Goal: Task Accomplishment & Management: Manage account settings

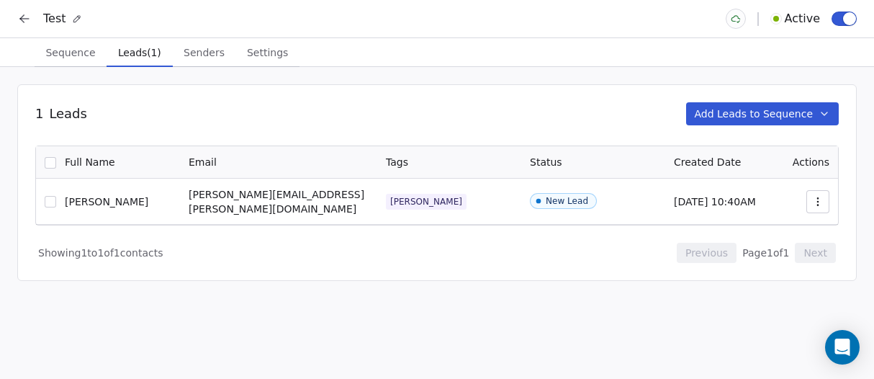
click at [27, 25] on icon at bounding box center [24, 19] width 14 height 14
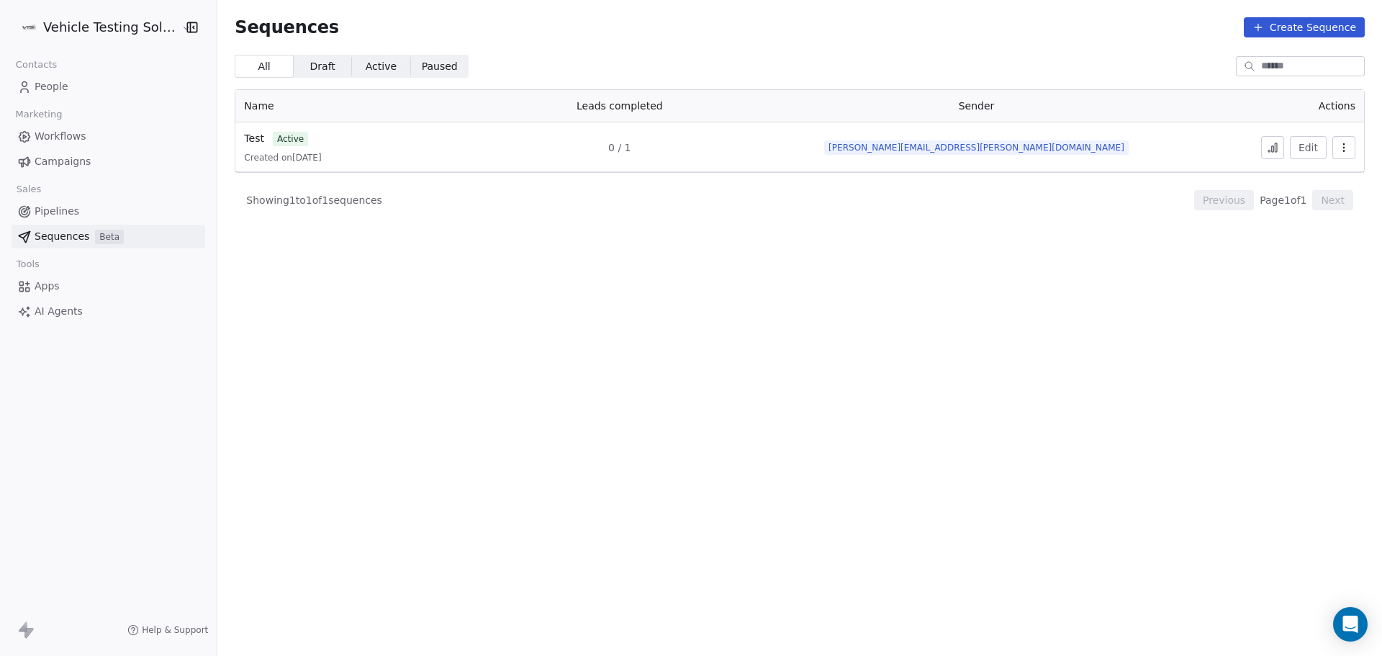
click at [72, 91] on link "People" at bounding box center [109, 87] width 194 height 24
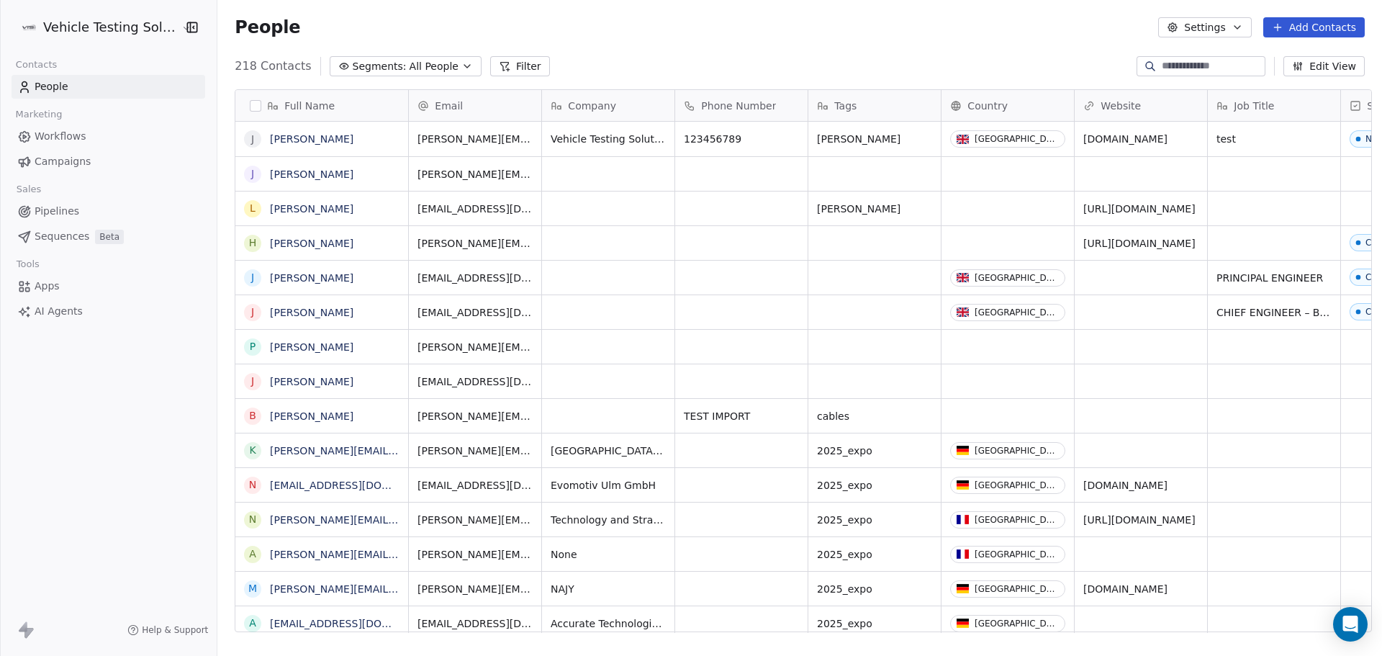
click at [63, 206] on span "Pipelines" at bounding box center [57, 211] width 45 height 15
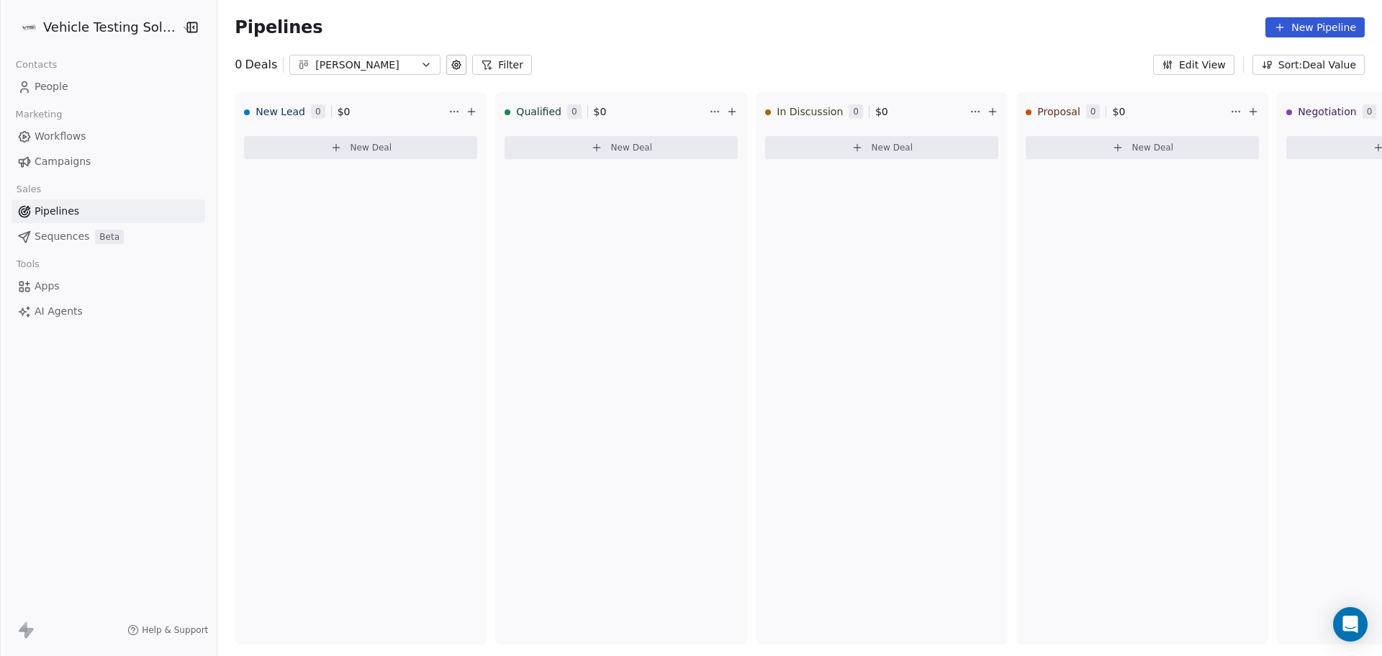
click at [420, 66] on icon "button" at bounding box center [426, 65] width 12 height 12
click at [372, 144] on div "Scott's Pipe Line" at bounding box center [366, 147] width 147 height 15
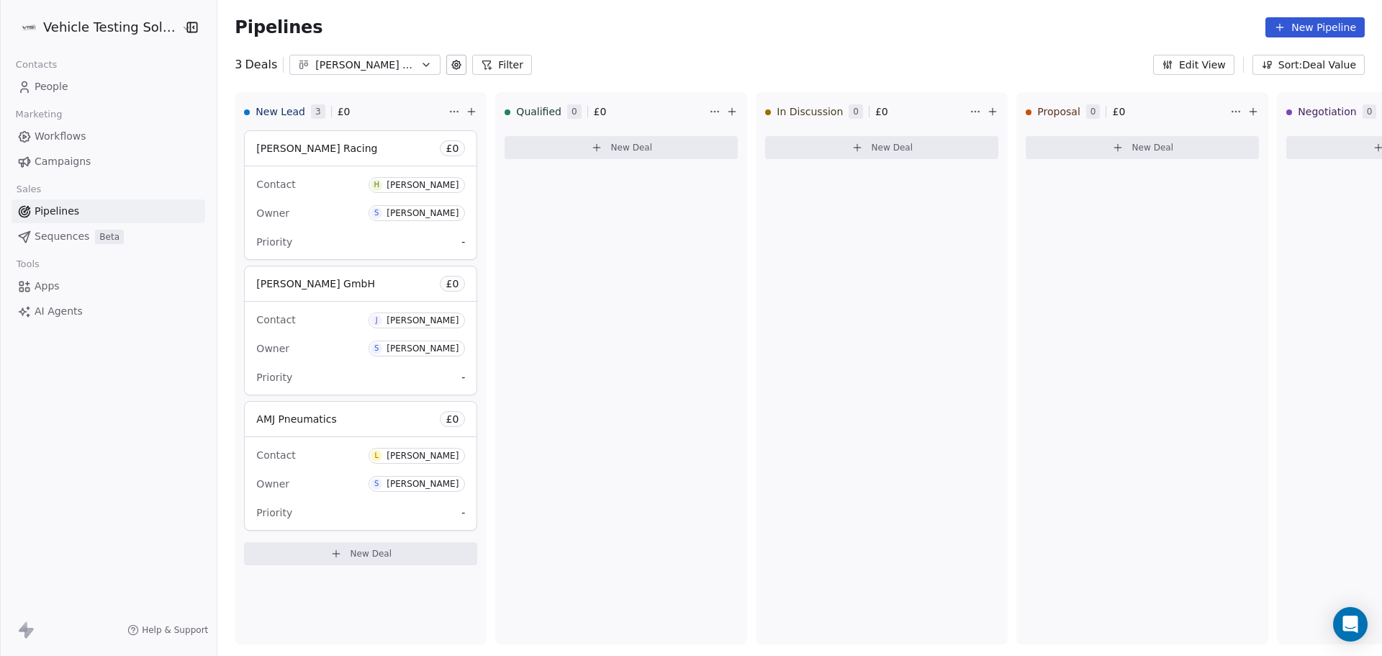
click at [81, 80] on link "People" at bounding box center [109, 87] width 194 height 24
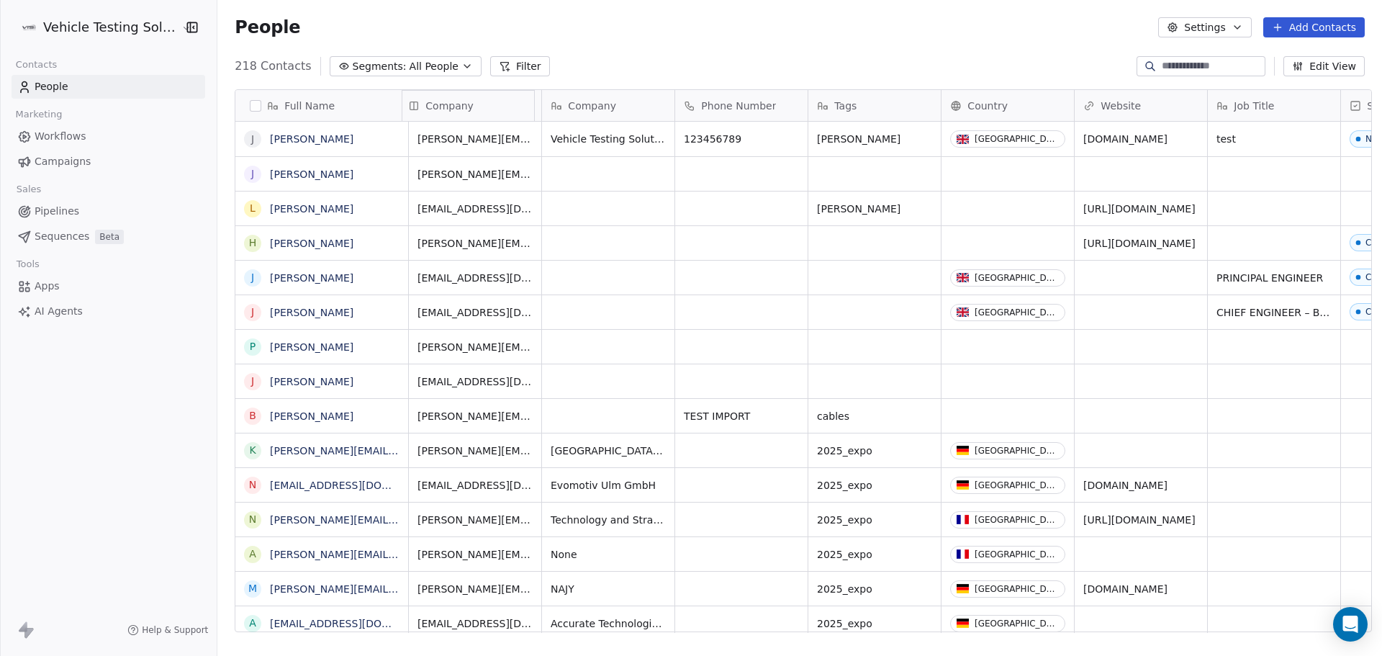
drag, startPoint x: 575, startPoint y: 108, endPoint x: 421, endPoint y: 98, distance: 154.4
click at [421, 98] on div "Full Name J Josh Whittle J Joachim Kunzer L Luke Edwards H Henry Mann J Jim Han…" at bounding box center [803, 361] width 1136 height 543
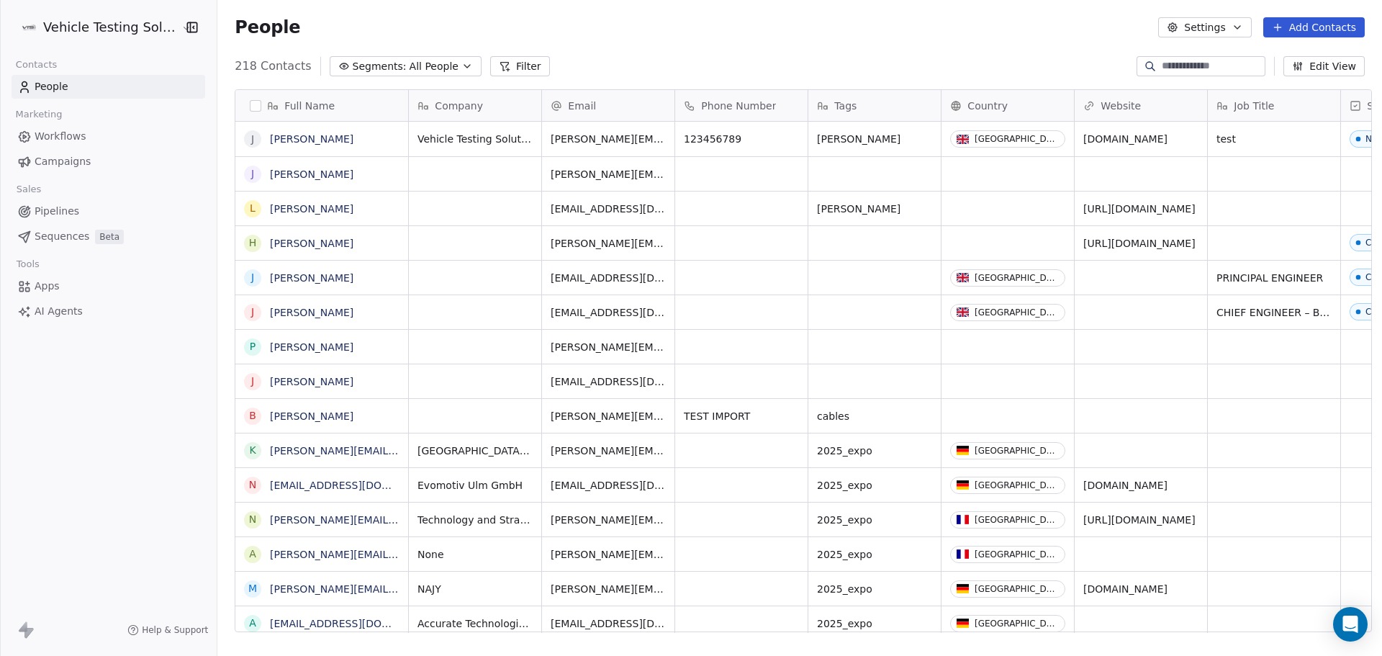
click at [410, 72] on span "All People" at bounding box center [434, 66] width 49 height 15
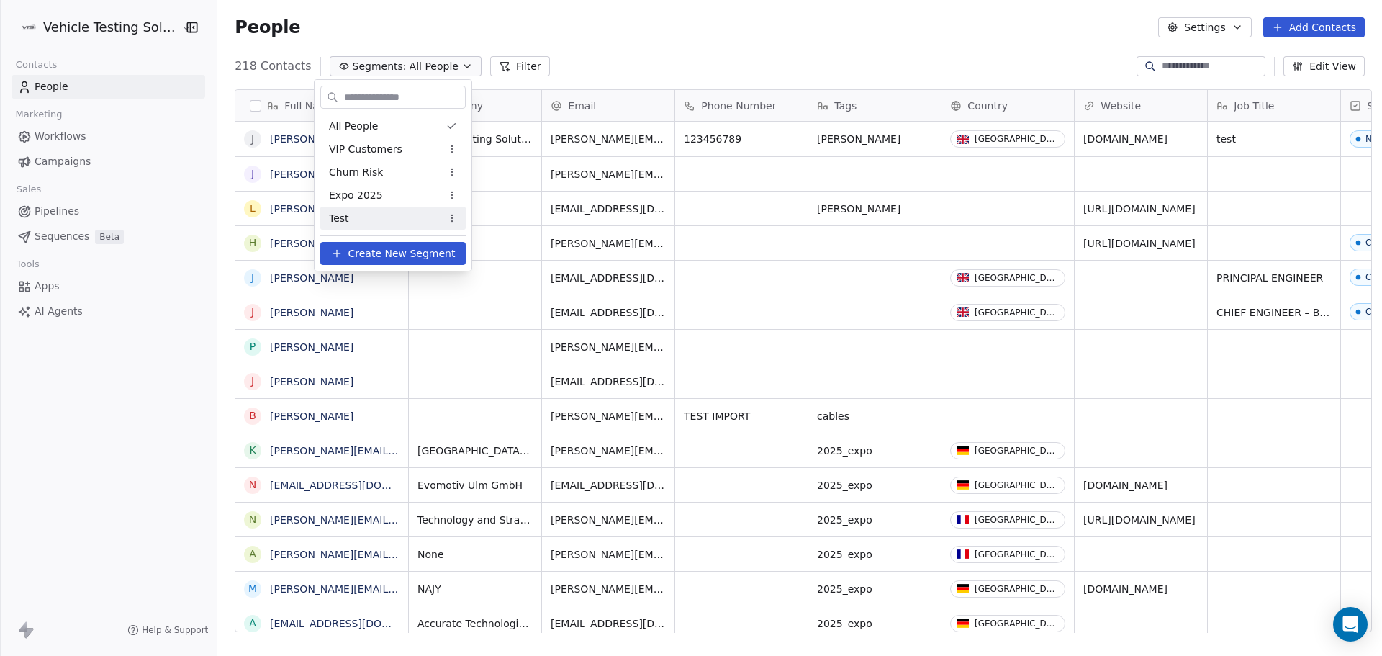
click at [334, 218] on span "Test" at bounding box center [339, 218] width 20 height 15
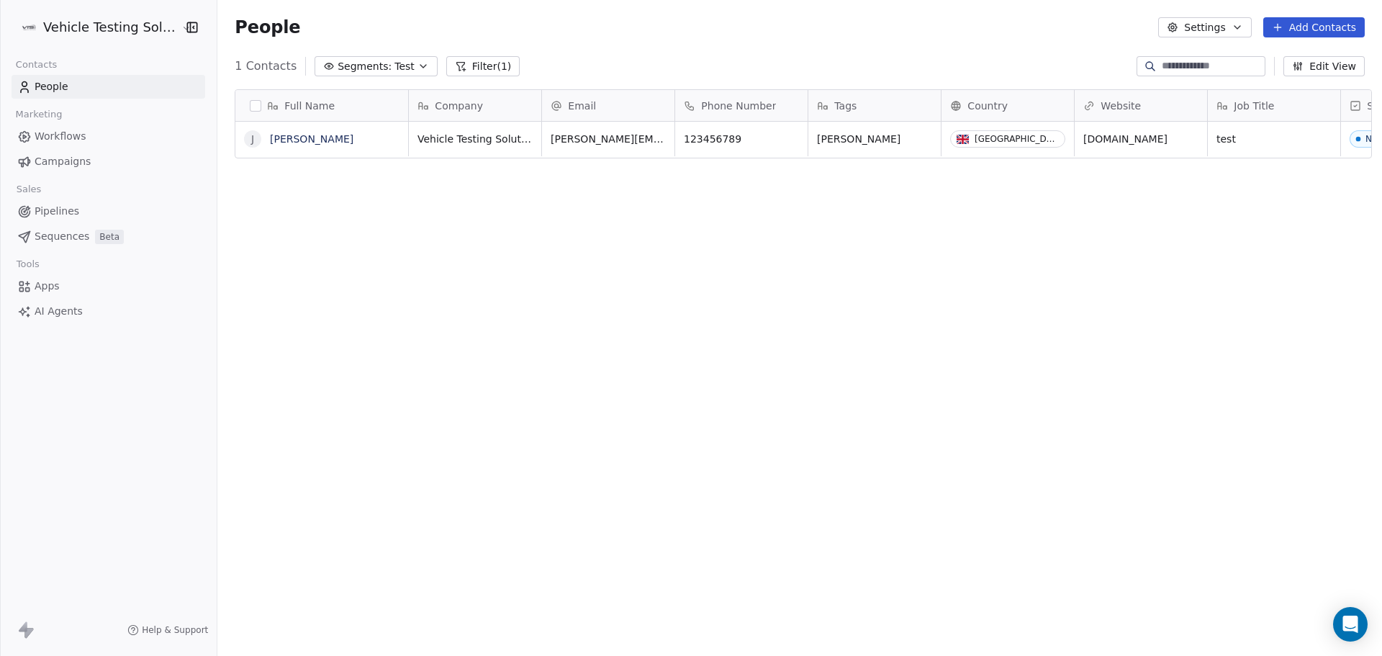
scroll to position [566, 1161]
click at [418, 67] on icon "button" at bounding box center [424, 66] width 12 height 12
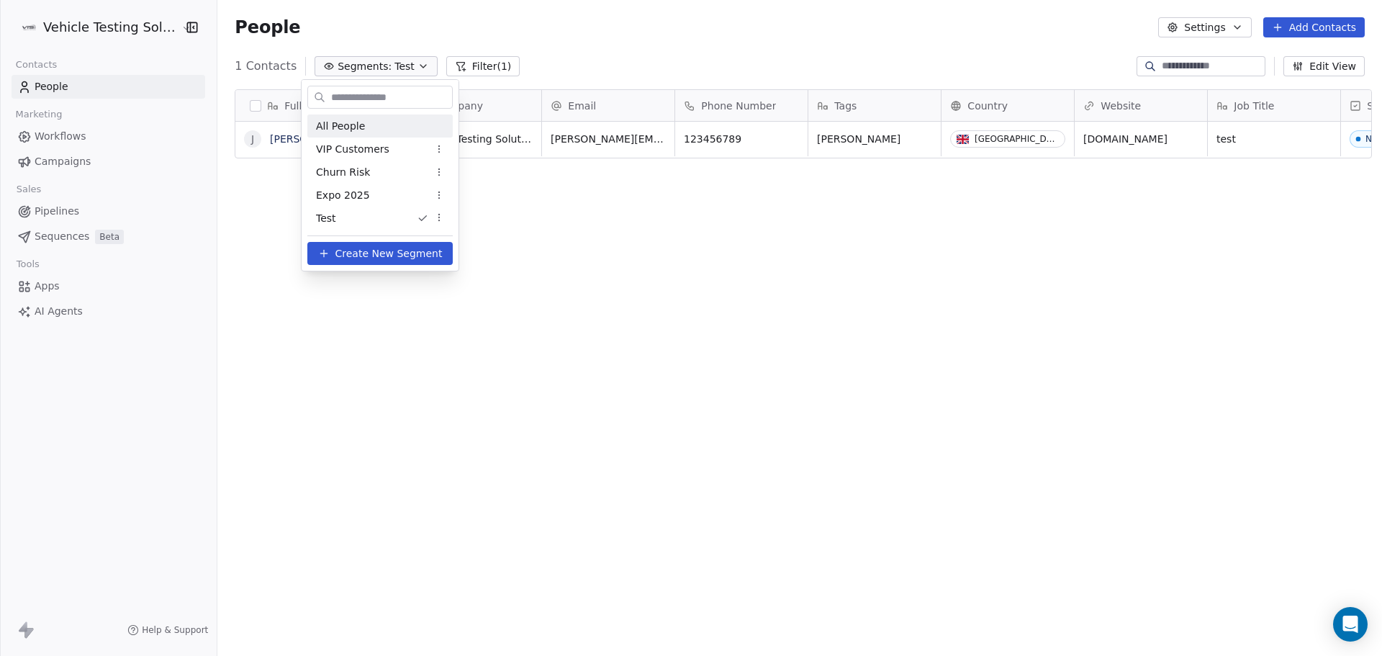
click at [359, 129] on span "All People" at bounding box center [340, 126] width 49 height 15
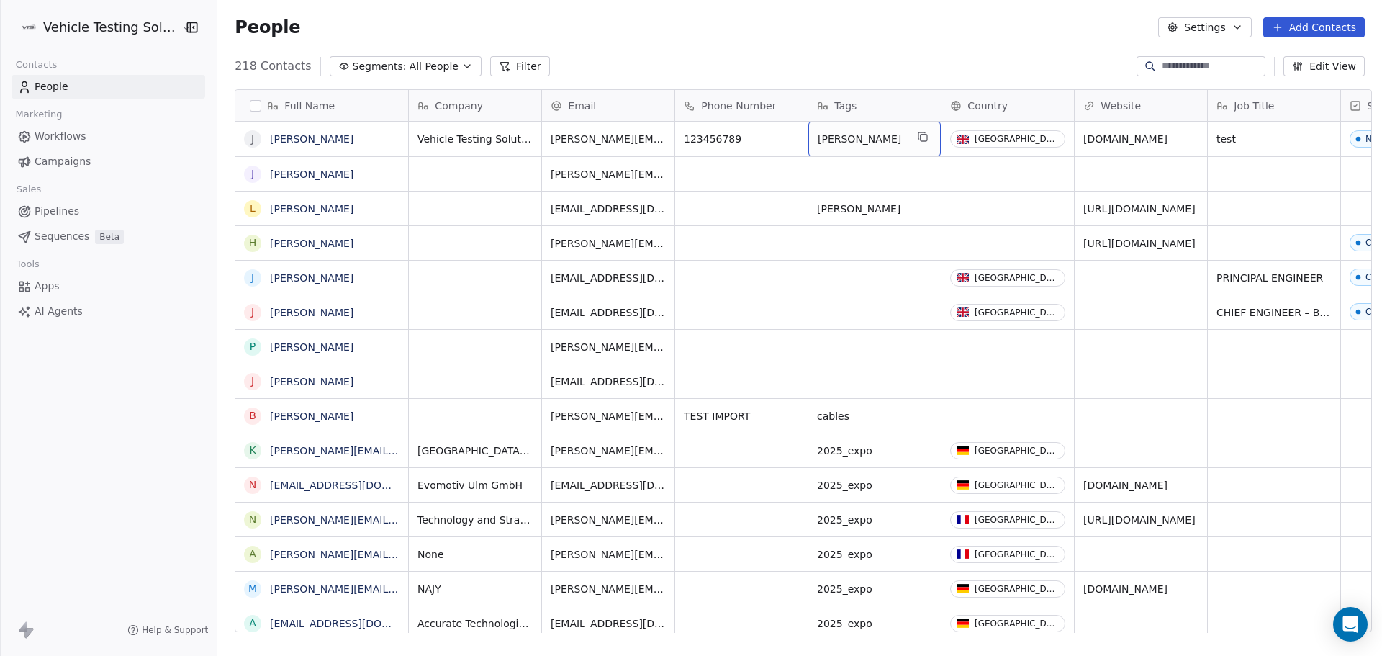
click at [863, 142] on span "[PERSON_NAME]" at bounding box center [862, 139] width 88 height 14
click at [851, 137] on textarea "****" at bounding box center [867, 144] width 131 height 45
click at [851, 137] on span "[PERSON_NAME]" at bounding box center [862, 139] width 88 height 14
click at [847, 137] on textarea "****" at bounding box center [867, 144] width 131 height 45
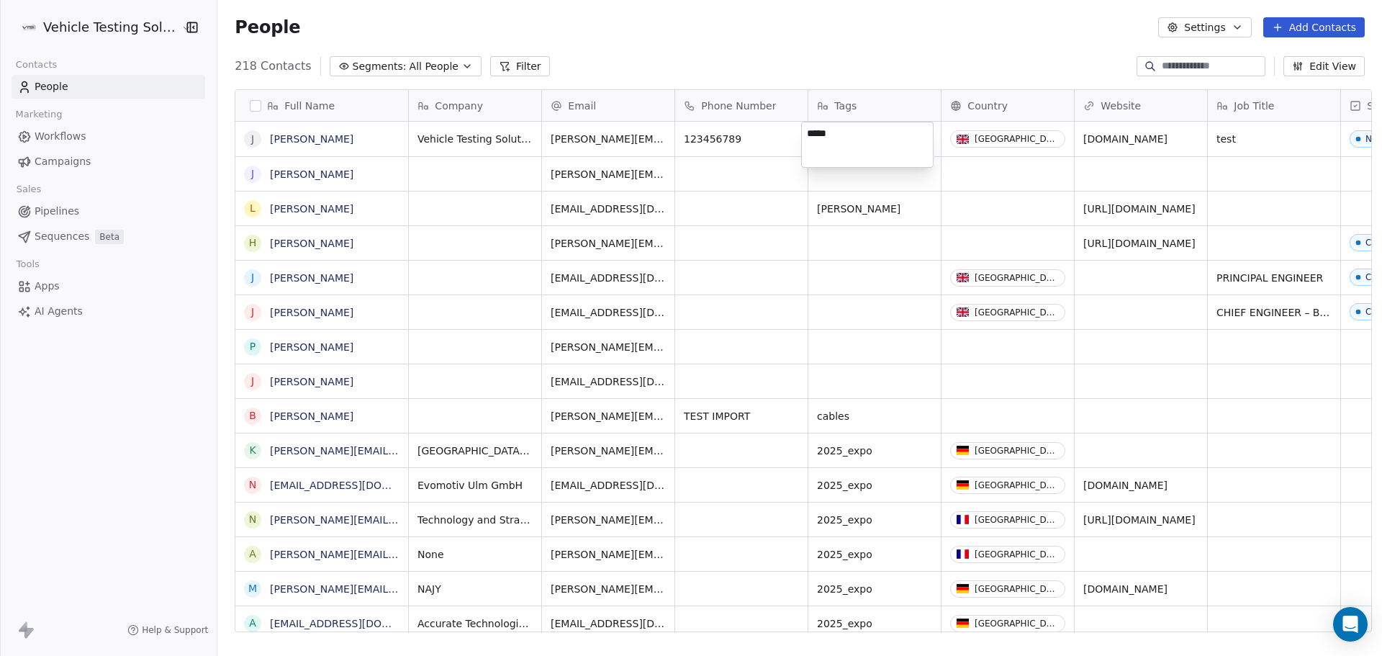
type textarea "****"
click at [873, 65] on html "Vehicle Testing Solutions Contacts People Marketing Workflows Campaigns Sales P…" at bounding box center [691, 328] width 1382 height 656
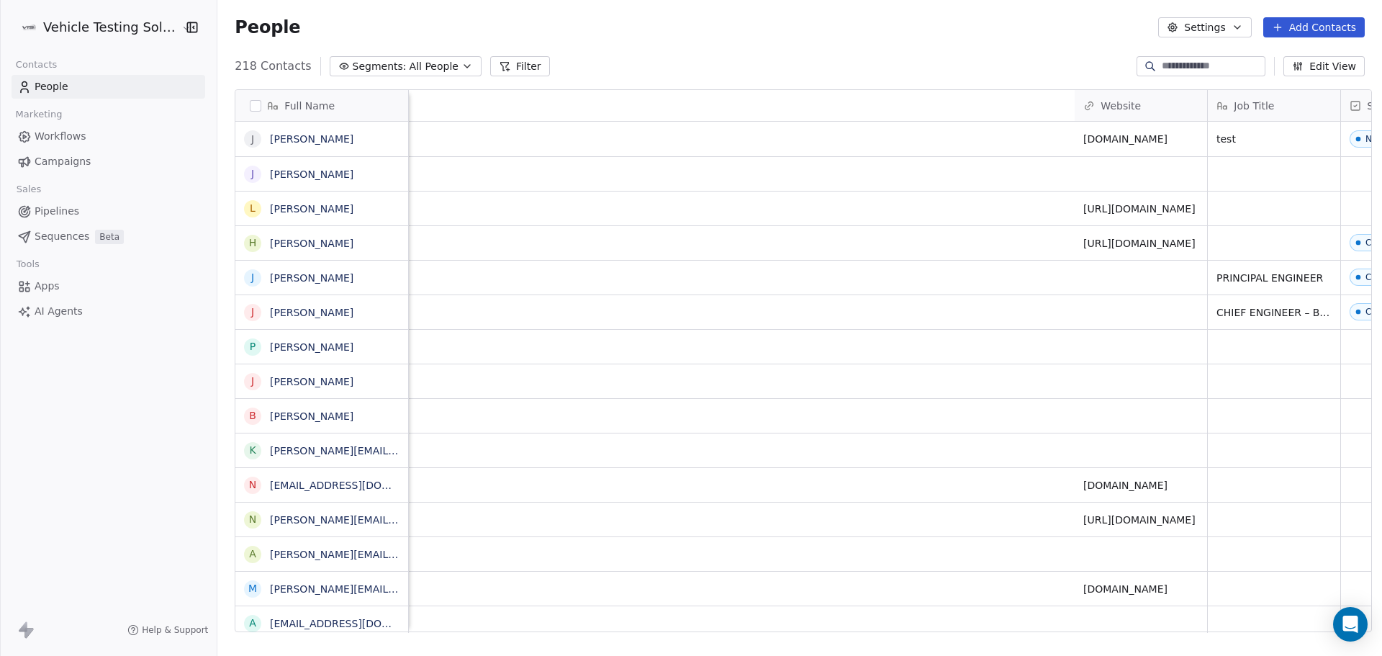
scroll to position [0, 1127]
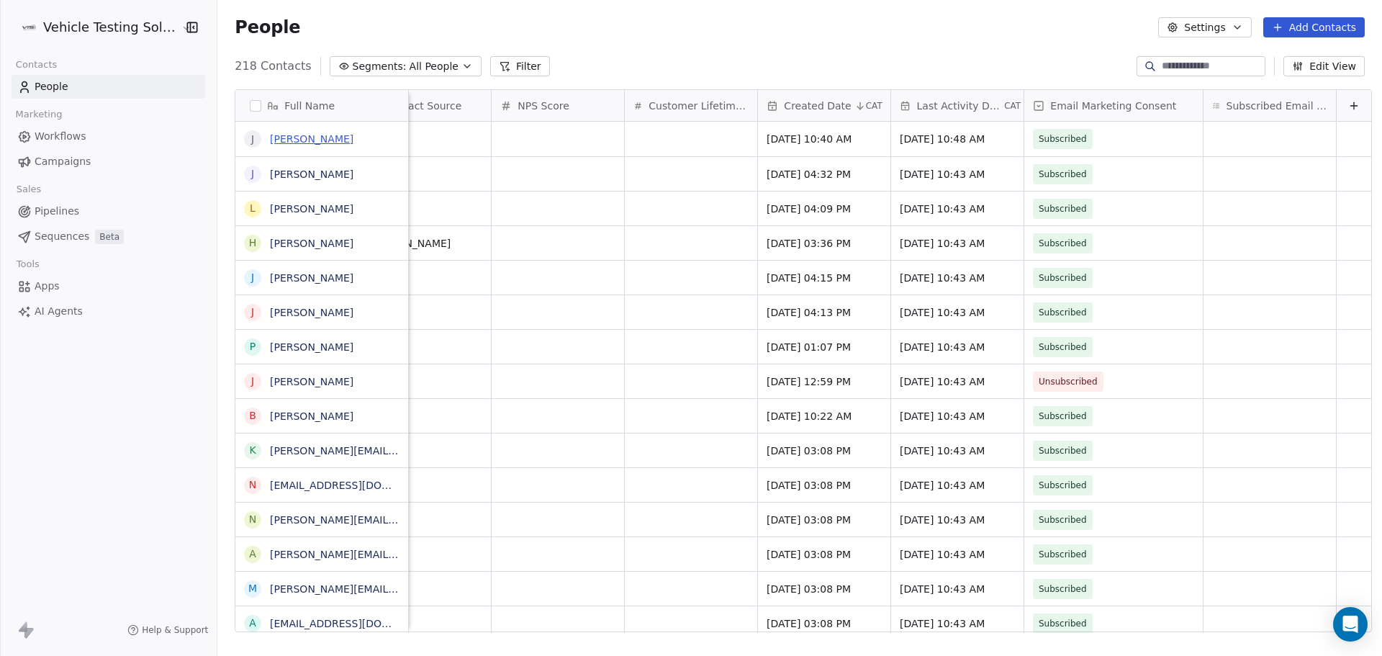
click at [286, 136] on link "[PERSON_NAME]" at bounding box center [312, 139] width 84 height 12
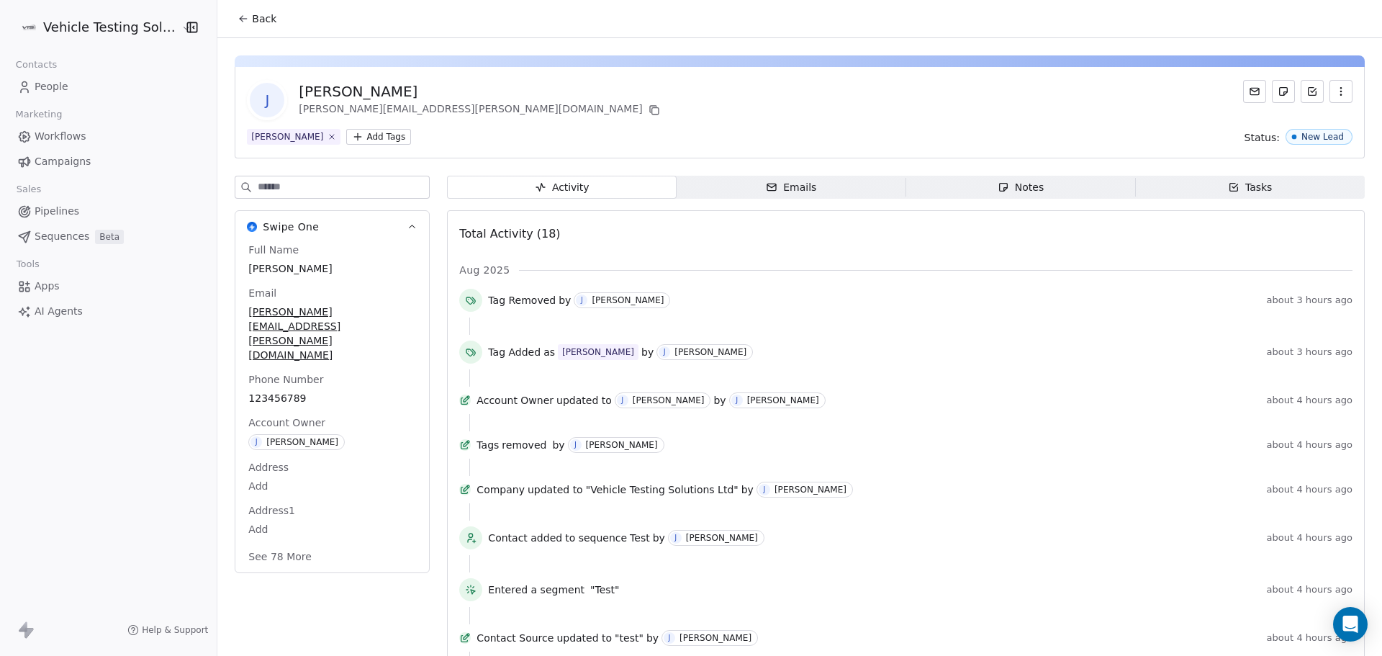
click at [327, 140] on html "Vehicle Testing Solutions Contacts People Marketing Workflows Campaigns Sales P…" at bounding box center [691, 328] width 1382 height 656
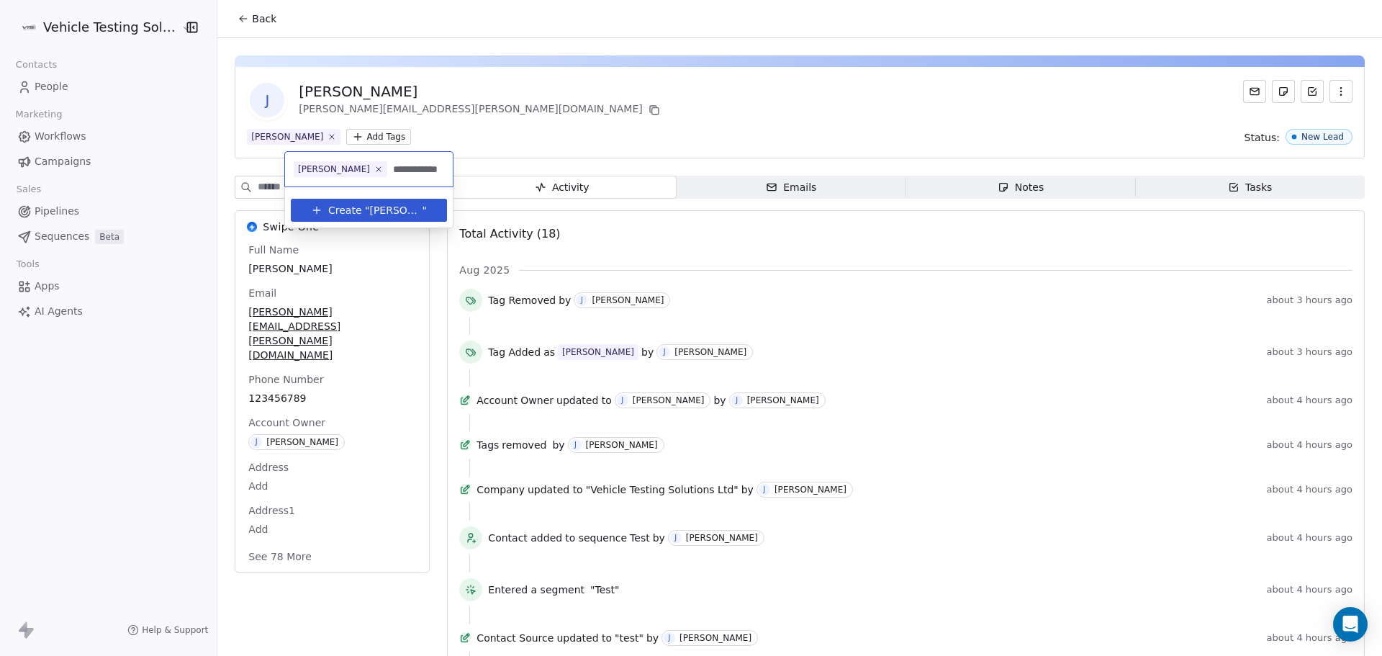
type input "**********"
click at [372, 210] on span "[PERSON_NAME] Leads" at bounding box center [395, 210] width 53 height 15
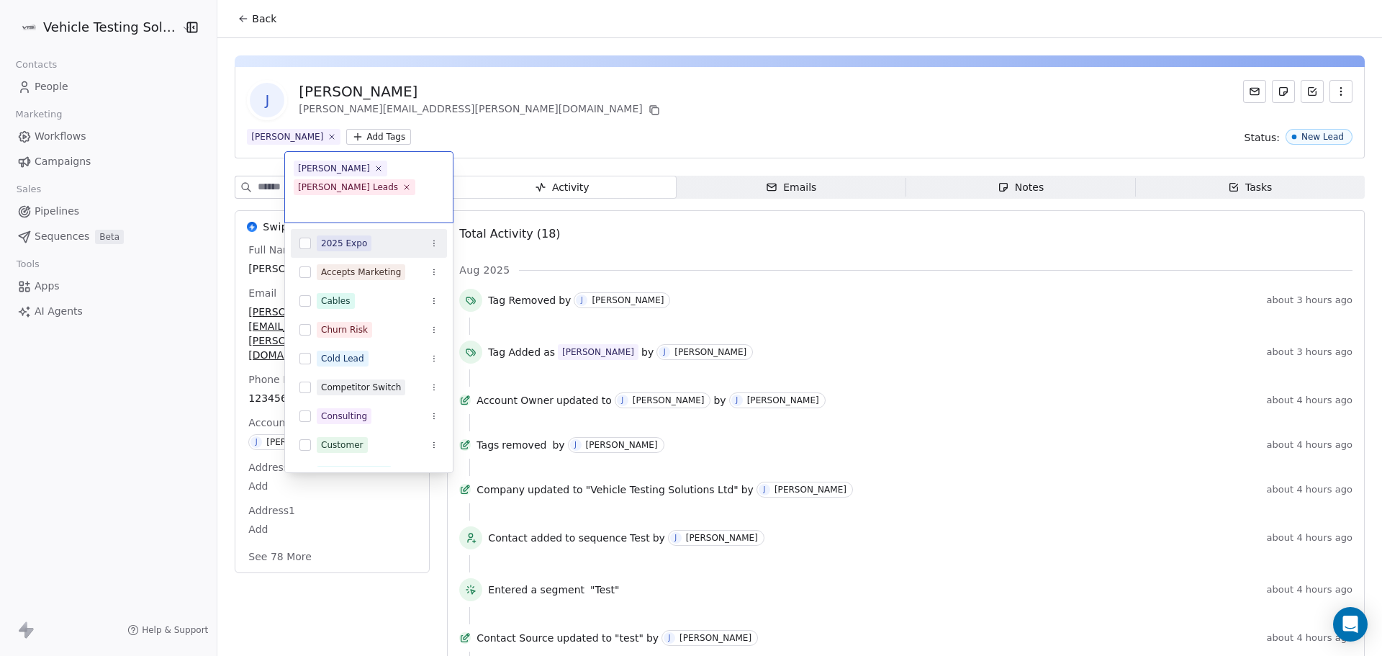
click at [602, 107] on html "Vehicle Testing Solutions Contacts People Marketing Workflows Campaigns Sales P…" at bounding box center [691, 328] width 1382 height 656
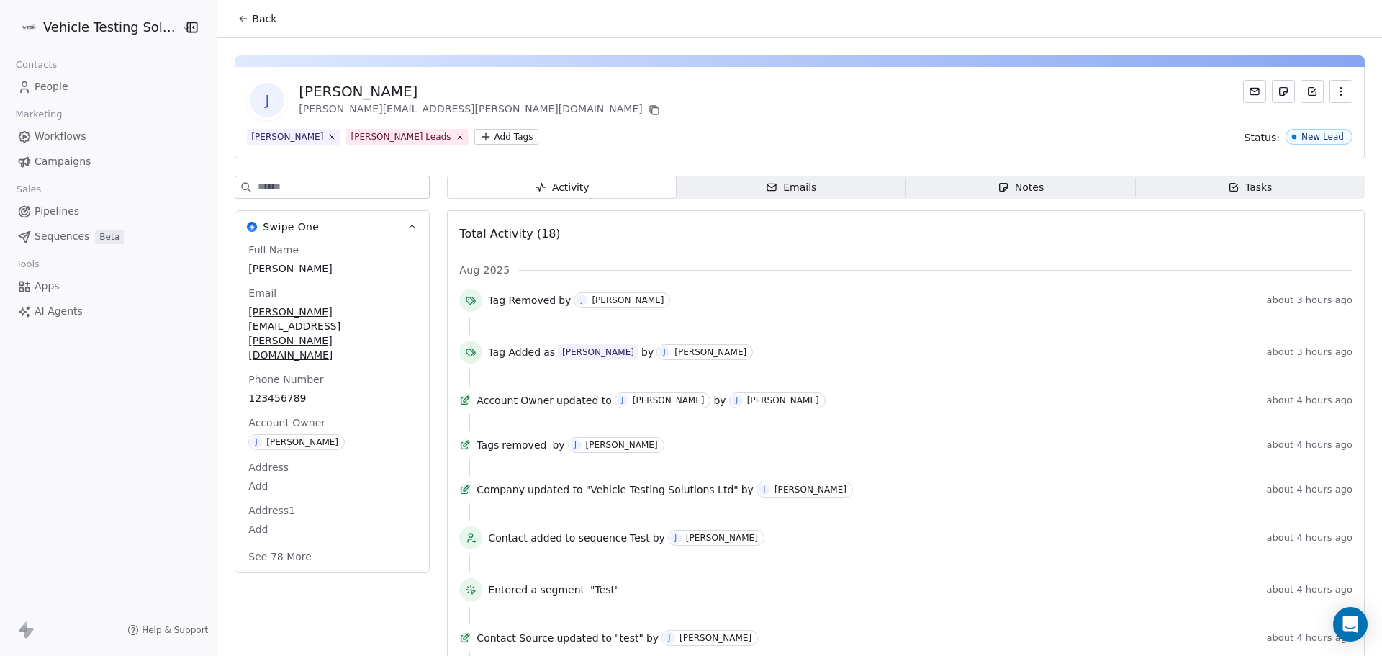
click at [117, 27] on html "Vehicle Testing Solutions Contacts People Marketing Workflows Campaigns Sales P…" at bounding box center [691, 328] width 1382 height 656
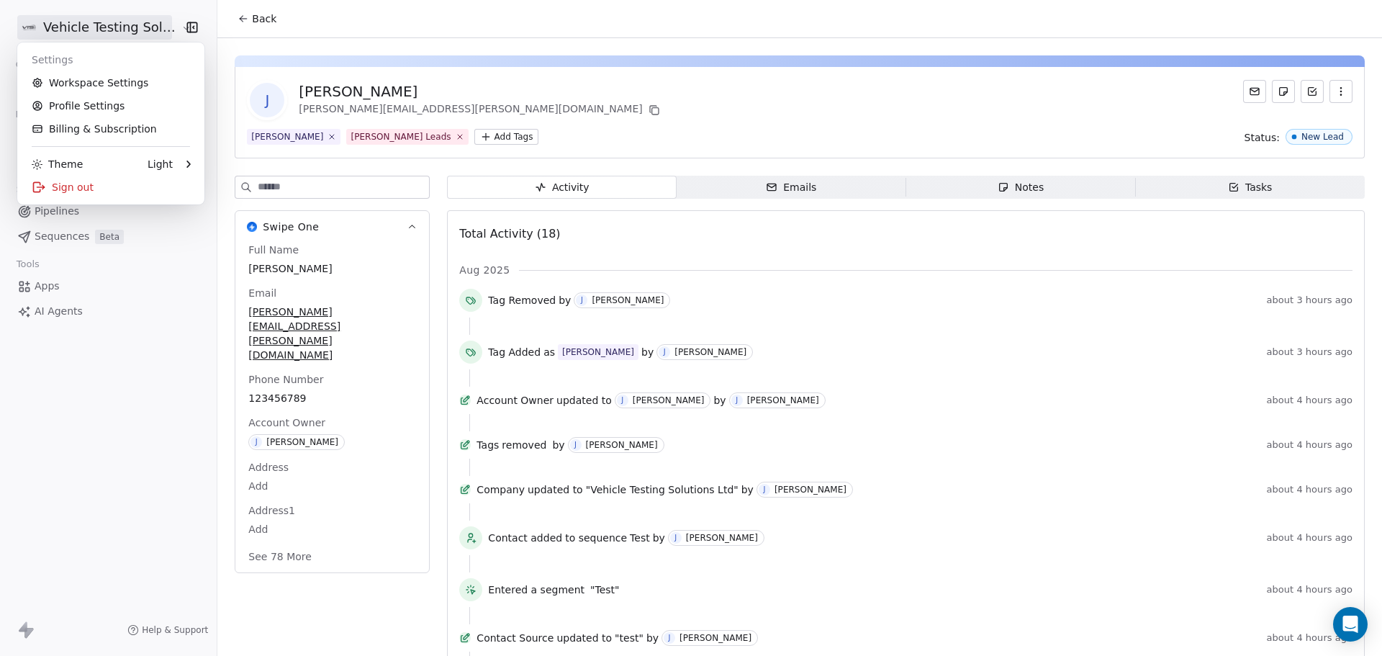
click at [472, 22] on html "Vehicle Testing Solutions Contacts People Marketing Workflows Campaigns Sales P…" at bounding box center [691, 328] width 1382 height 656
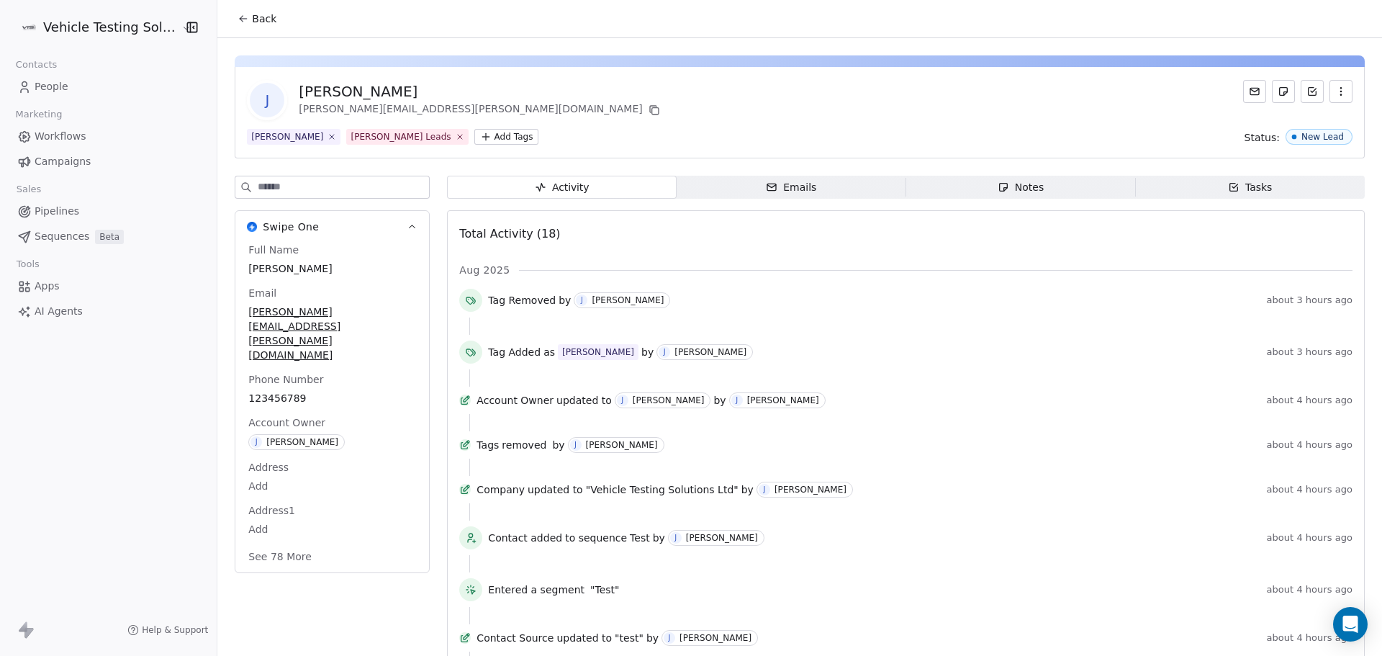
click at [32, 84] on link "People" at bounding box center [109, 87] width 194 height 24
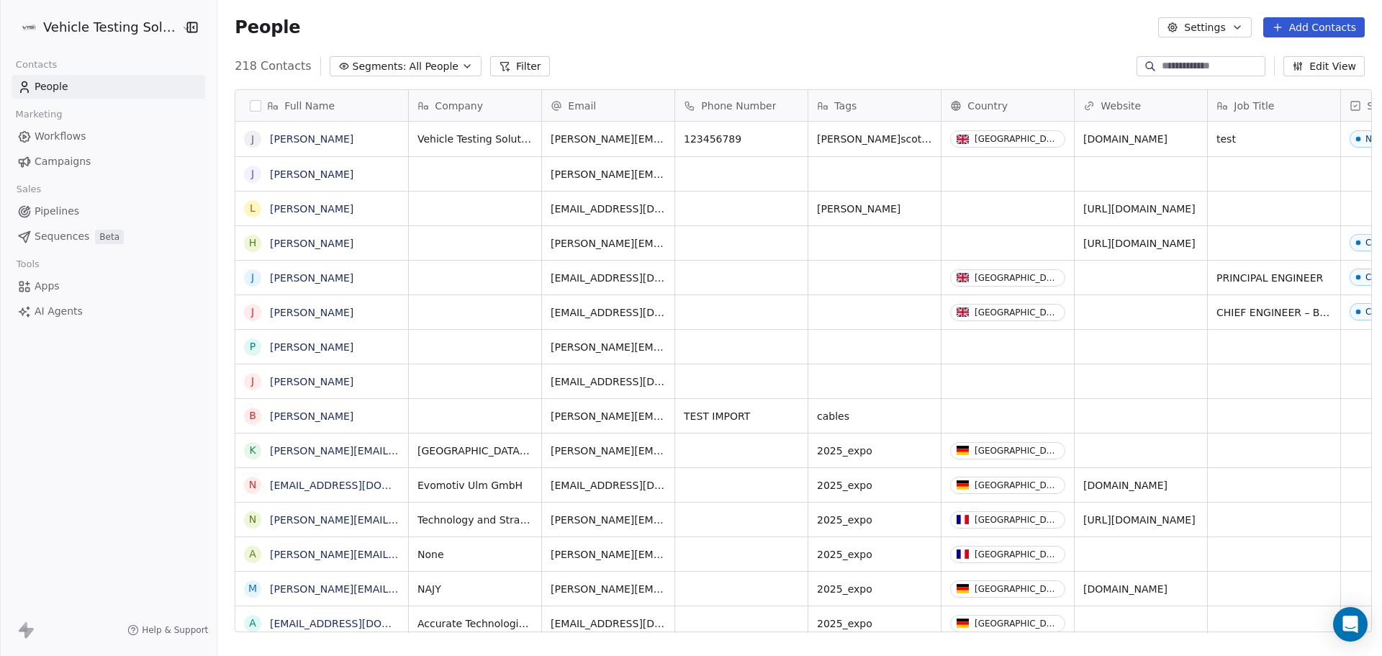
scroll to position [566, 1161]
click at [295, 134] on link "[PERSON_NAME]" at bounding box center [312, 139] width 84 height 12
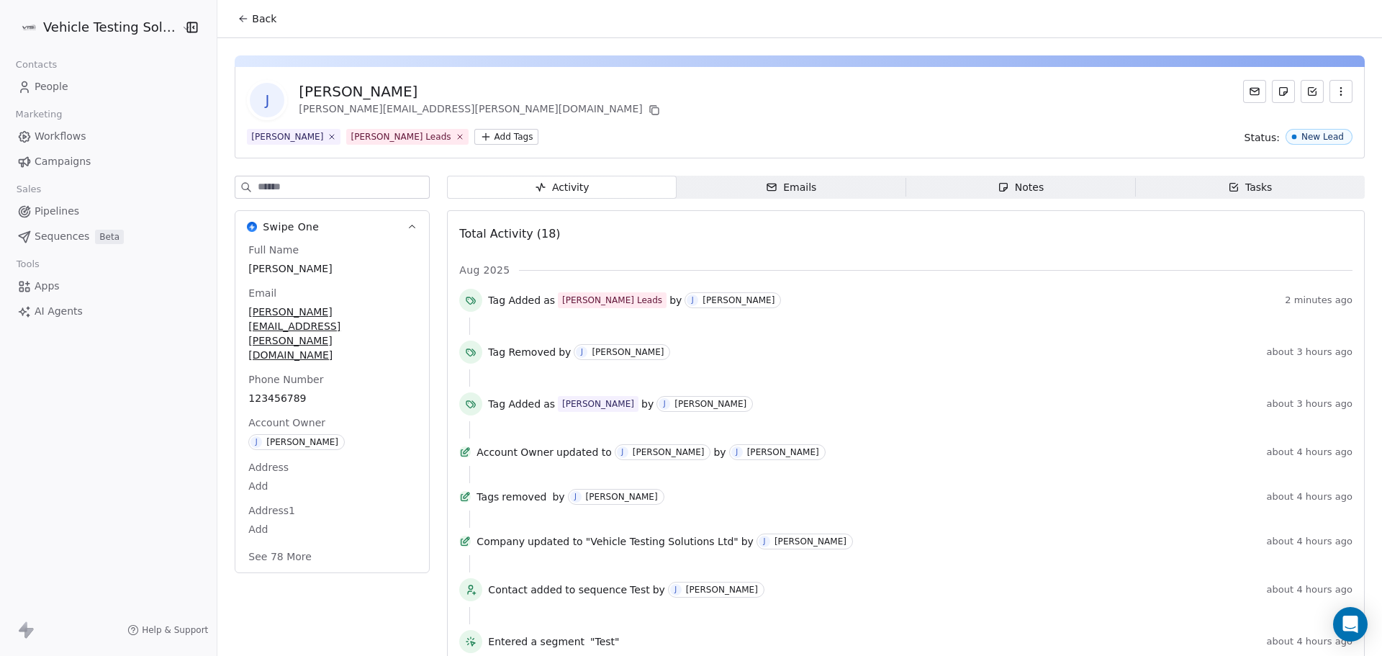
click at [243, 24] on button "Back" at bounding box center [257, 19] width 56 height 26
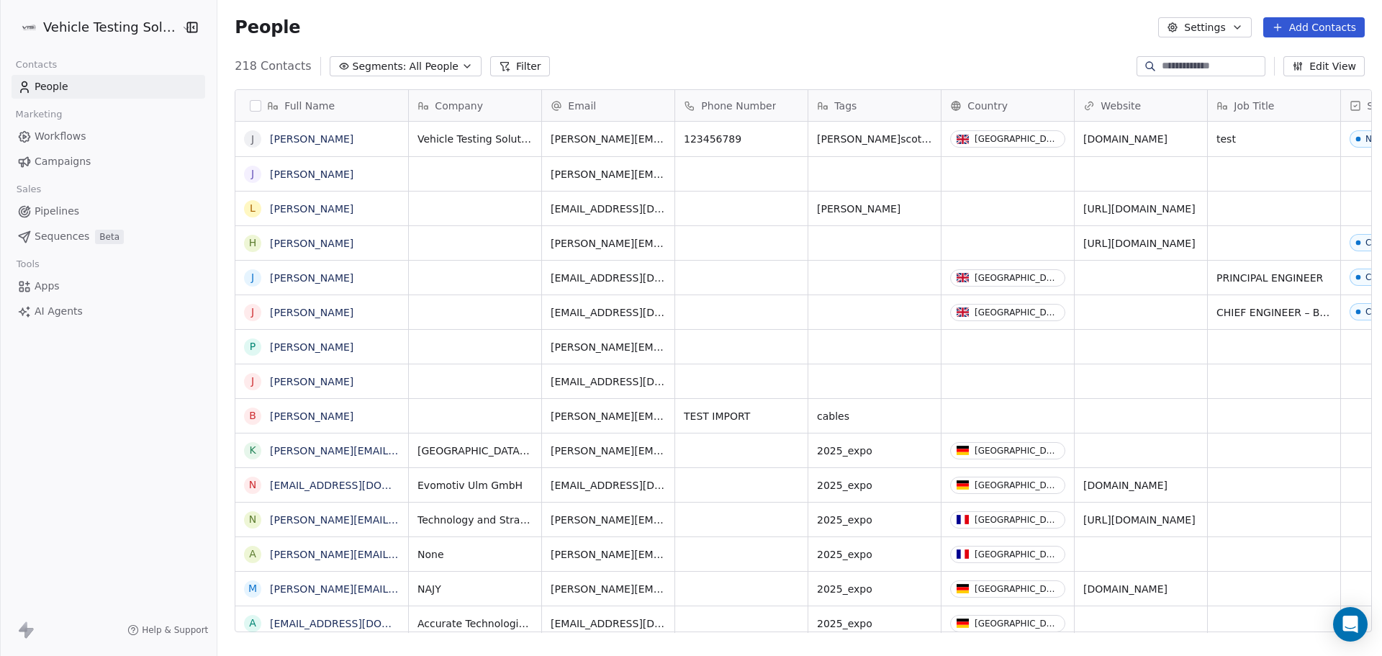
scroll to position [566, 1161]
click at [511, 58] on button "Filter" at bounding box center [520, 66] width 60 height 20
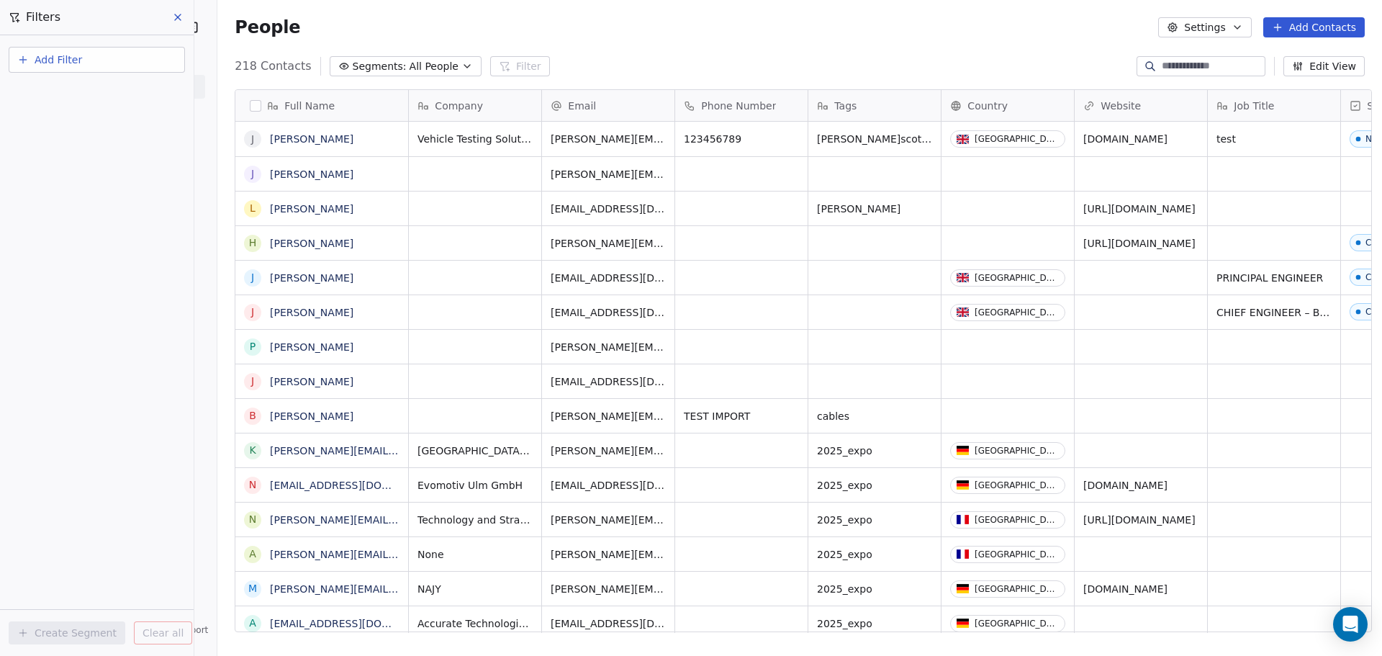
click at [37, 67] on span "Add Filter" at bounding box center [59, 60] width 48 height 15
click at [81, 94] on span "Contact properties" at bounding box center [71, 93] width 94 height 15
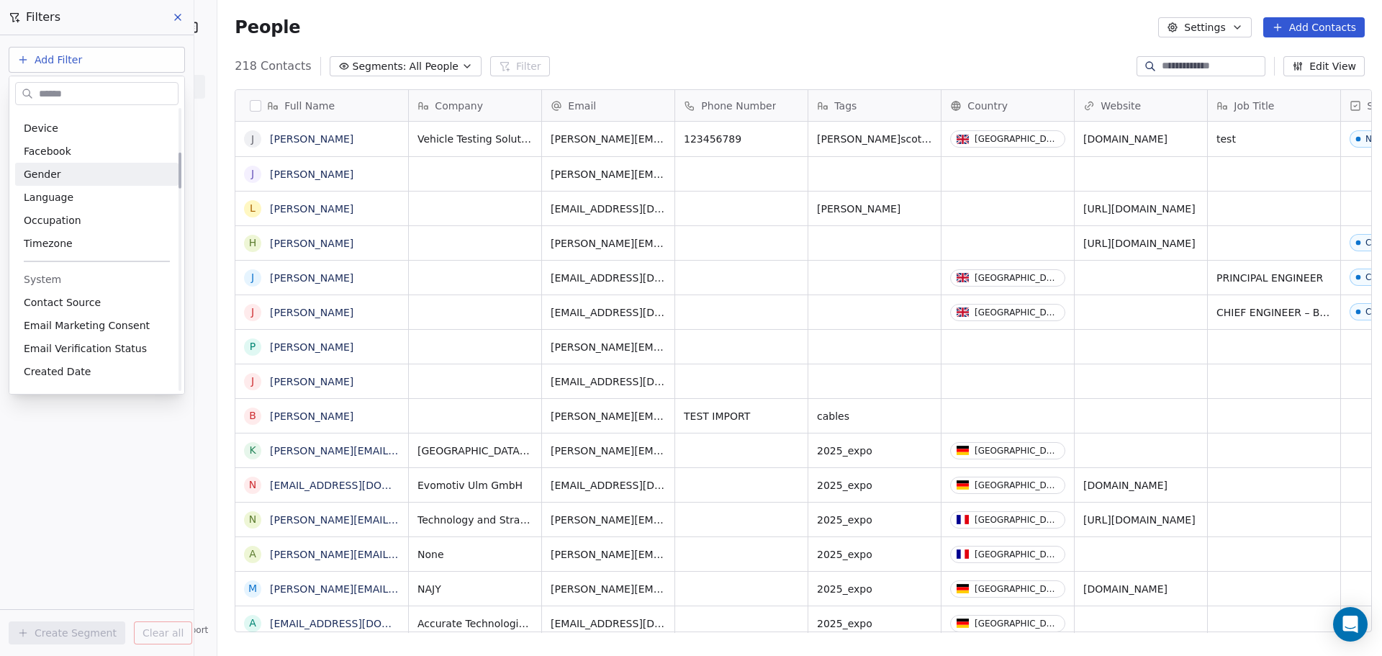
scroll to position [288, 0]
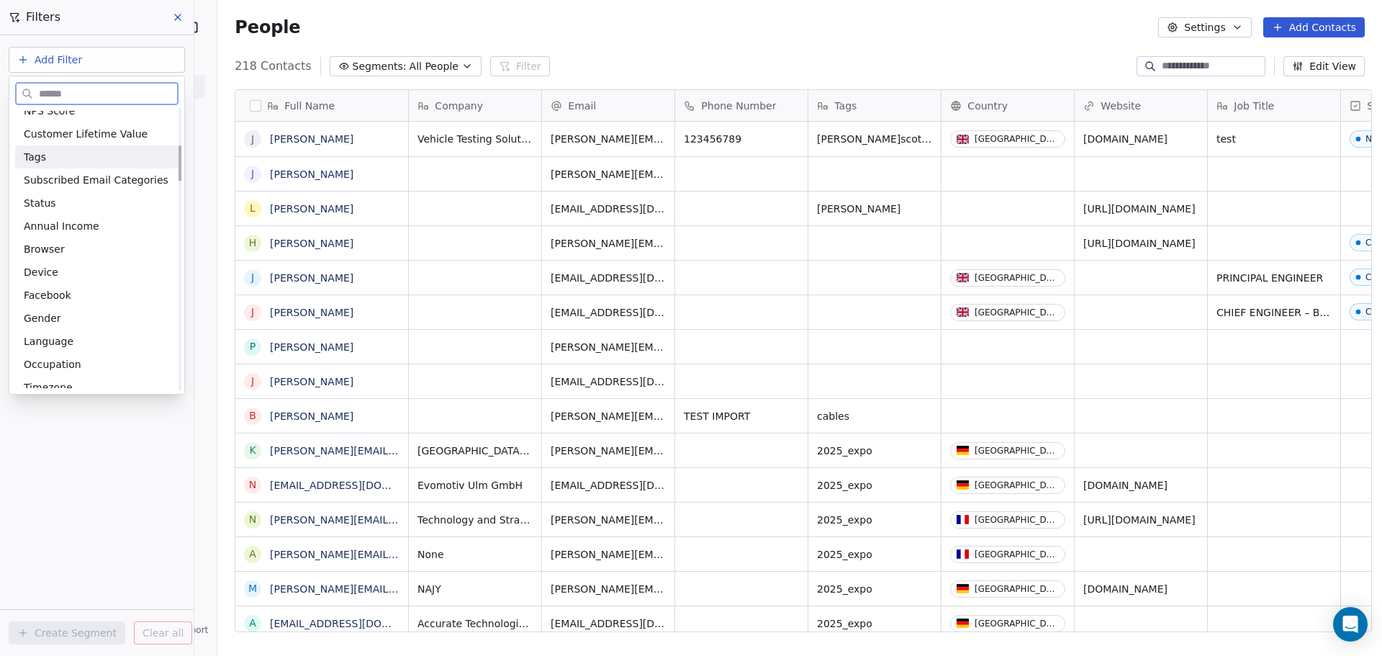
click at [43, 165] on div "Tags" at bounding box center [96, 156] width 163 height 23
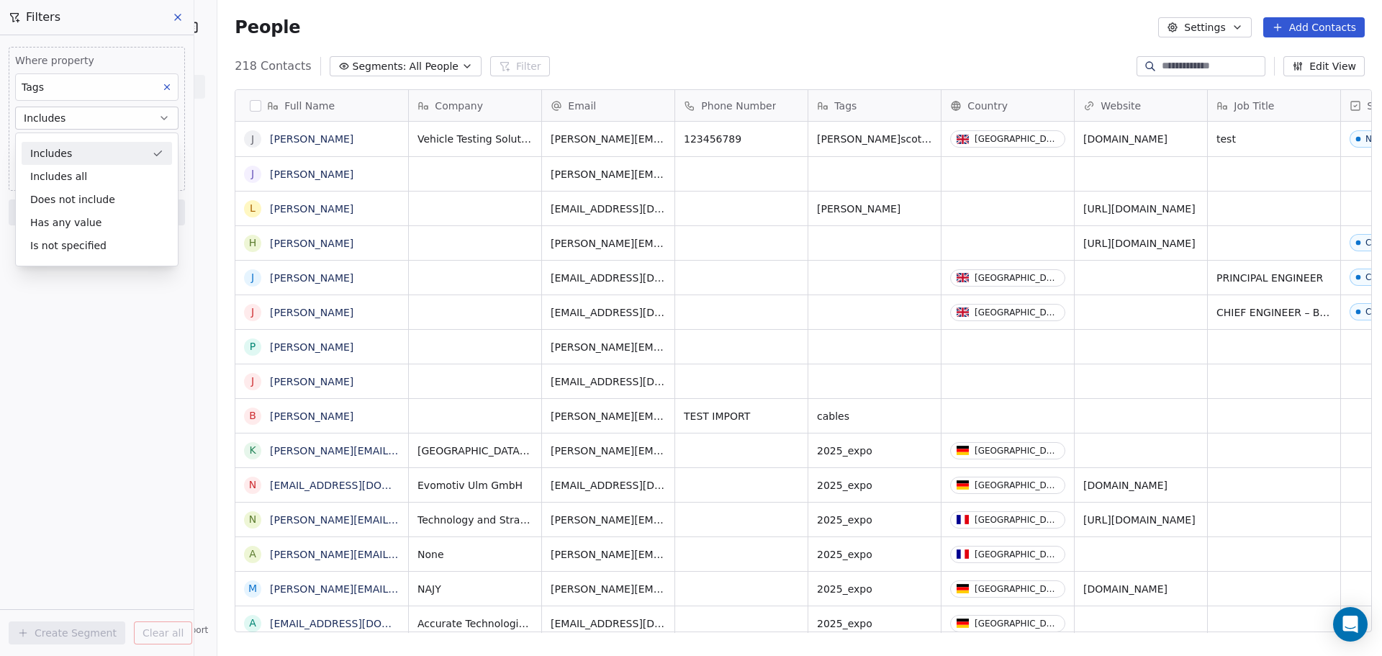
click at [63, 157] on div "Includes" at bounding box center [97, 153] width 150 height 23
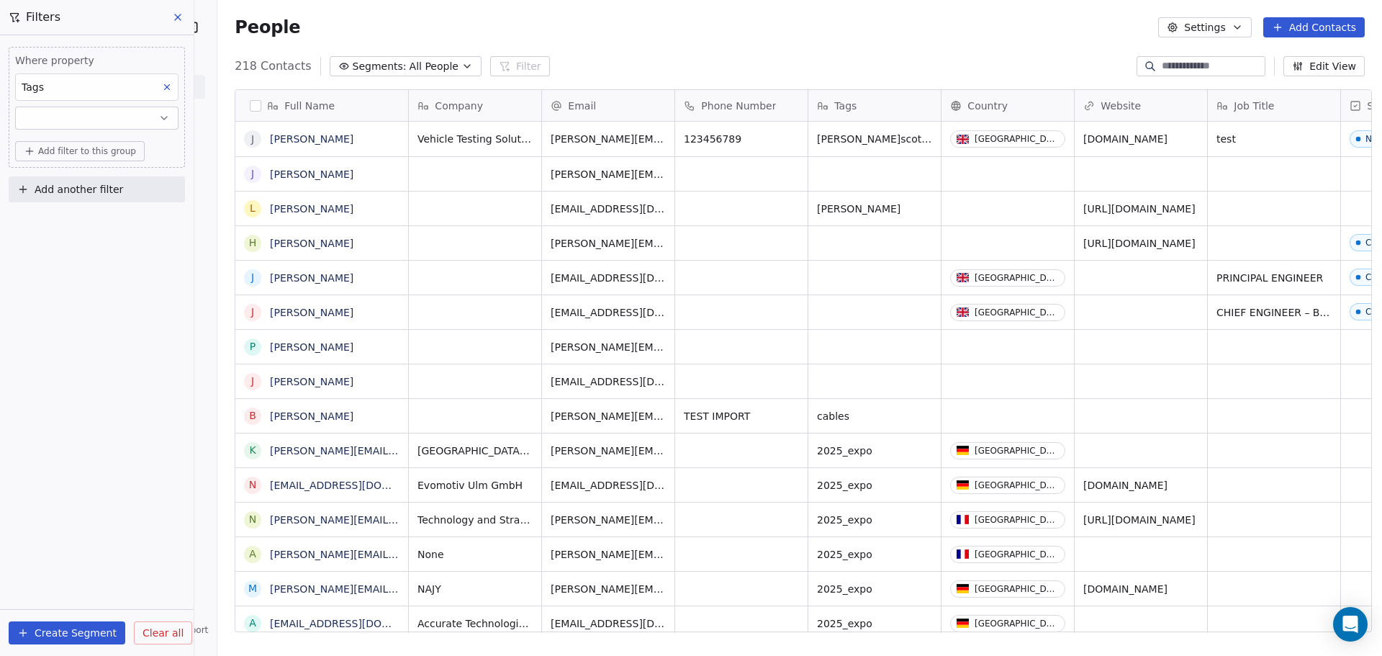
scroll to position [566, 1161]
click at [59, 123] on button "button" at bounding box center [96, 118] width 163 height 23
click at [55, 156] on div "Is" at bounding box center [97, 153] width 150 height 23
click at [55, 148] on input at bounding box center [97, 147] width 162 height 22
type input "**********"
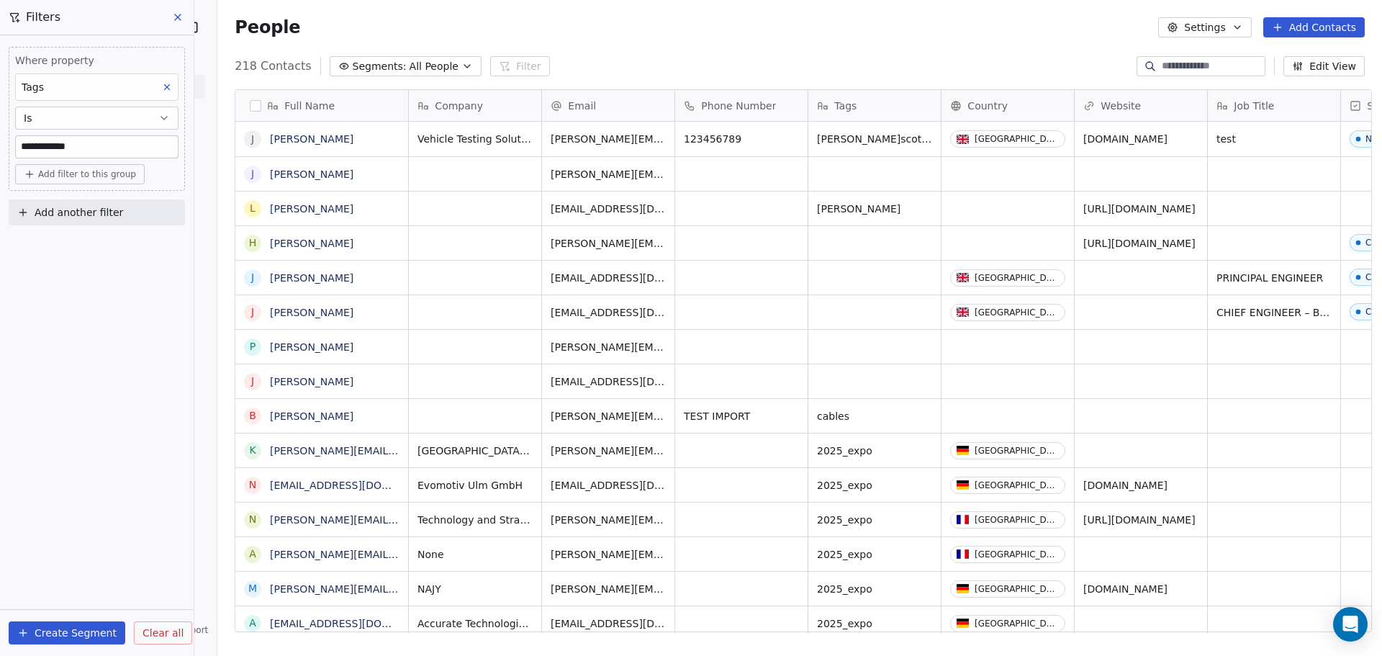
click at [83, 297] on div "**********" at bounding box center [97, 345] width 194 height 621
click at [87, 378] on button "Create Segment" at bounding box center [67, 632] width 117 height 23
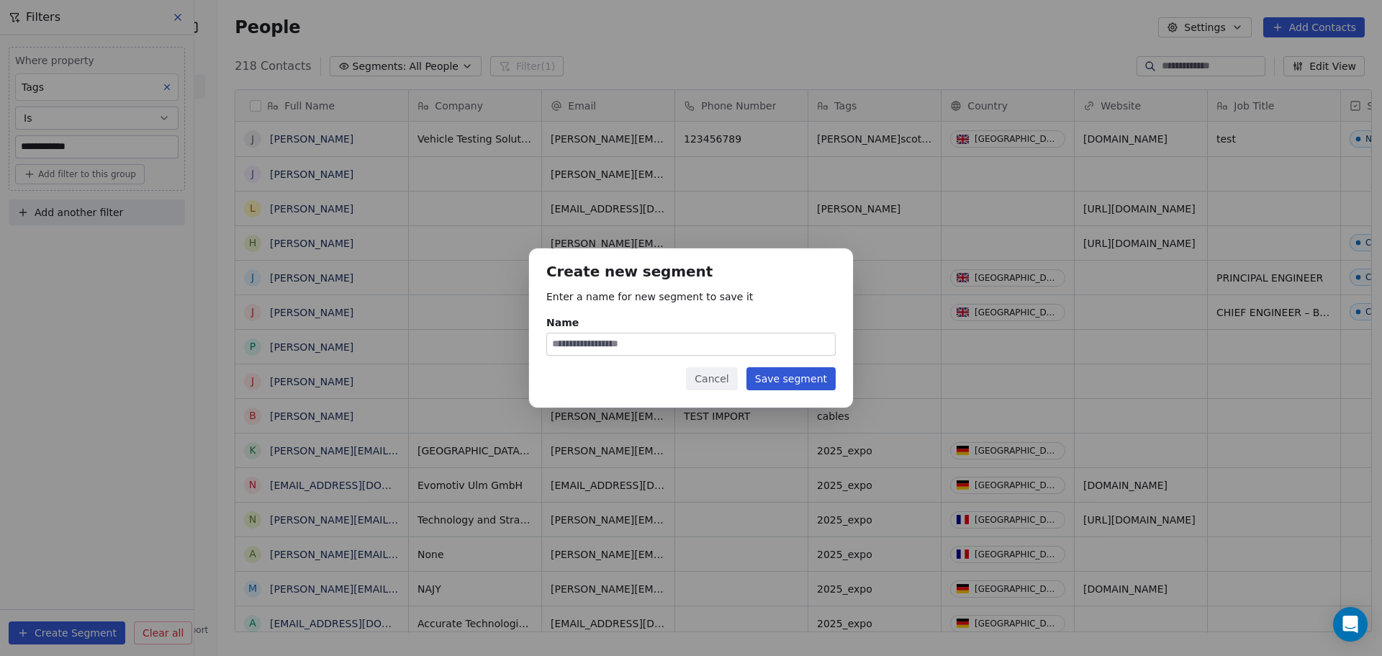
click at [653, 341] on input "Name" at bounding box center [691, 344] width 288 height 22
type input "**********"
click at [759, 378] on button "Save segment" at bounding box center [791, 378] width 89 height 23
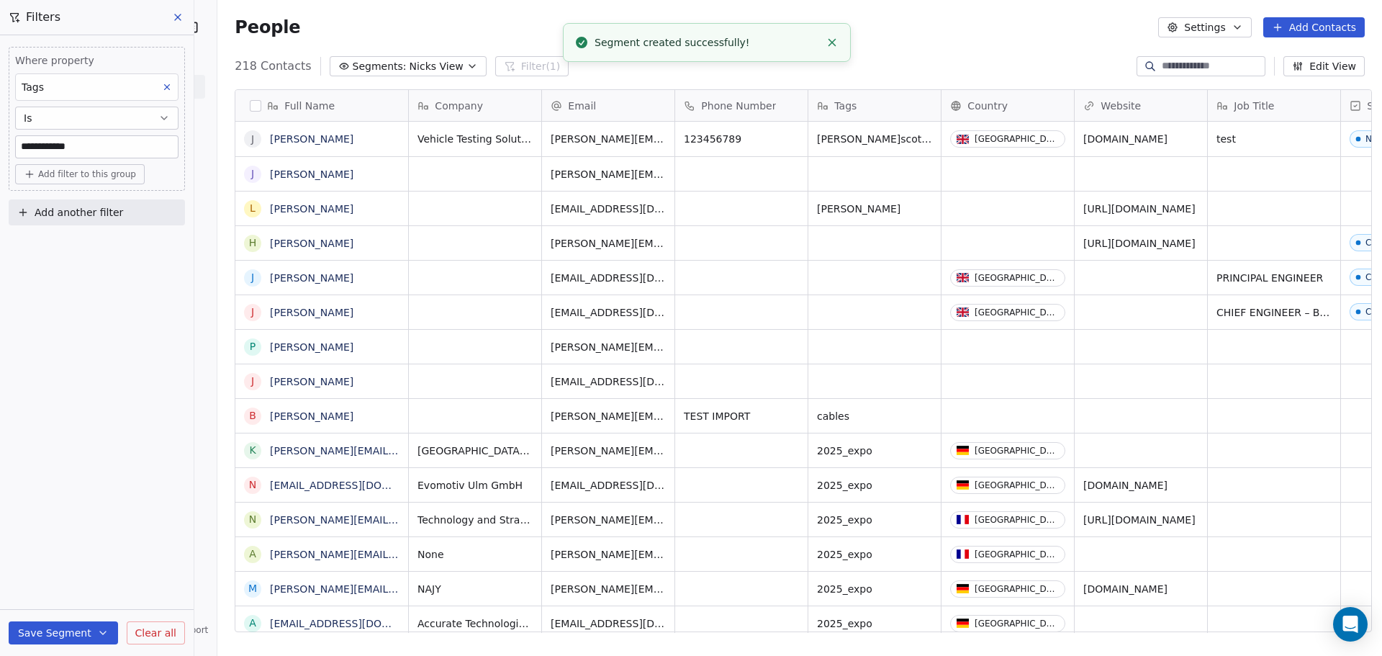
click at [467, 67] on icon "button" at bounding box center [473, 66] width 12 height 12
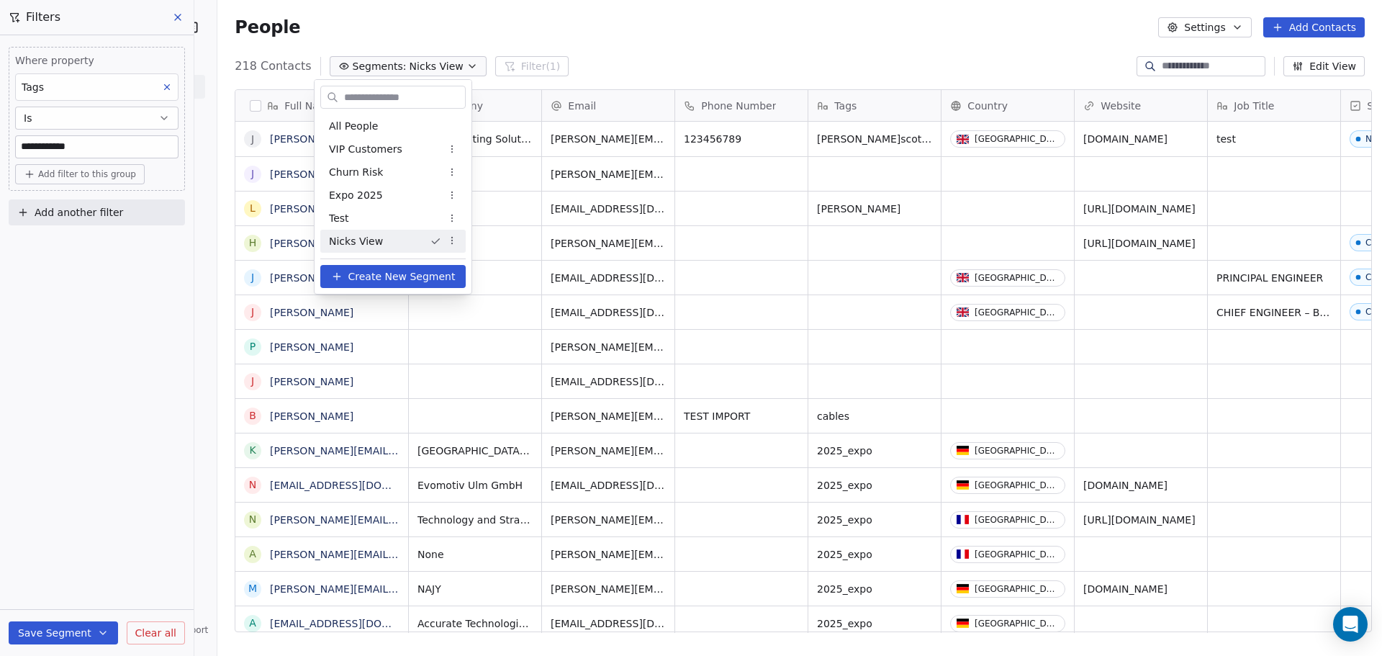
click at [399, 243] on div "Nicks View" at bounding box center [392, 241] width 145 height 23
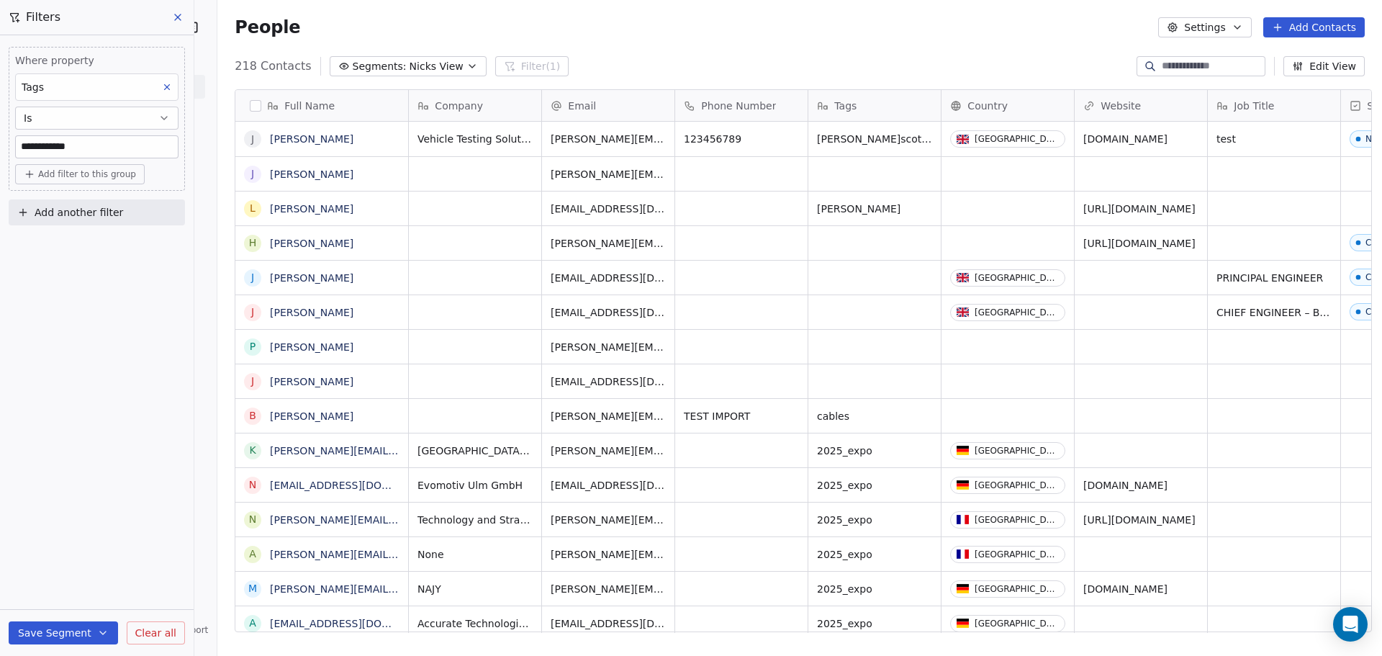
click at [78, 117] on button "Is" at bounding box center [96, 118] width 163 height 23
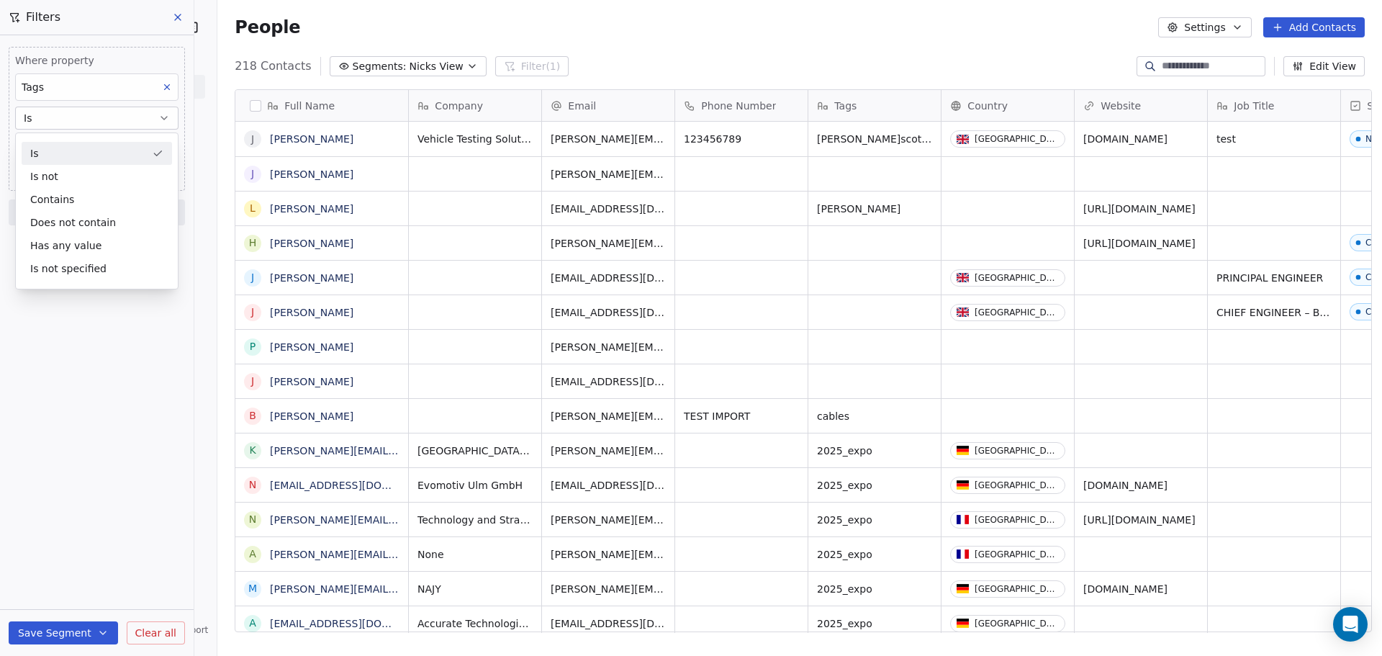
click at [78, 117] on button "Is" at bounding box center [96, 118] width 163 height 23
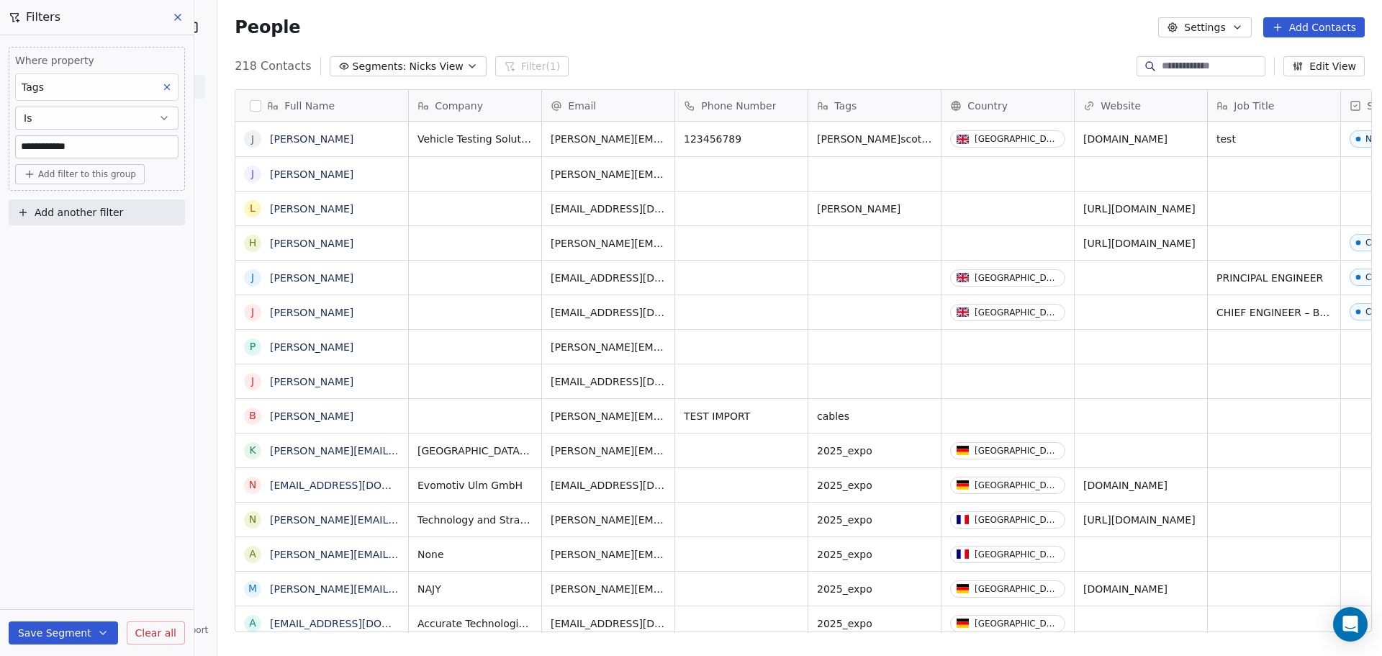
click at [51, 144] on input "**********" at bounding box center [97, 147] width 162 height 22
type input "**********"
click at [76, 378] on button "Save Segment" at bounding box center [63, 632] width 109 height 23
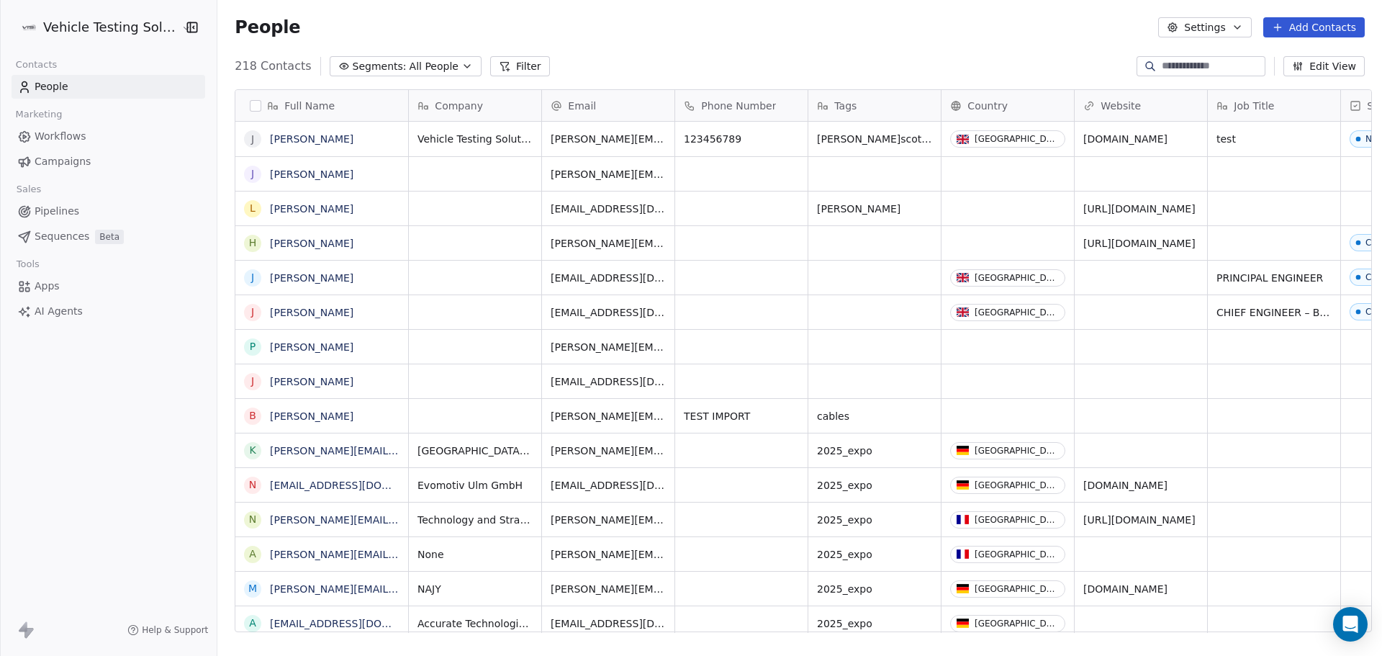
scroll to position [566, 1161]
click at [426, 70] on span "All People" at bounding box center [434, 66] width 49 height 15
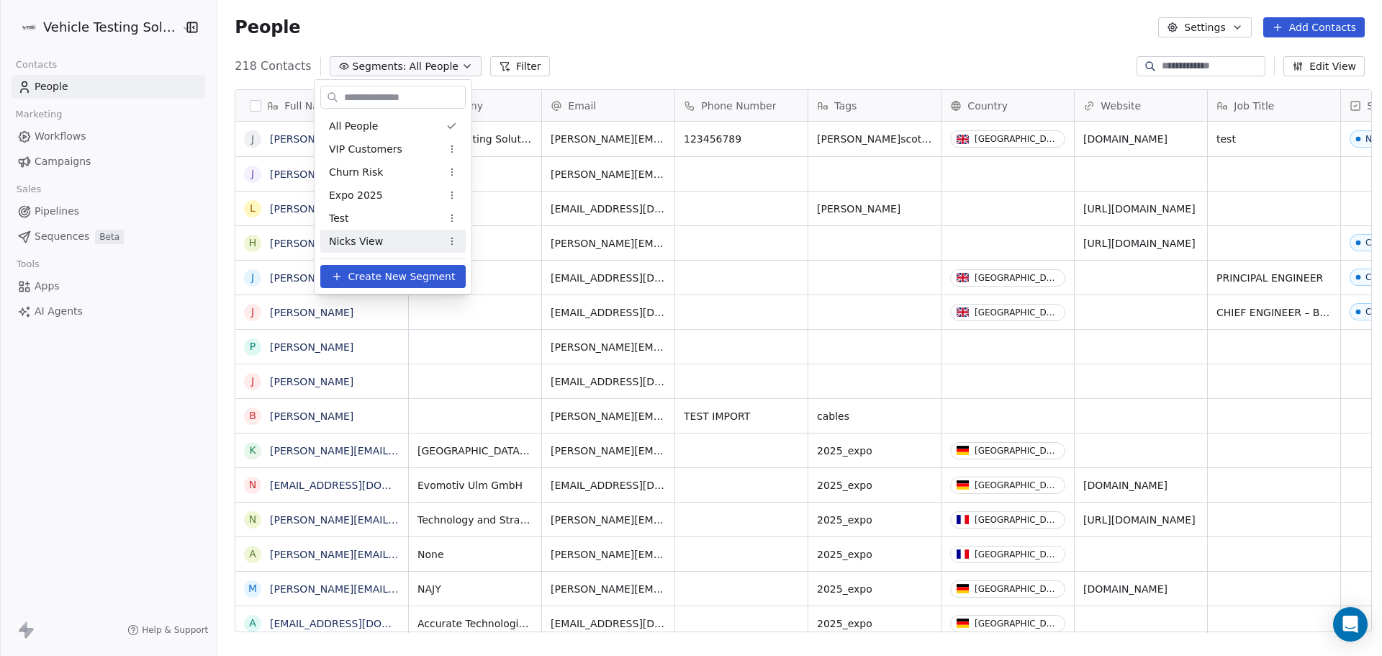
click at [369, 238] on span "Nicks View" at bounding box center [356, 241] width 54 height 15
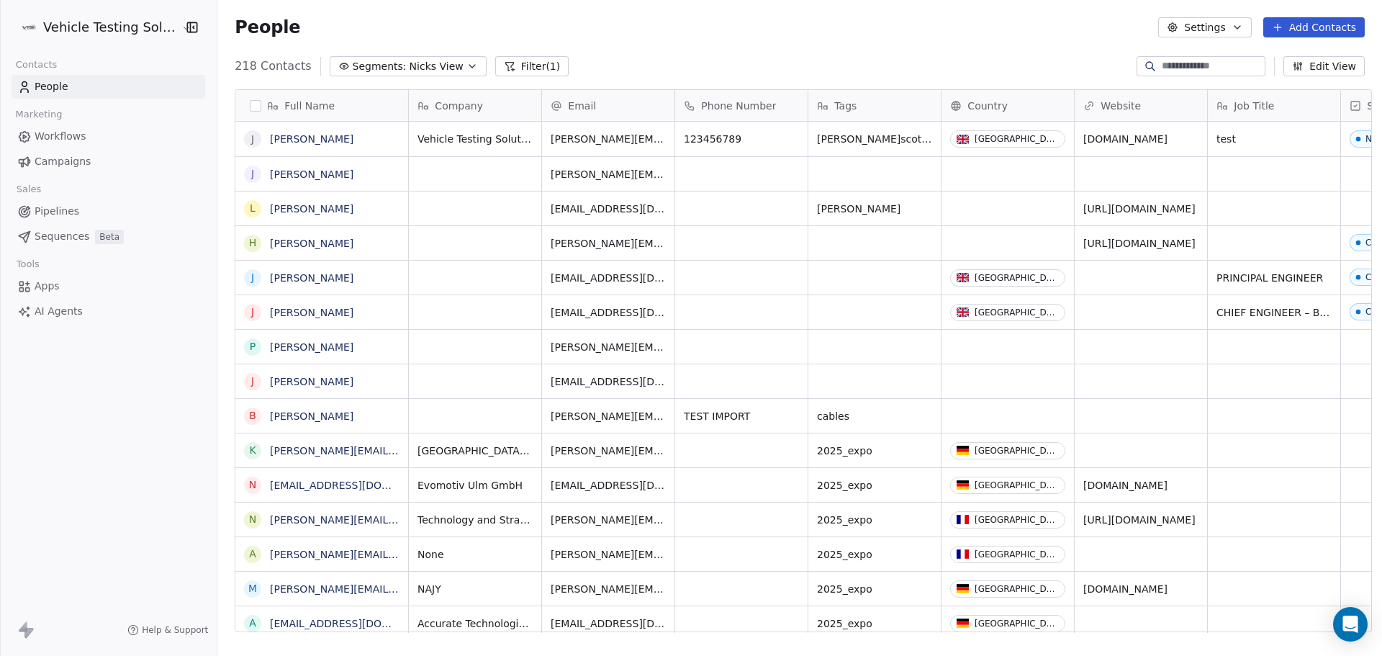
click at [386, 63] on button "Segments: Nicks View" at bounding box center [408, 66] width 157 height 20
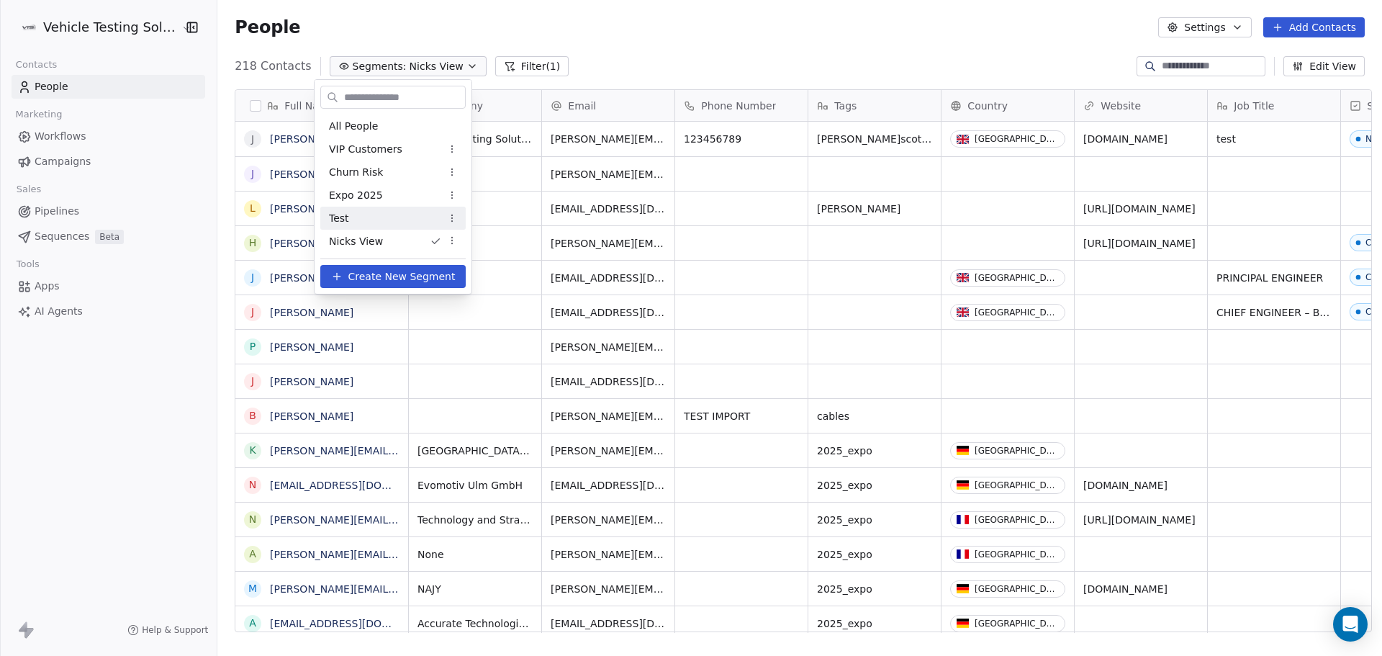
click at [389, 221] on div "Test" at bounding box center [392, 218] width 145 height 23
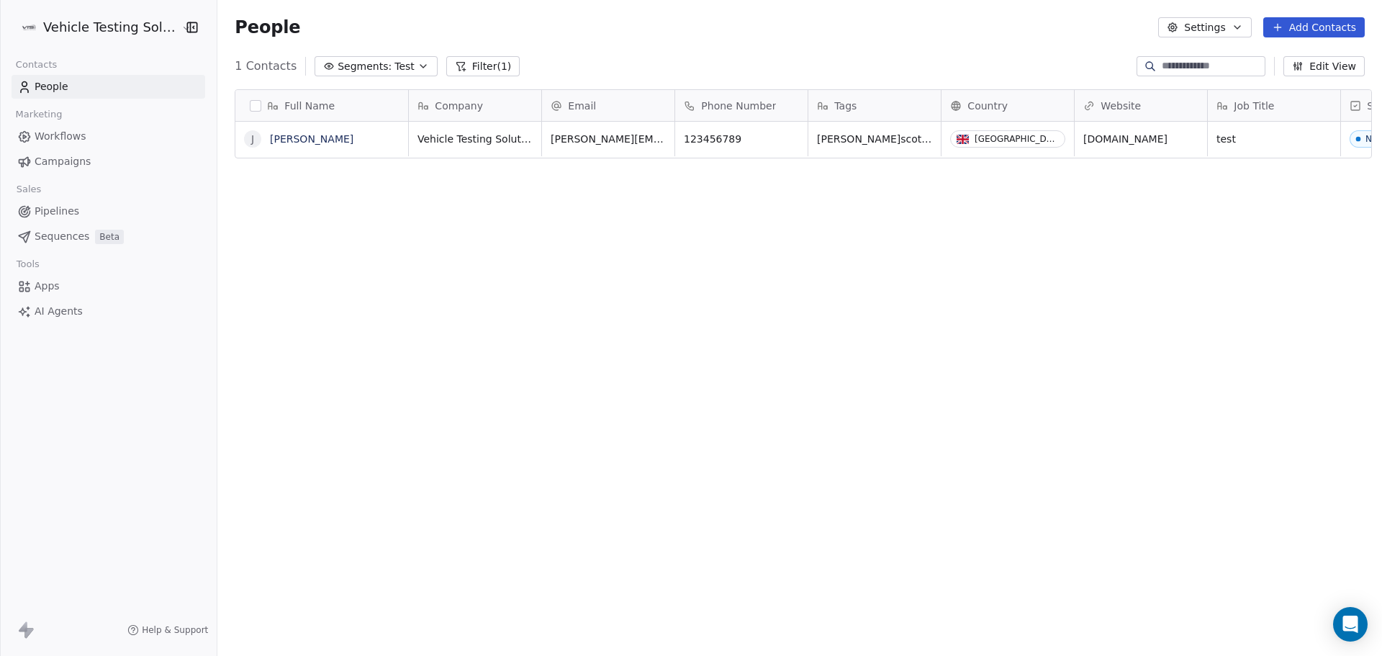
click at [361, 69] on span "Segments:" at bounding box center [365, 66] width 54 height 15
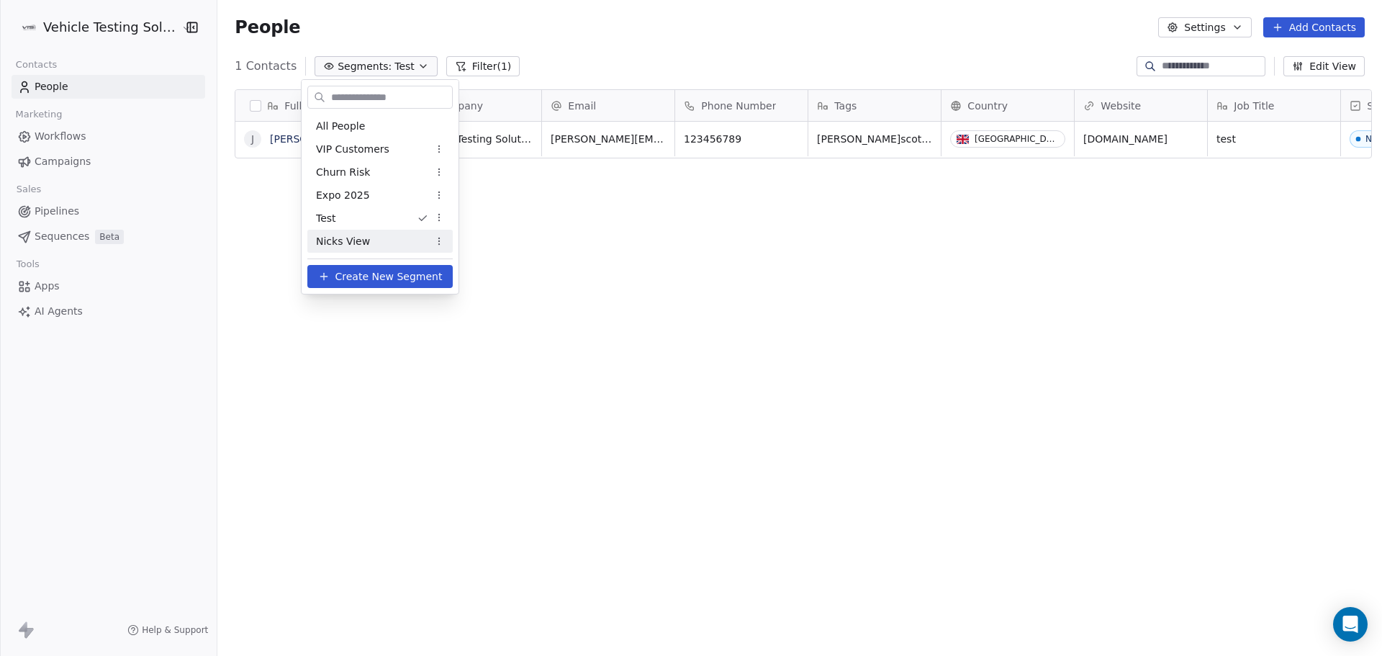
click at [393, 237] on div "Nicks View" at bounding box center [379, 241] width 145 height 23
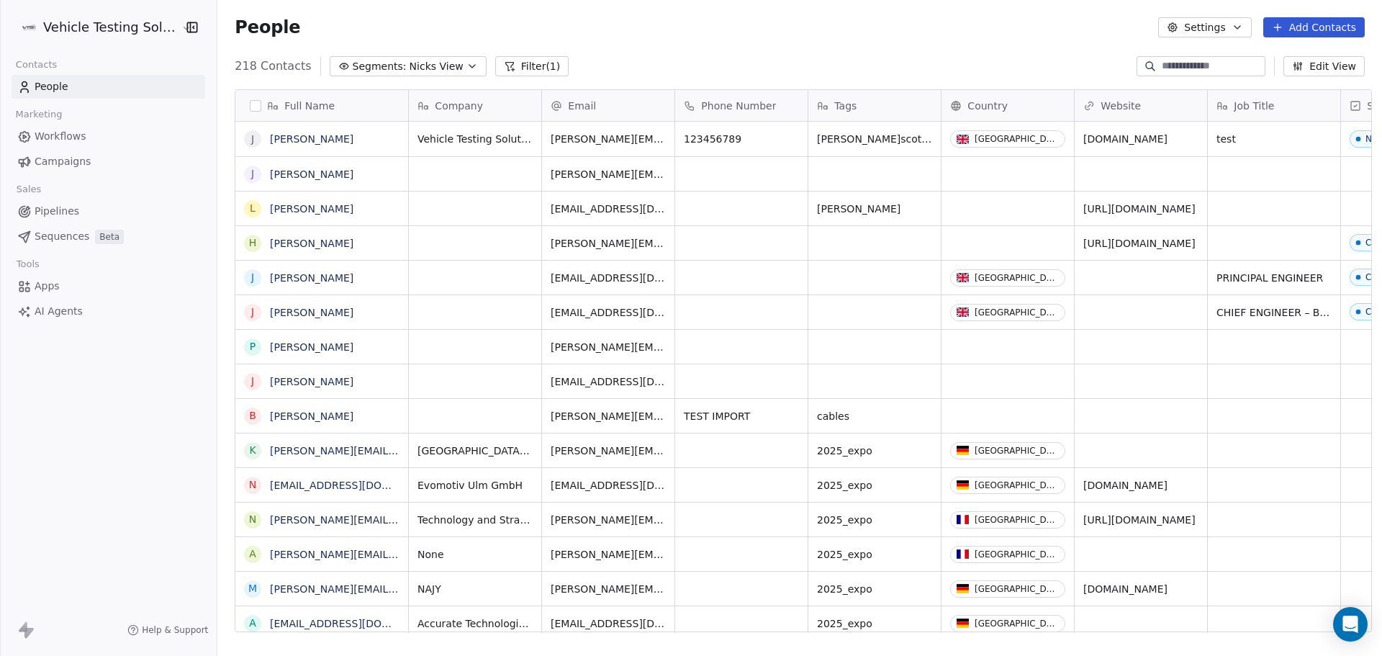
click at [38, 86] on span "People" at bounding box center [52, 86] width 34 height 15
click at [501, 65] on button "Filter (1)" at bounding box center [532, 66] width 74 height 20
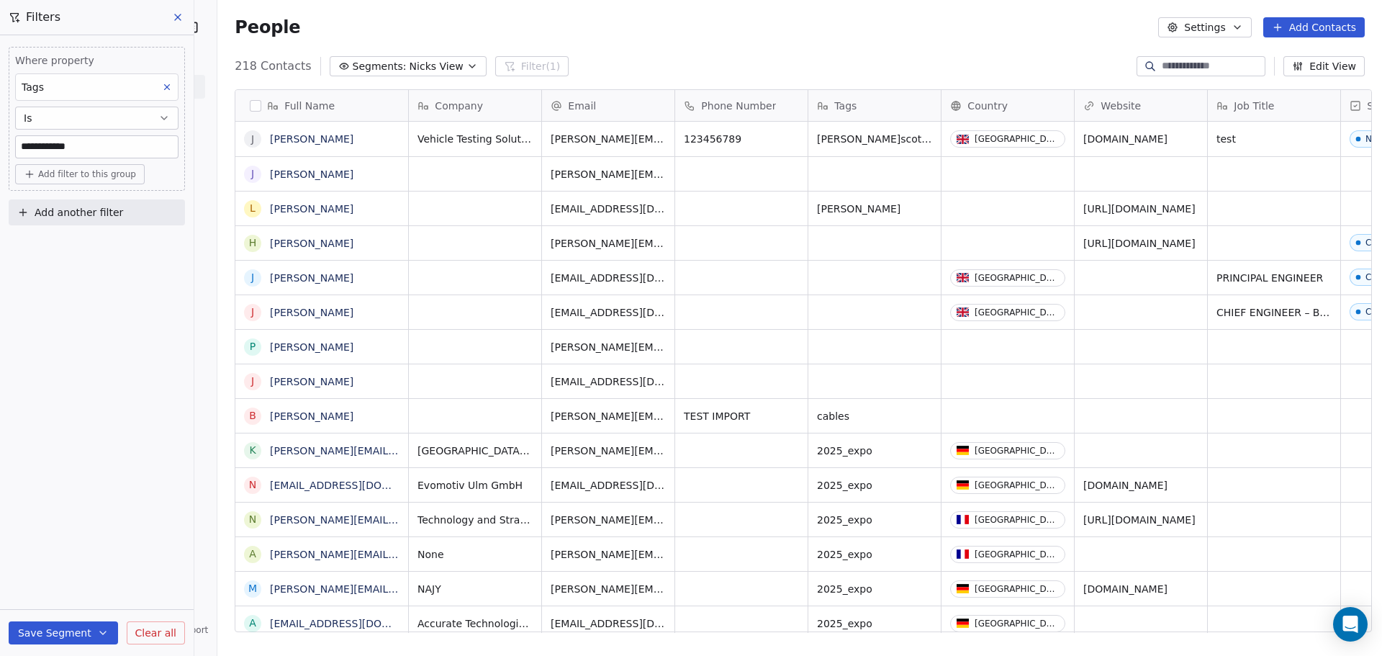
click at [166, 91] on icon at bounding box center [167, 87] width 10 height 10
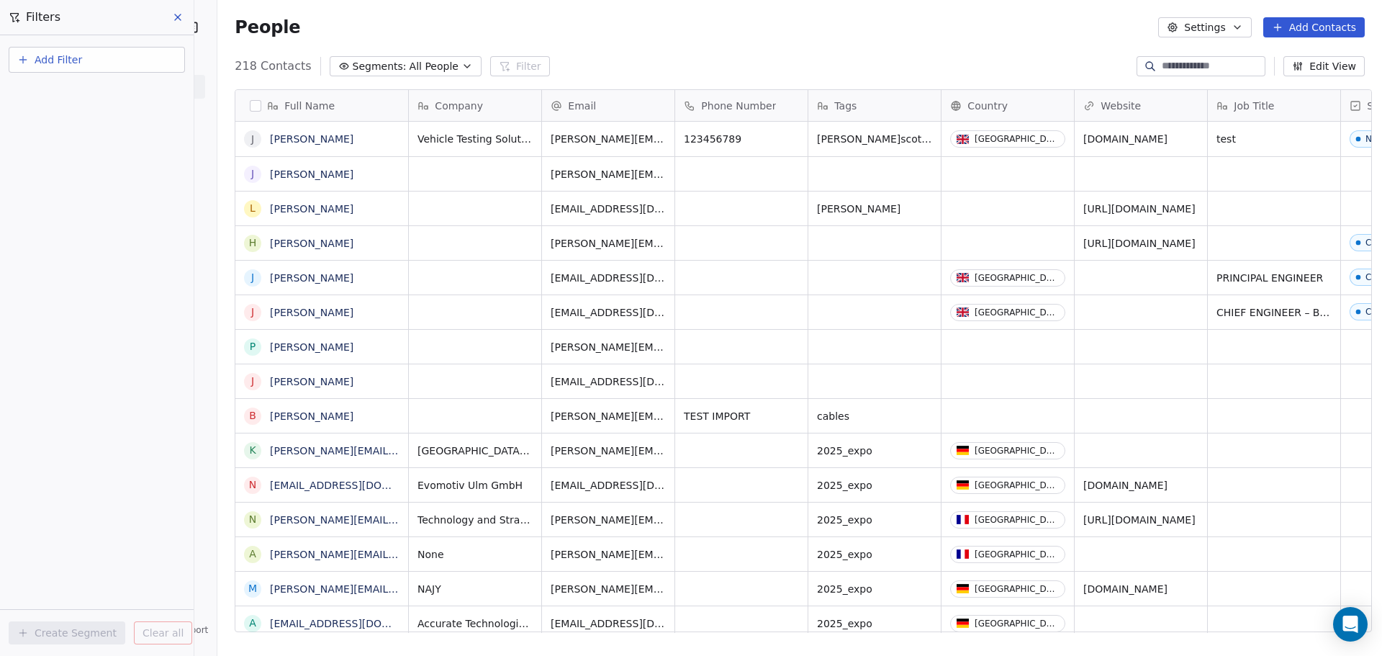
click at [170, 19] on button at bounding box center [179, 17] width 22 height 20
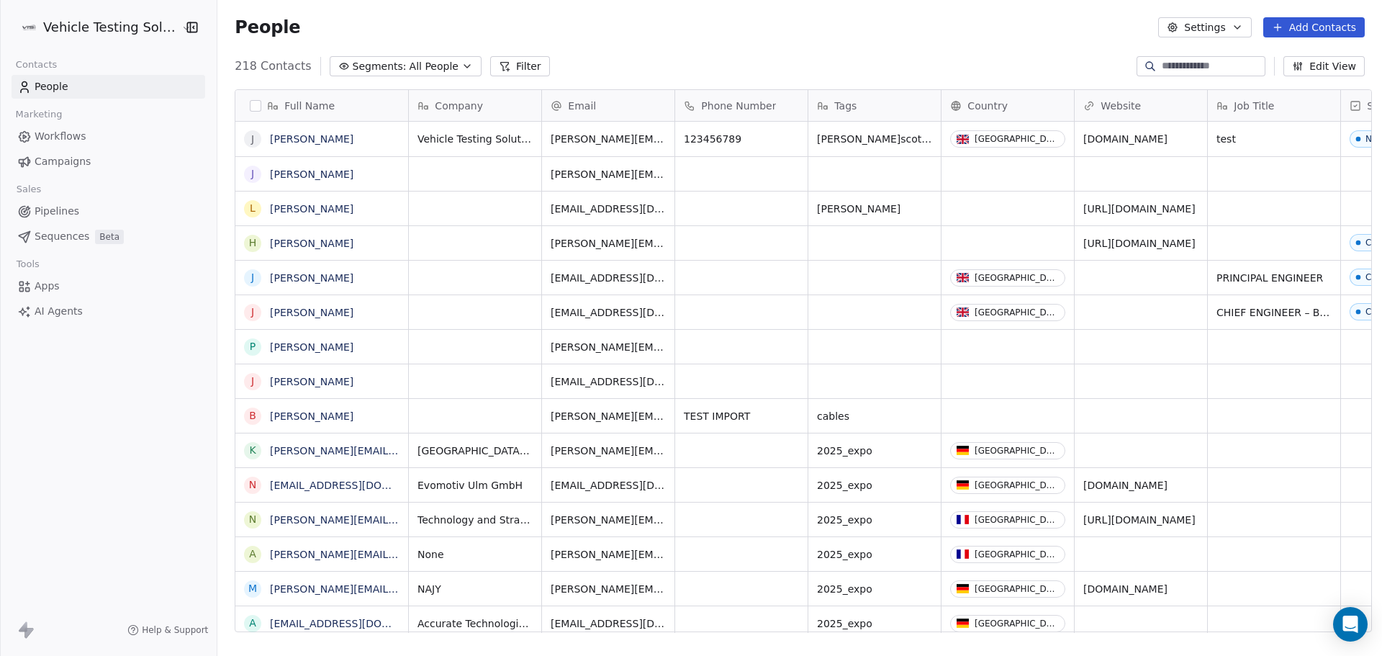
click at [520, 64] on button "Filter" at bounding box center [520, 66] width 60 height 20
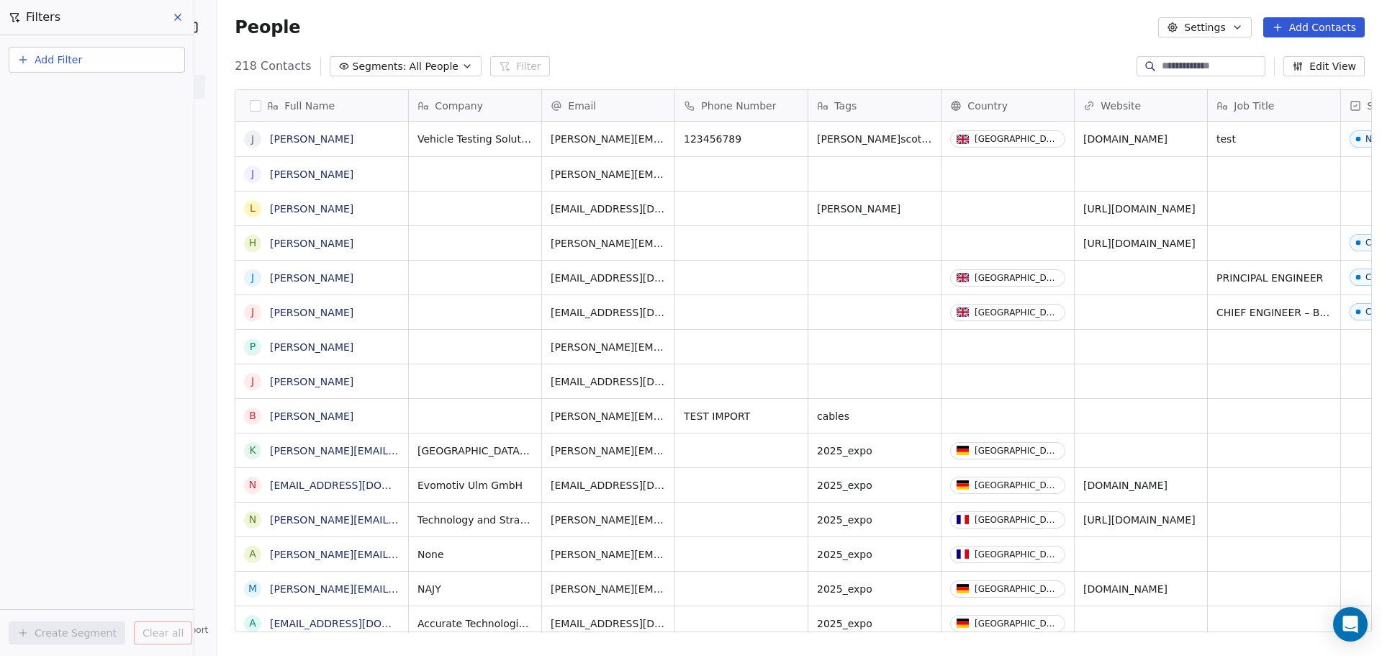
click at [89, 63] on button "Add Filter" at bounding box center [97, 60] width 176 height 26
click at [85, 89] on span "Contact properties" at bounding box center [71, 93] width 94 height 15
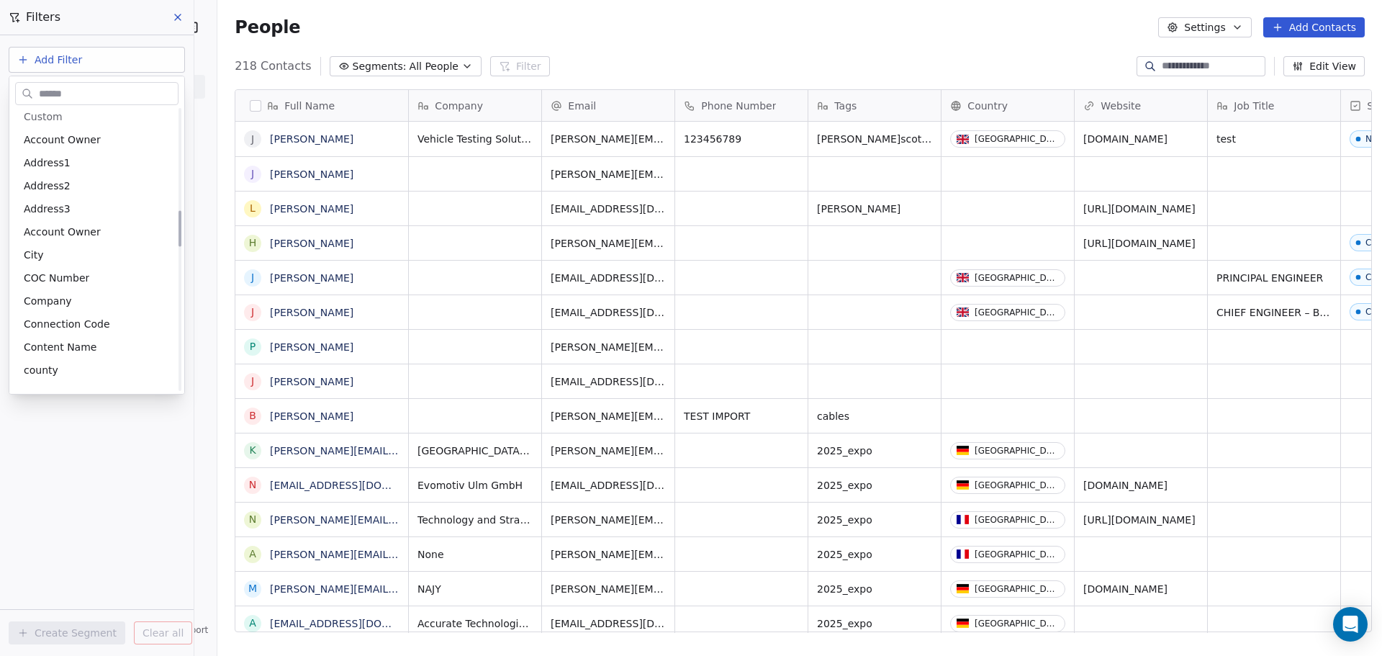
scroll to position [1008, 0]
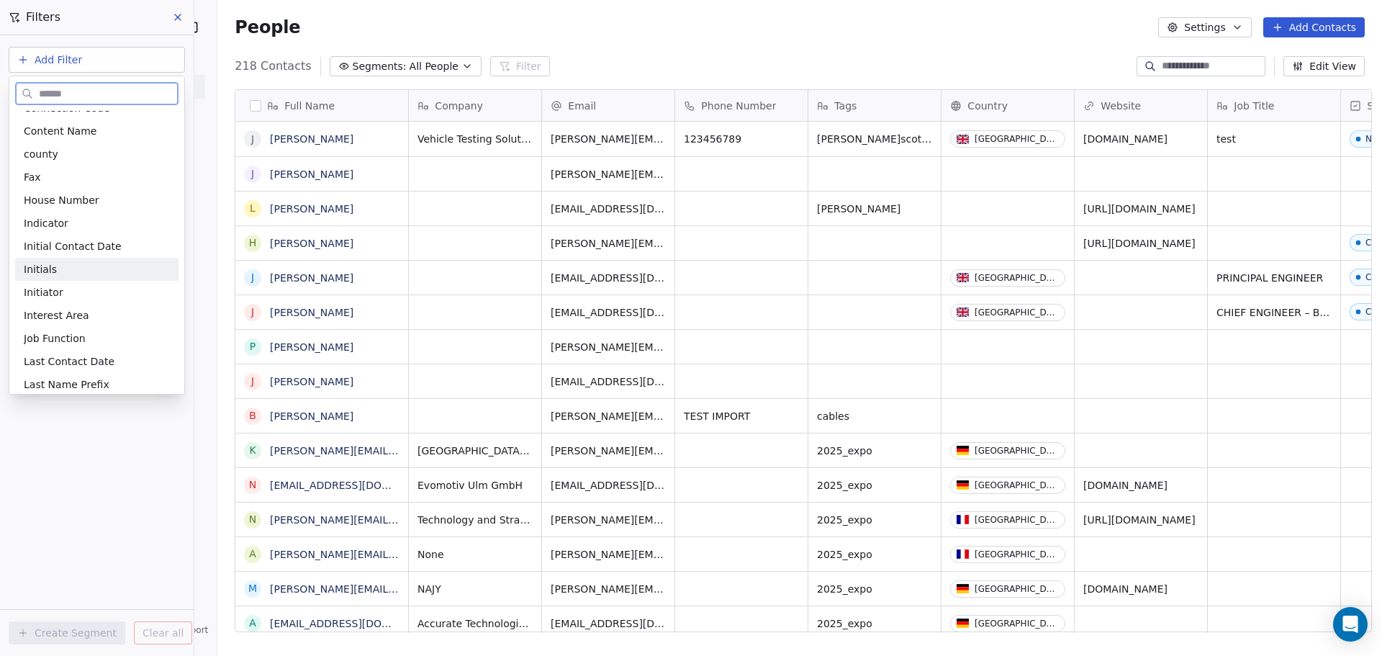
click at [71, 265] on div "Initials" at bounding box center [97, 269] width 146 height 14
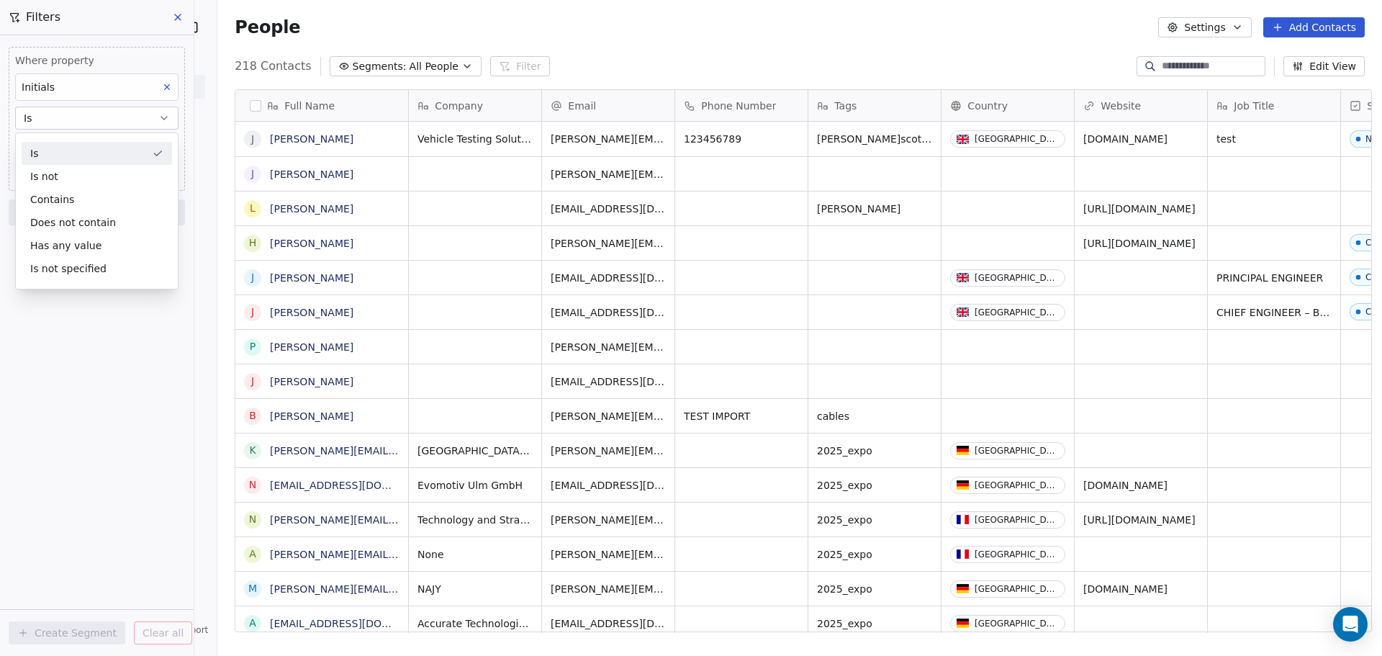
click at [60, 156] on div "Is" at bounding box center [97, 153] width 150 height 23
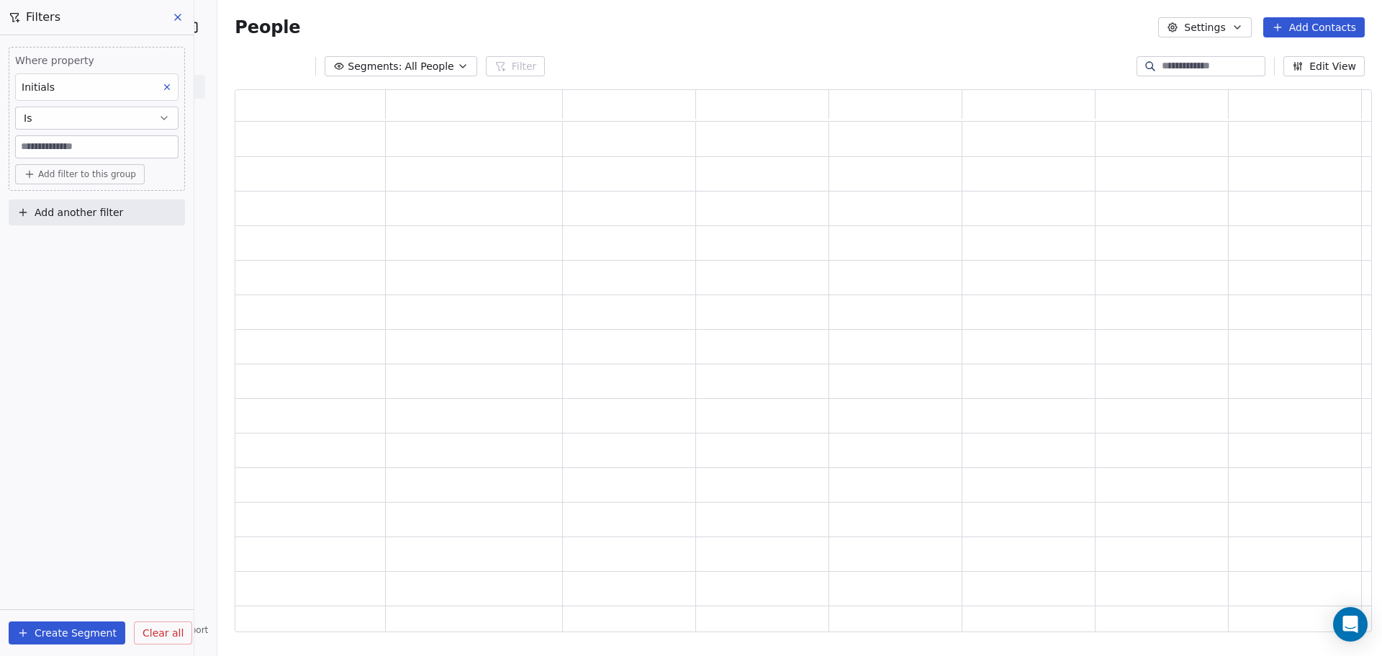
scroll to position [531, 1126]
click at [60, 142] on input at bounding box center [97, 147] width 162 height 22
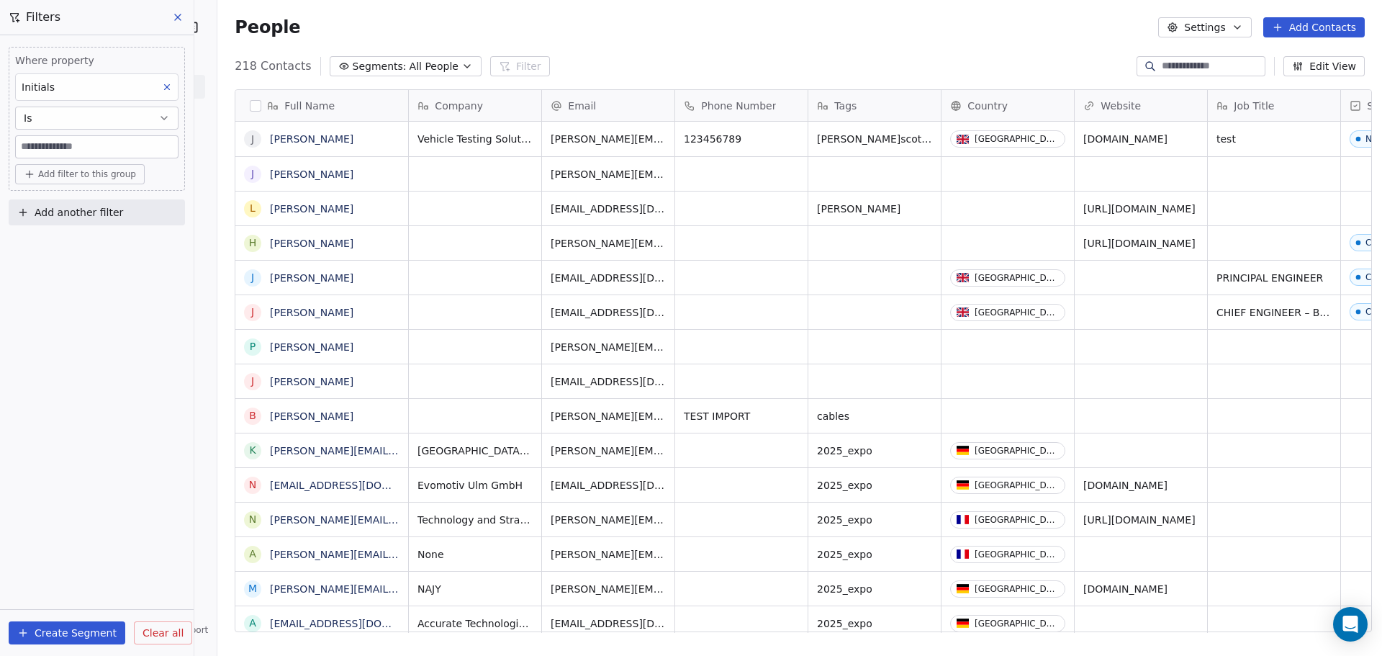
scroll to position [566, 1161]
type input "**"
click at [153, 629] on span "Clear all" at bounding box center [163, 633] width 41 height 15
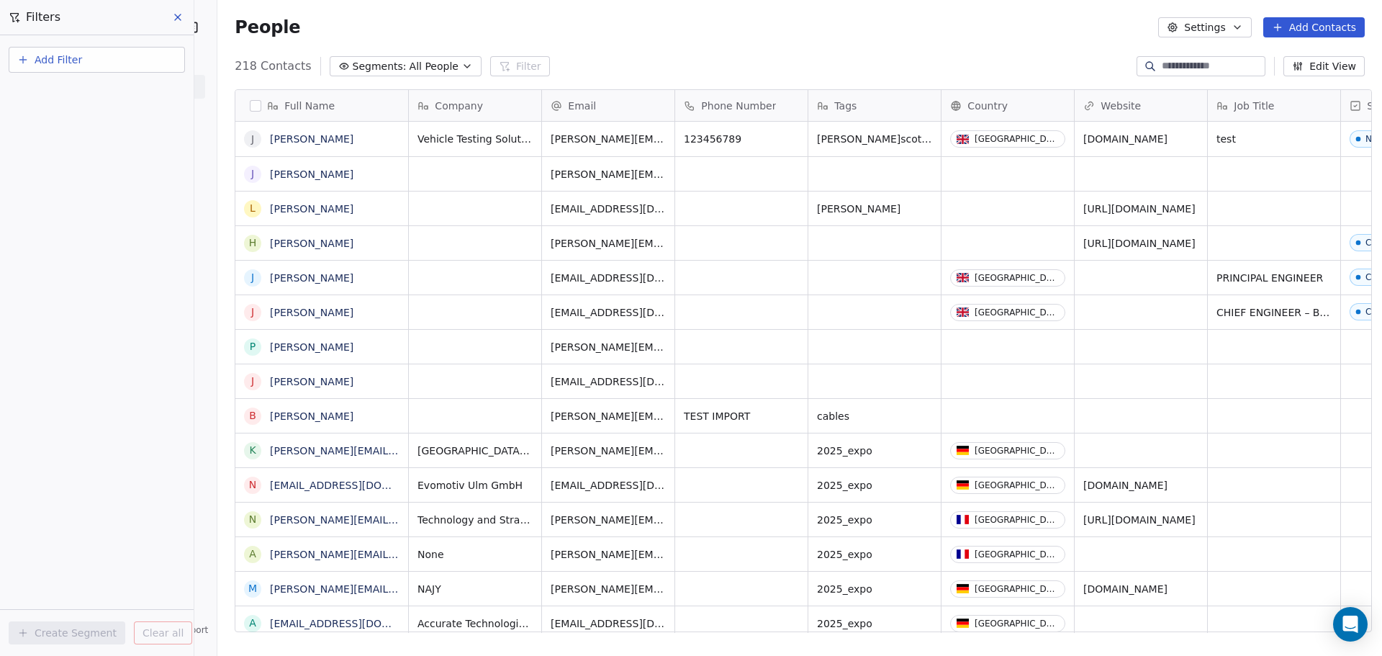
click at [176, 22] on icon at bounding box center [178, 18] width 12 height 12
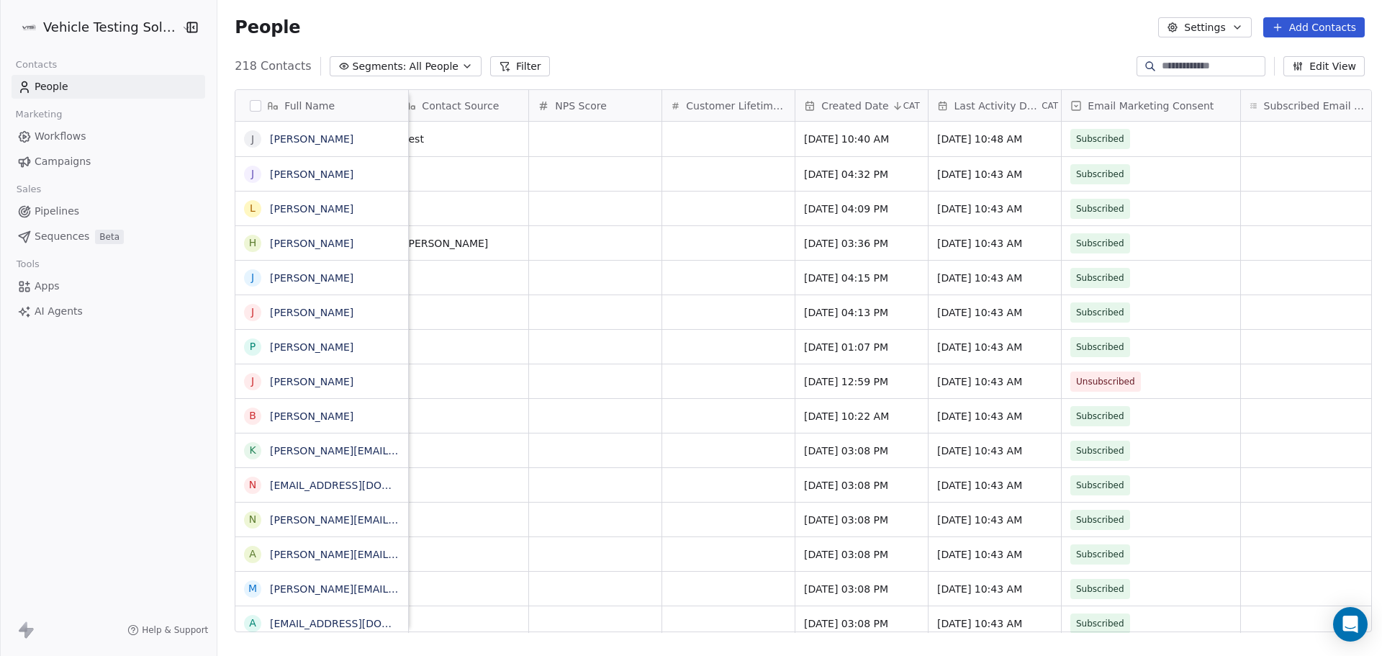
scroll to position [0, 1127]
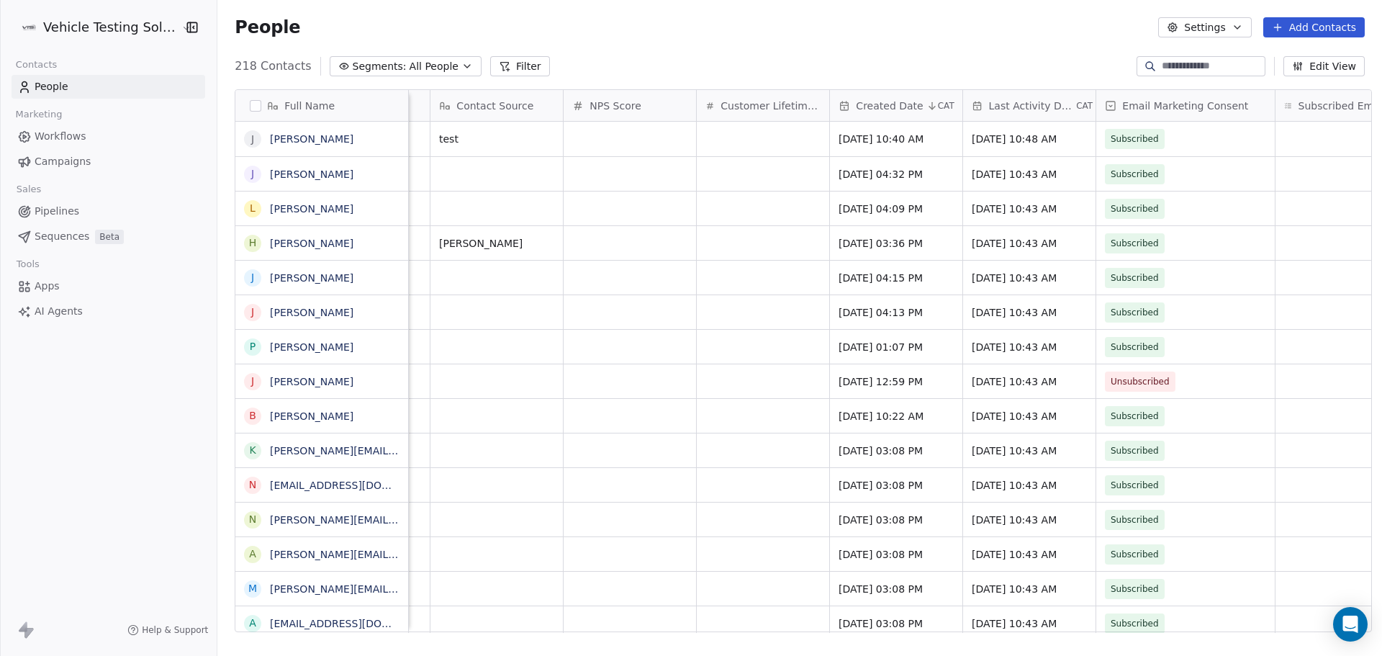
scroll to position [0, 1127]
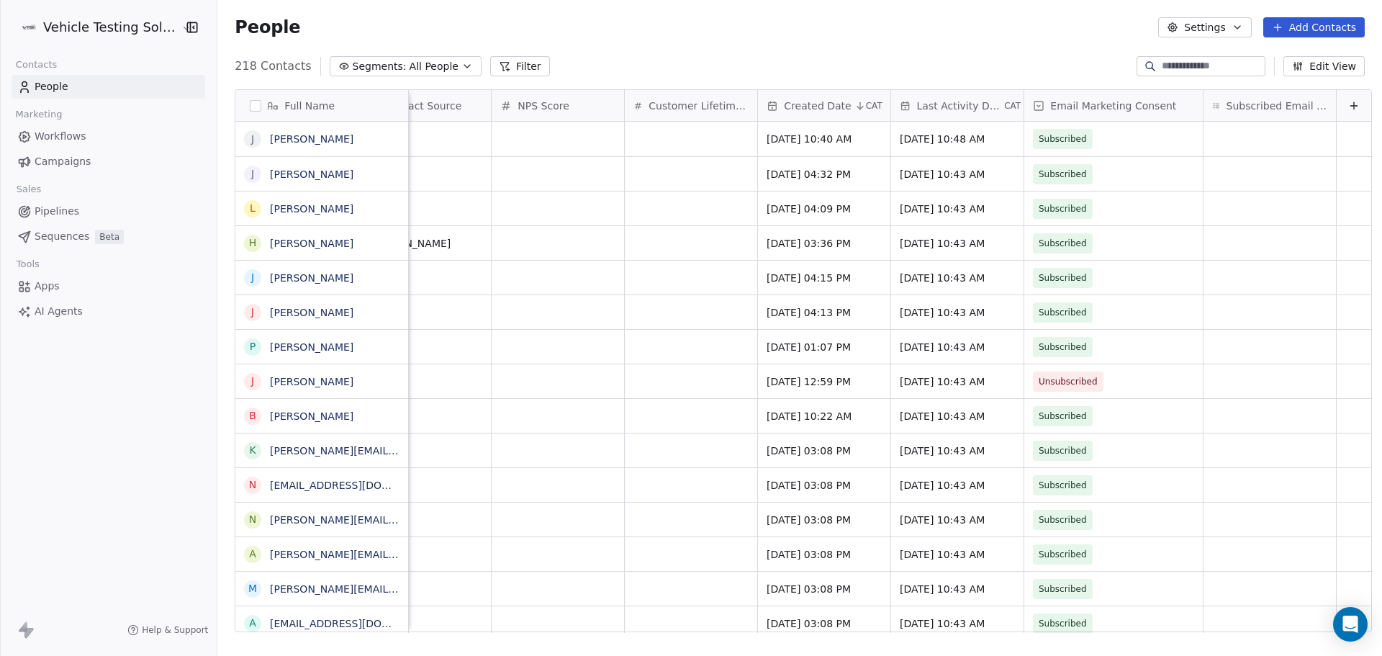
click at [1346, 105] on button at bounding box center [1354, 105] width 17 height 17
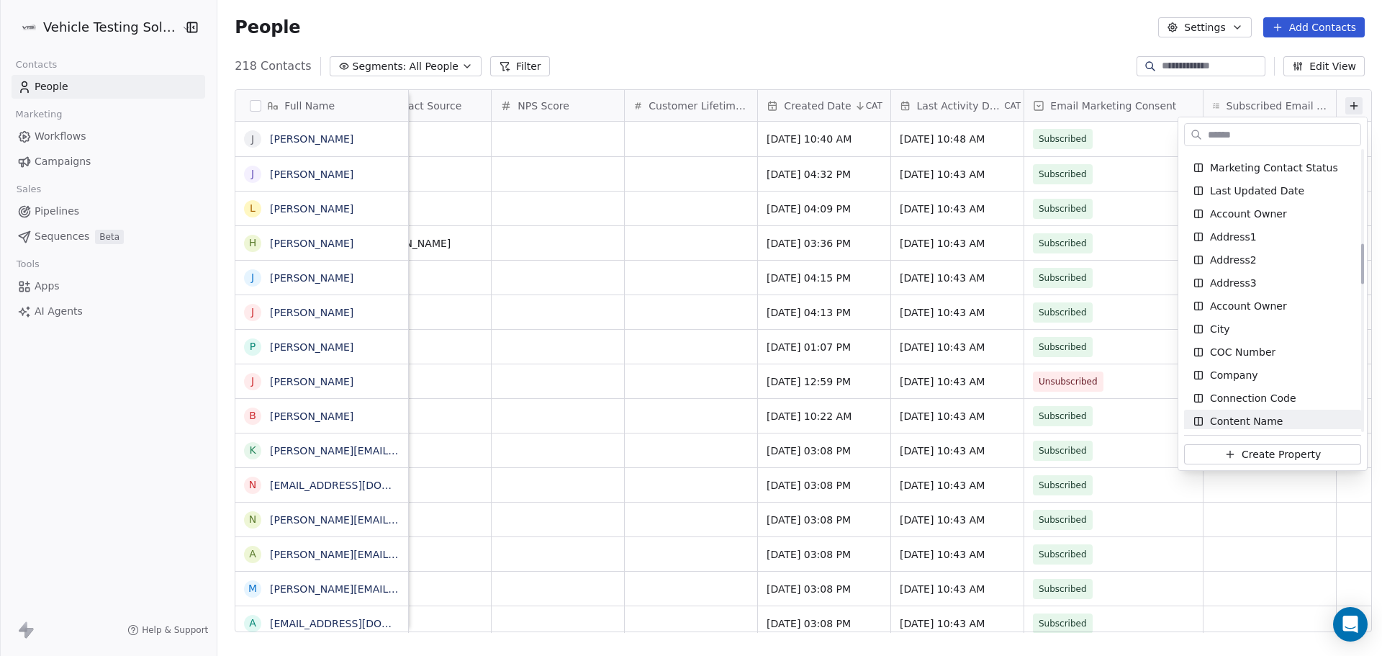
scroll to position [578, 0]
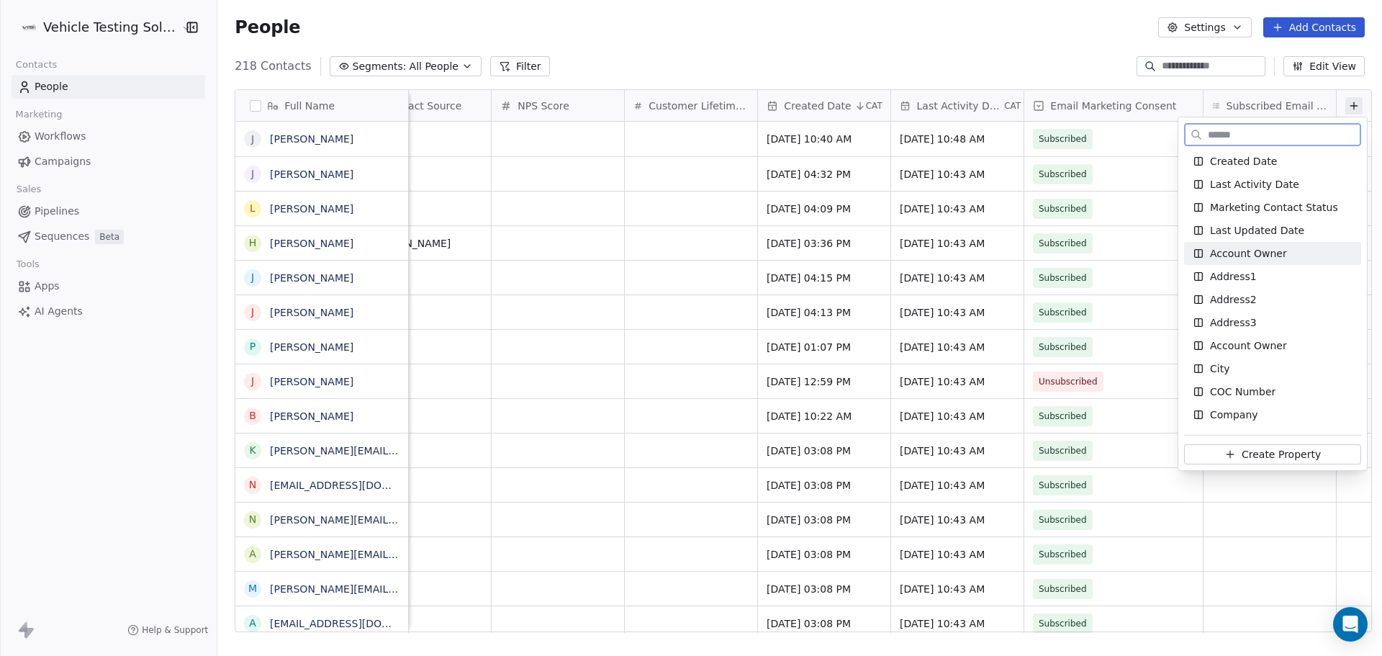
click at [1277, 251] on span "Account Owner" at bounding box center [1248, 253] width 77 height 14
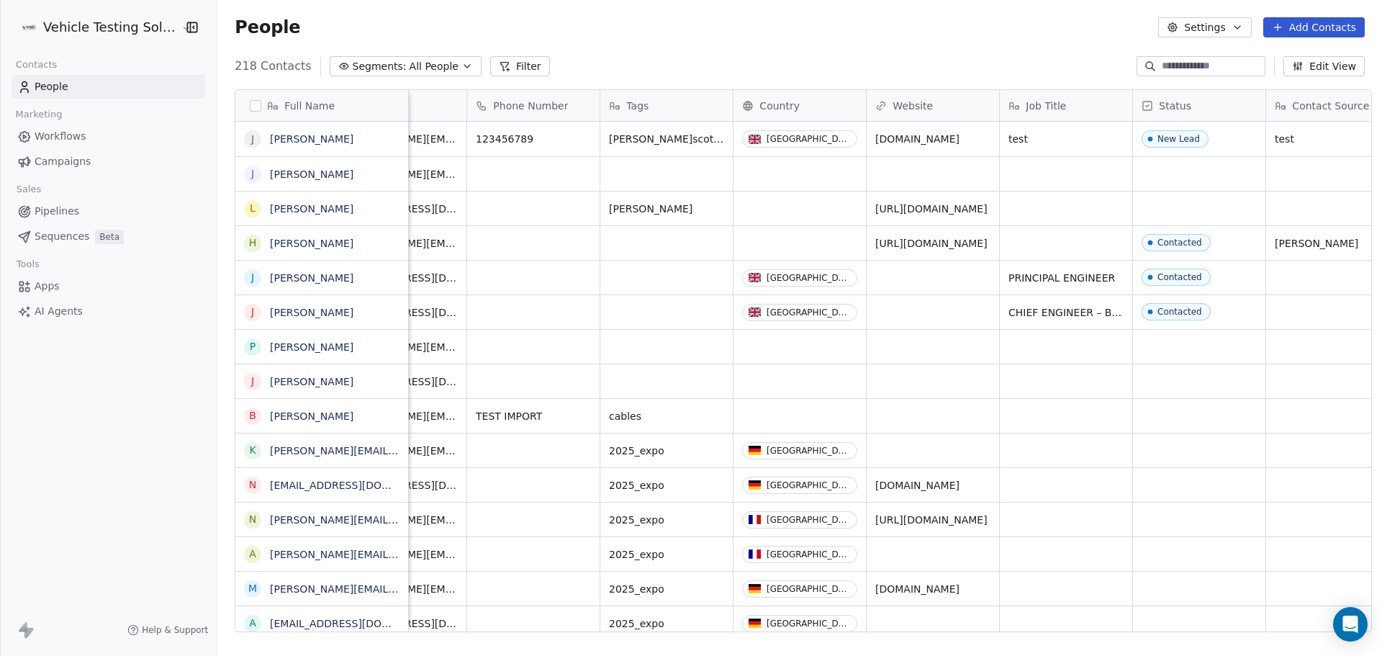
scroll to position [0, 0]
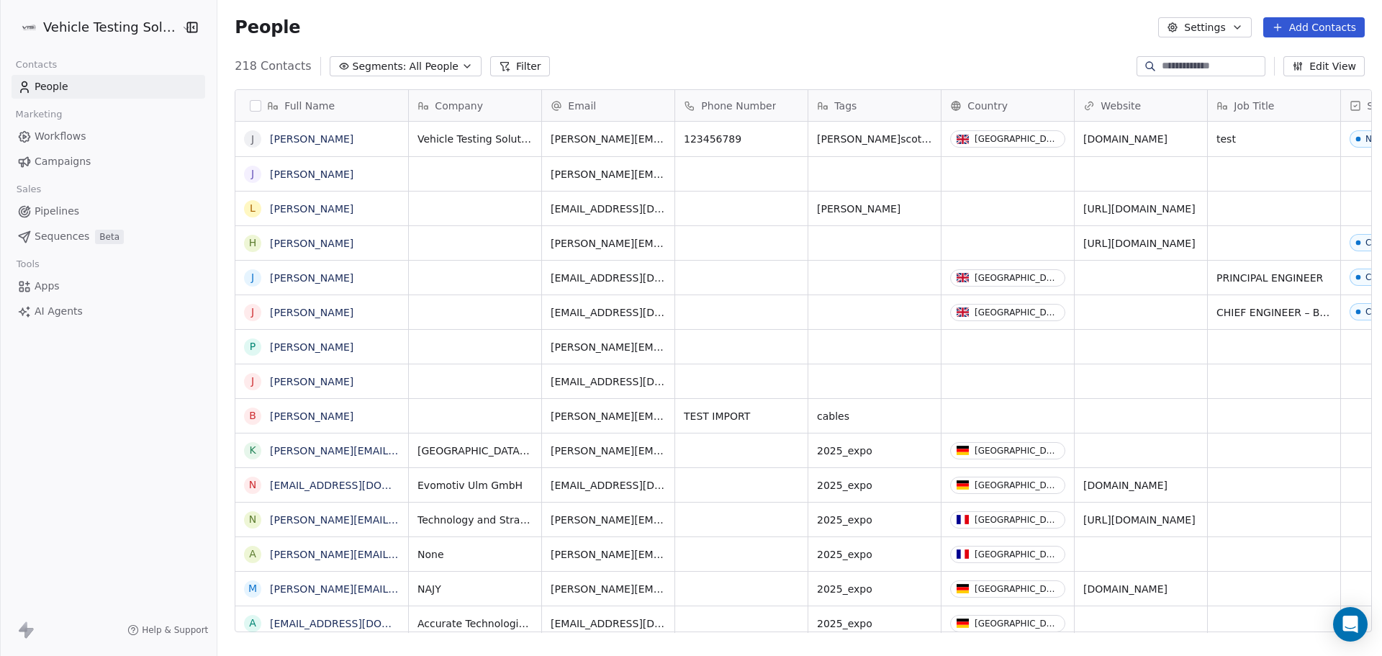
click at [500, 57] on button "Filter" at bounding box center [520, 66] width 60 height 20
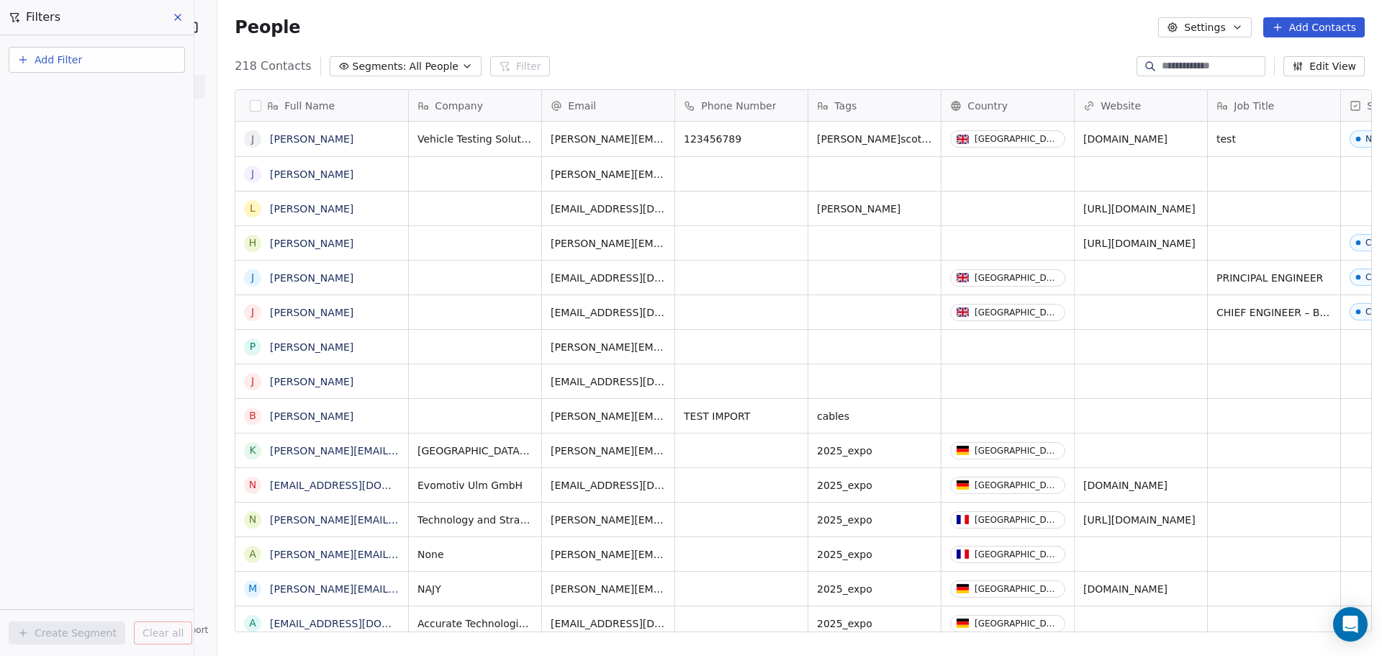
click at [109, 58] on button "Add Filter" at bounding box center [97, 60] width 176 height 26
click at [82, 94] on span "Contact properties" at bounding box center [71, 93] width 94 height 15
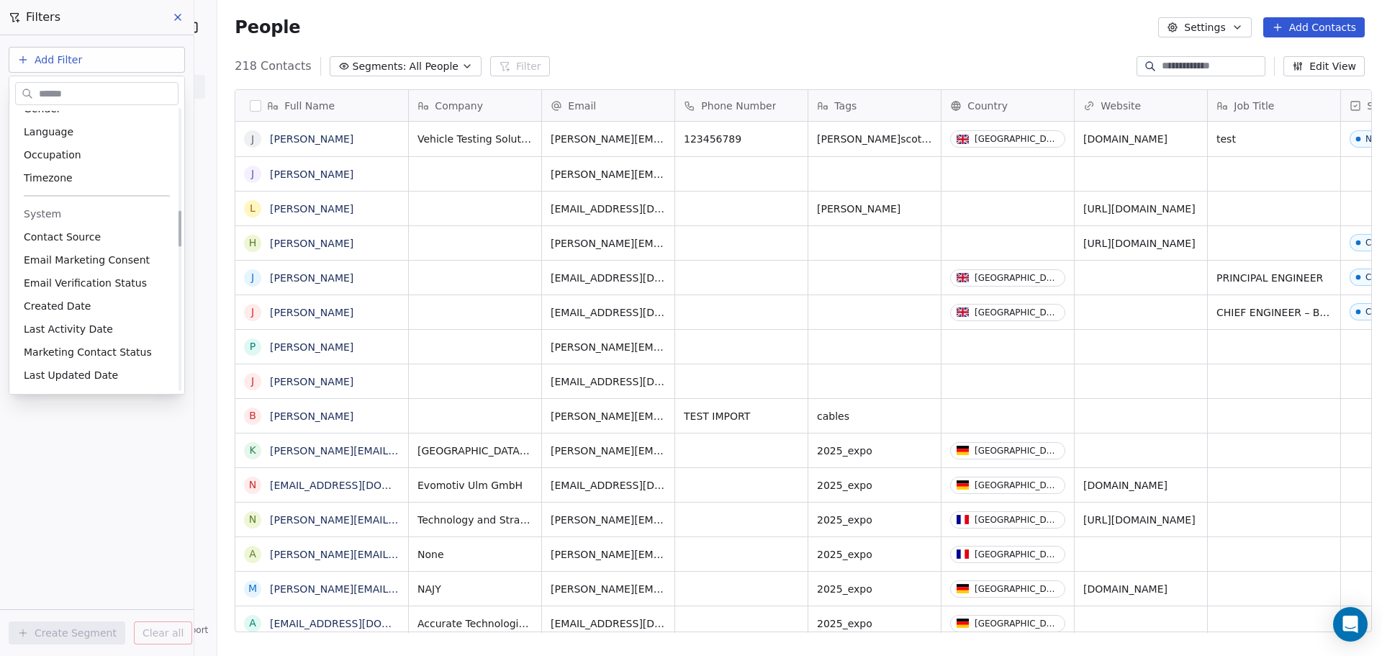
scroll to position [792, 0]
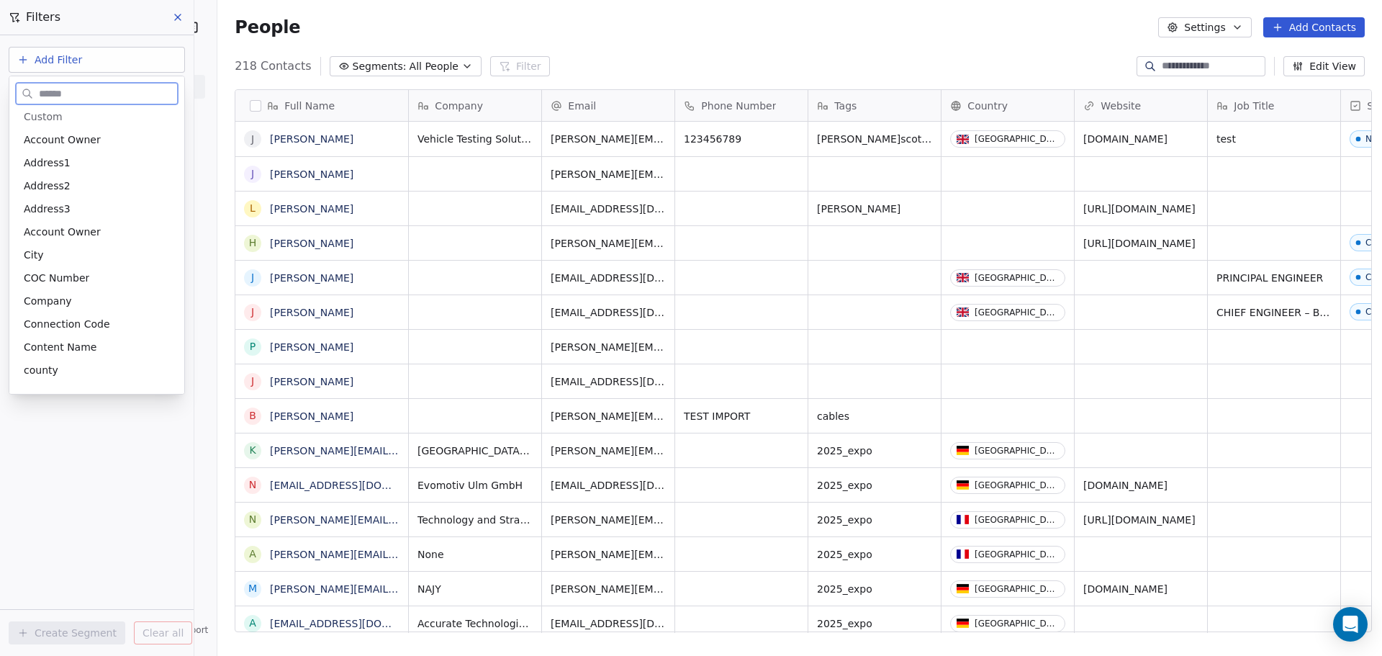
click at [91, 233] on span "Account Owner" at bounding box center [62, 232] width 77 height 14
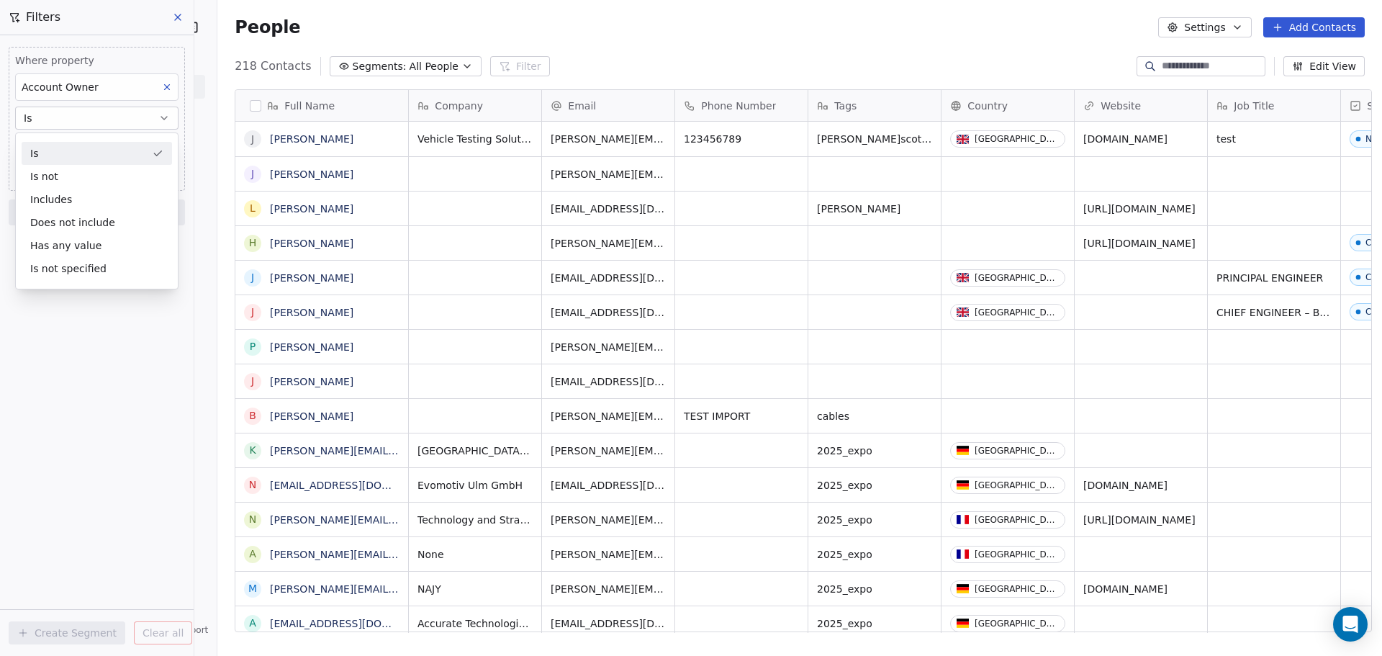
click at [86, 155] on div "Is" at bounding box center [97, 153] width 150 height 23
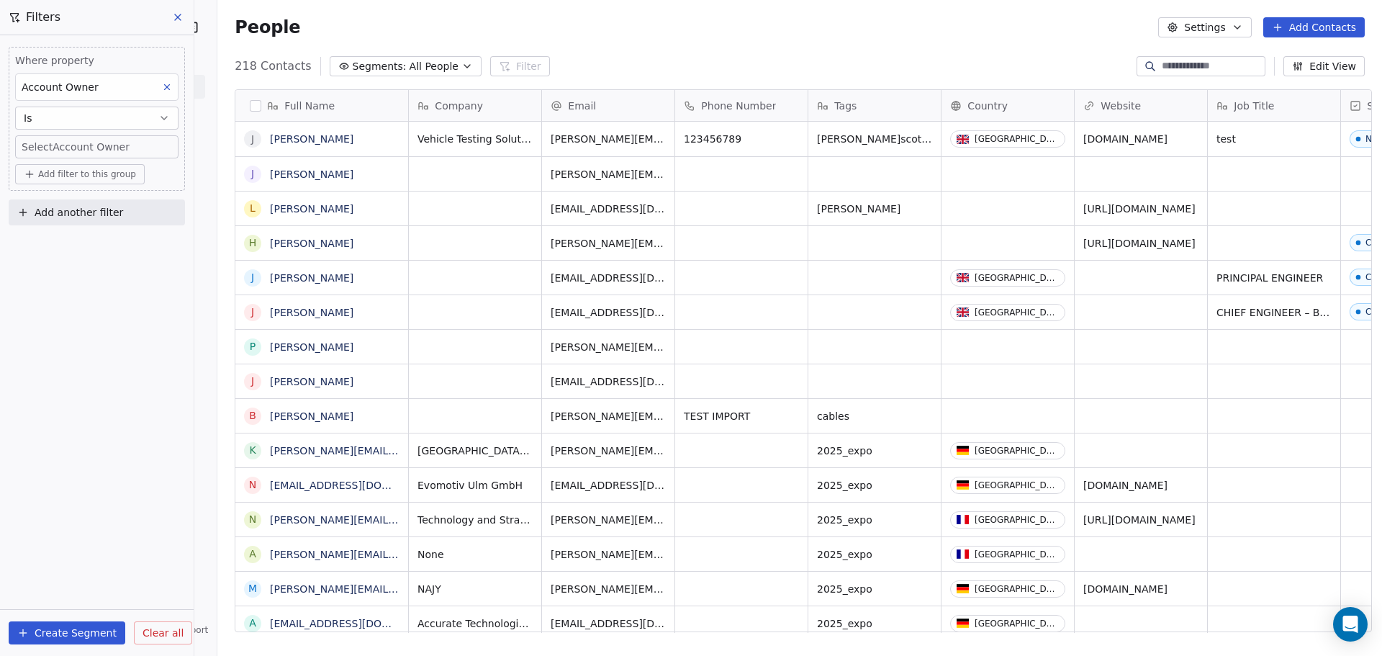
scroll to position [566, 1161]
click at [90, 149] on body "Vehicle Testing Solutions Contacts People Marketing Workflows Campaigns Sales P…" at bounding box center [691, 328] width 1382 height 656
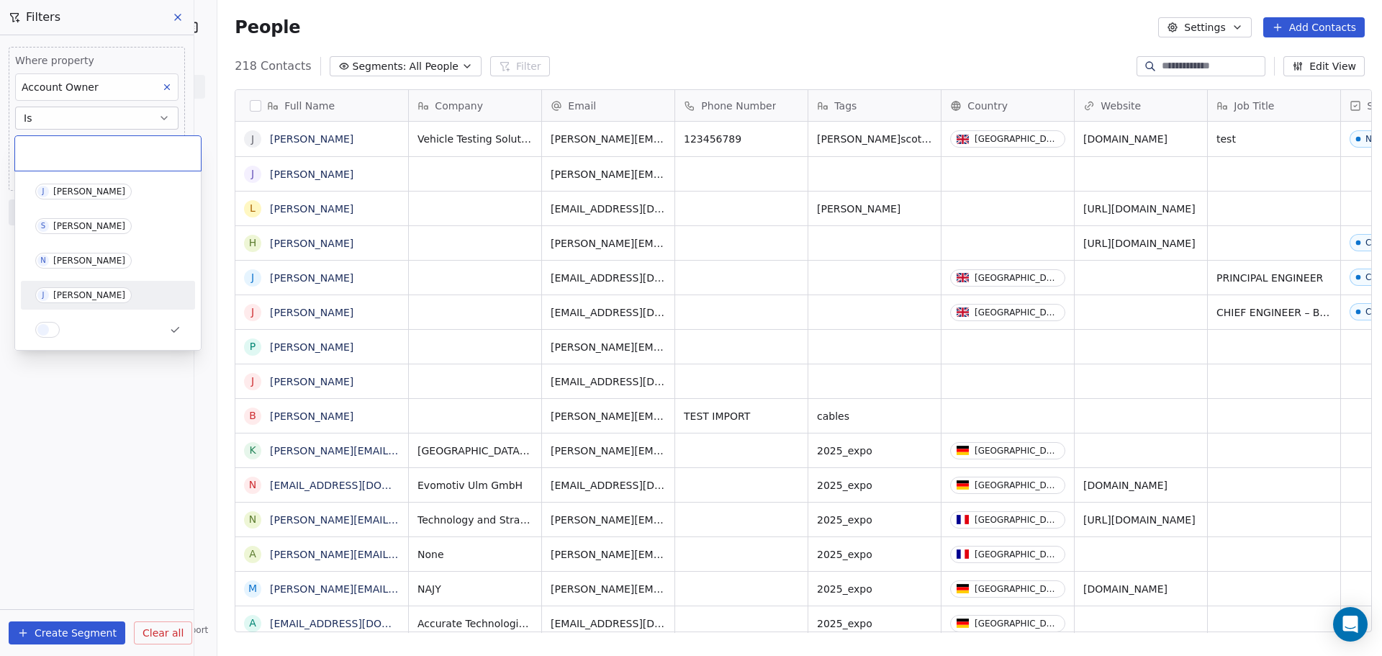
click at [102, 292] on div "[PERSON_NAME]" at bounding box center [89, 295] width 72 height 10
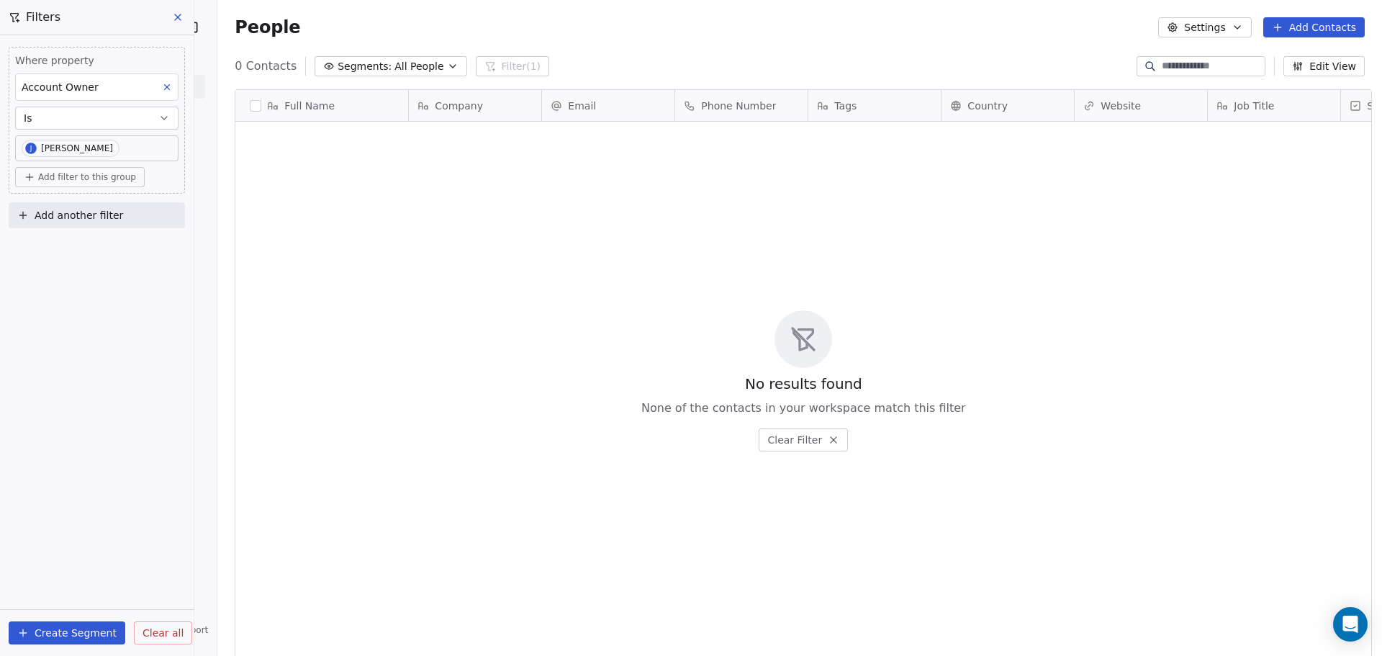
click at [73, 628] on button "Create Segment" at bounding box center [67, 632] width 117 height 23
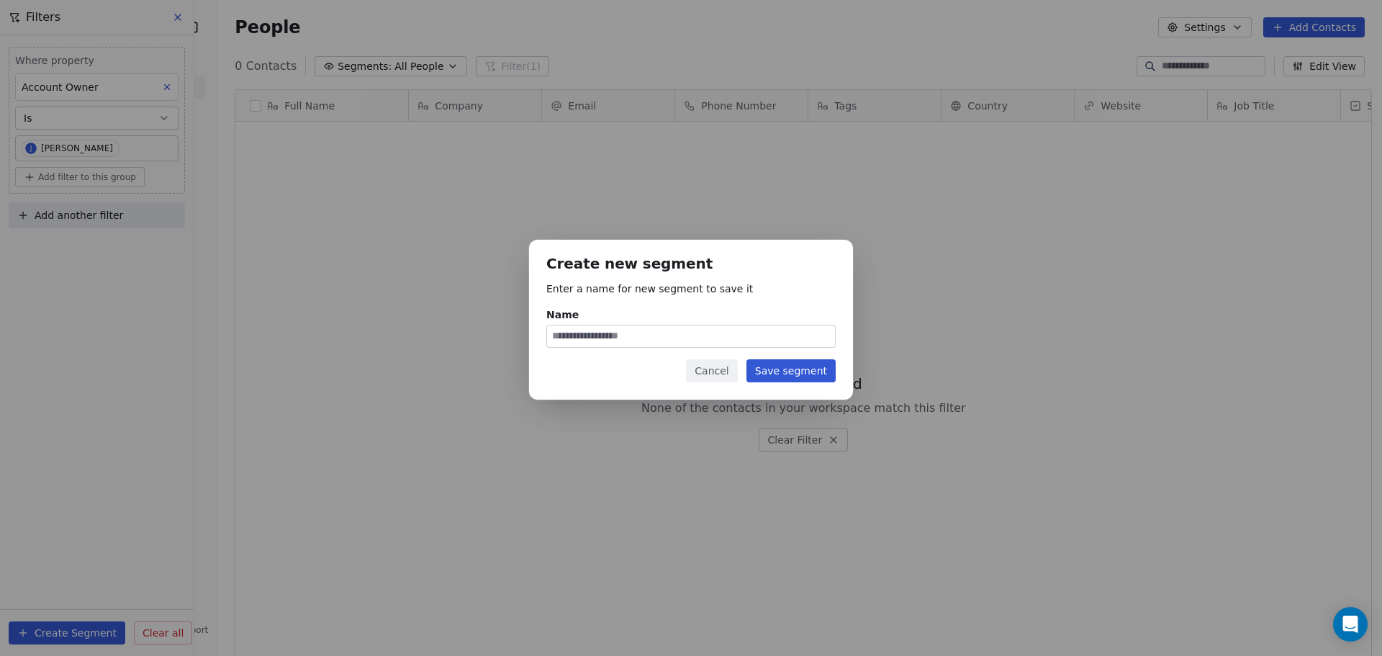
click at [622, 341] on input "Name" at bounding box center [691, 336] width 288 height 22
type input "******"
click at [790, 373] on button "Save segment" at bounding box center [791, 370] width 89 height 23
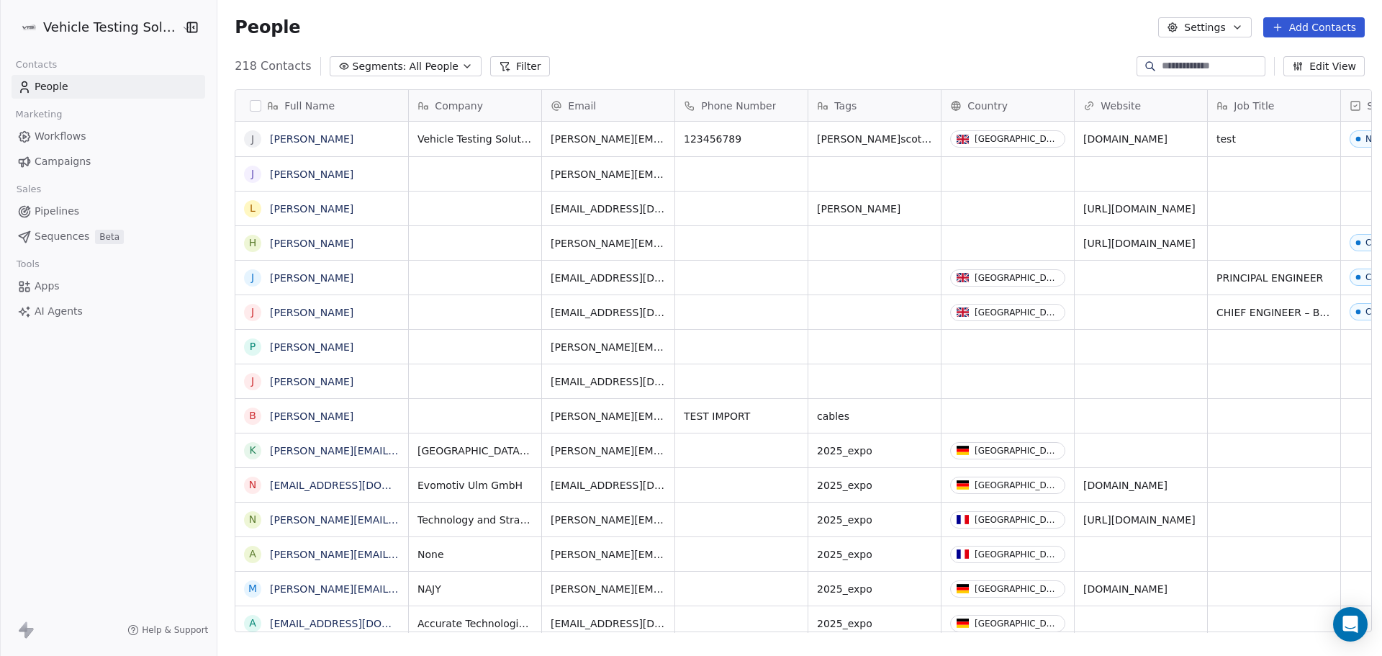
scroll to position [566, 1161]
click at [492, 71] on button "Filter" at bounding box center [520, 66] width 60 height 20
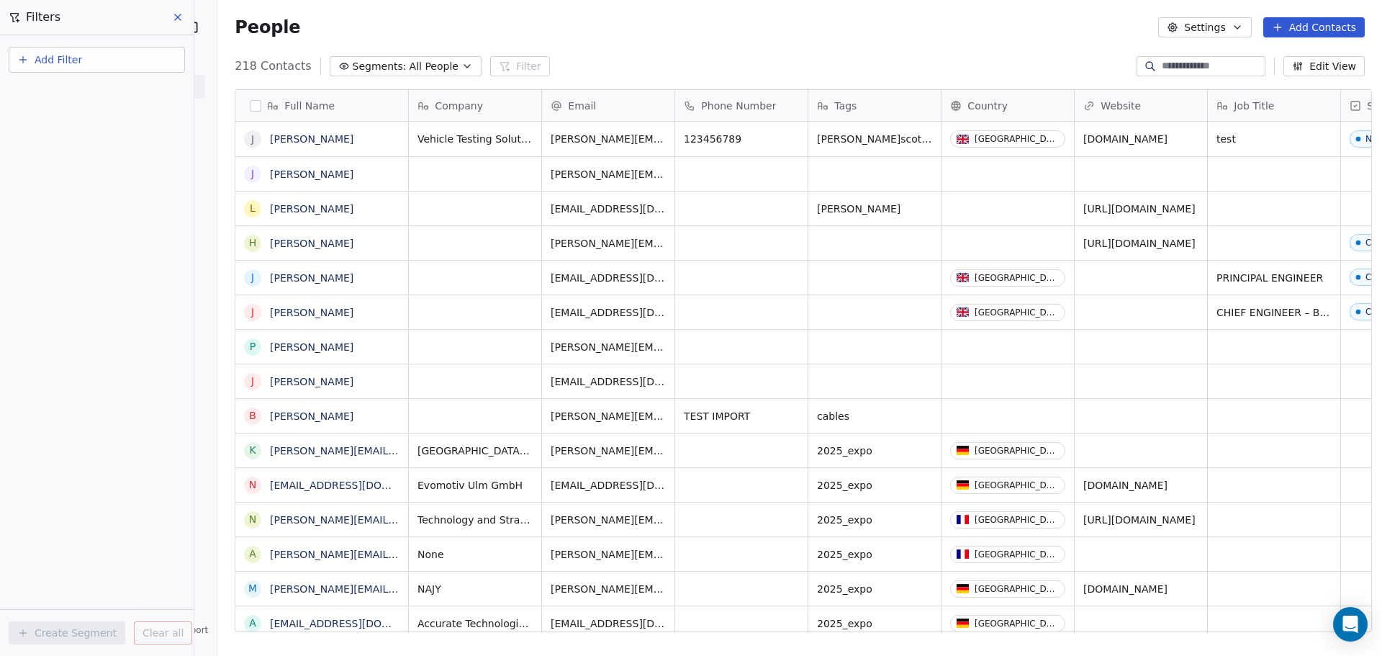
click at [377, 60] on span "Segments:" at bounding box center [380, 66] width 54 height 15
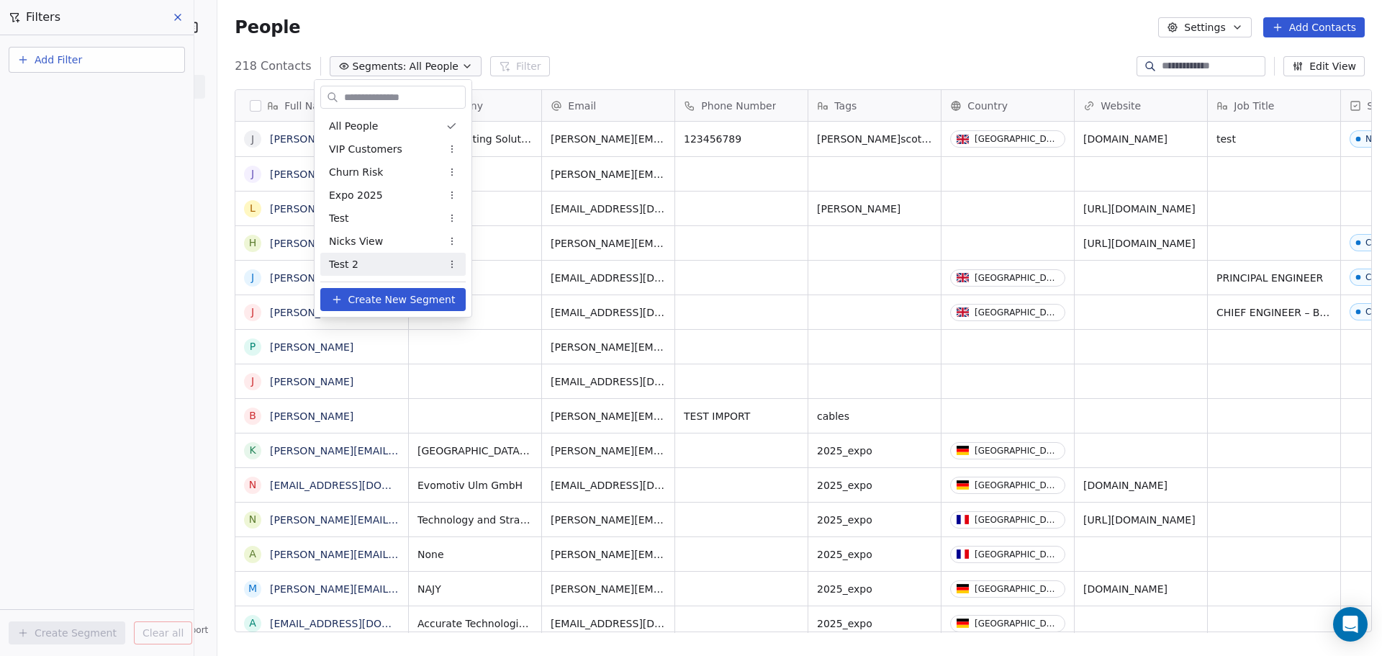
click at [372, 258] on div "Test 2" at bounding box center [392, 264] width 145 height 23
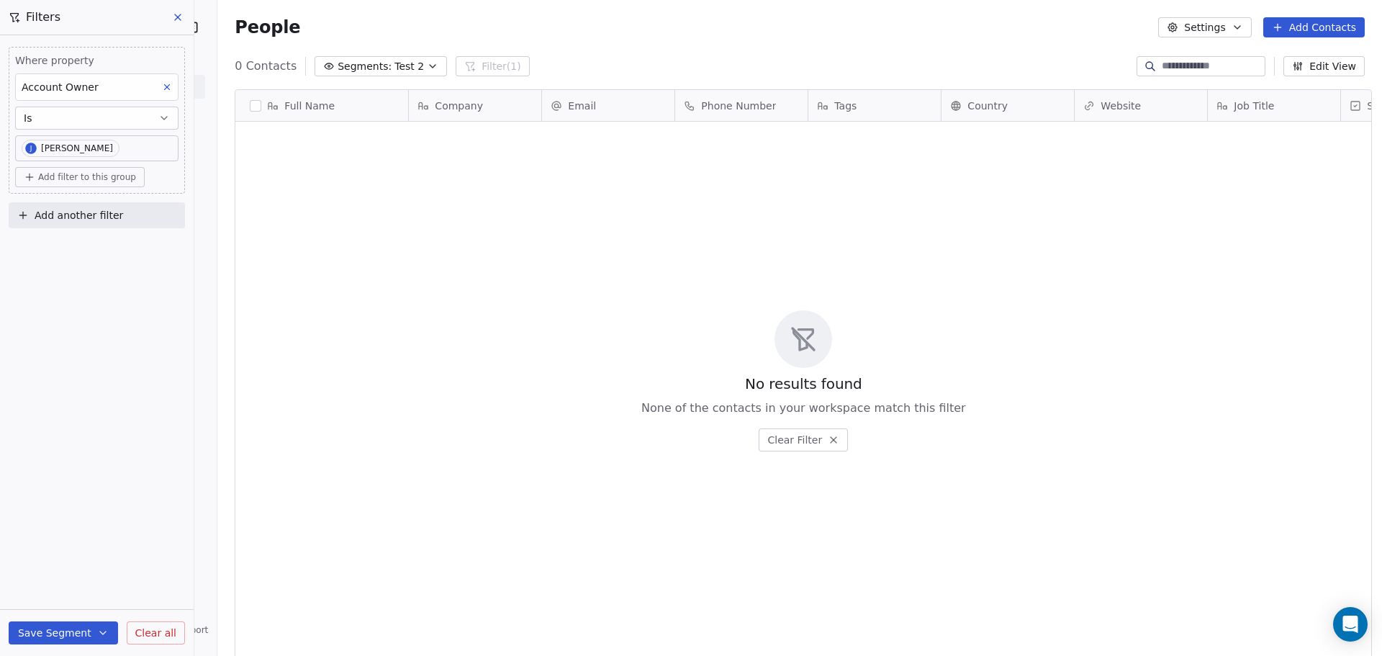
click at [876, 351] on div "No results found None of the contacts in your workspace match this filter Clear…" at bounding box center [803, 381] width 1136 height 512
click at [122, 117] on button "Is" at bounding box center [96, 118] width 163 height 23
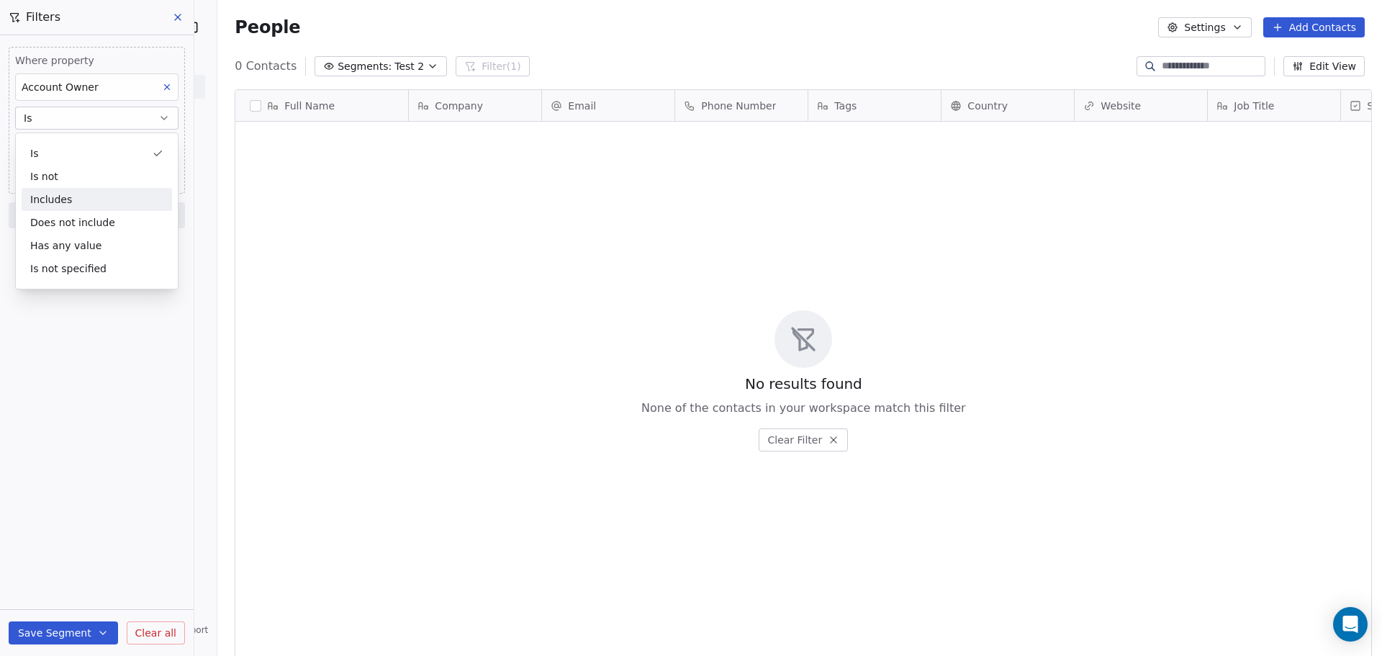
click at [130, 194] on div "Includes" at bounding box center [97, 199] width 150 height 23
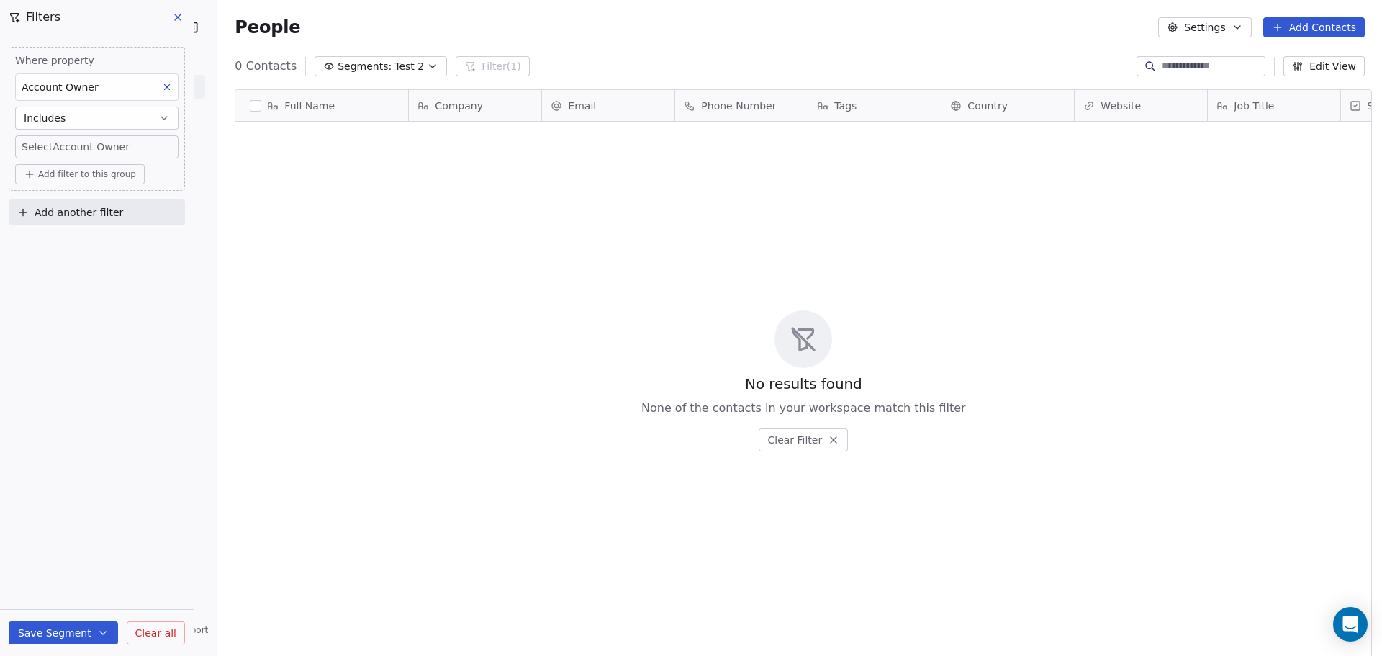
click at [73, 139] on body "Vehicle Testing Solutions Contacts People Marketing Workflows Campaigns Sales P…" at bounding box center [691, 328] width 1382 height 656
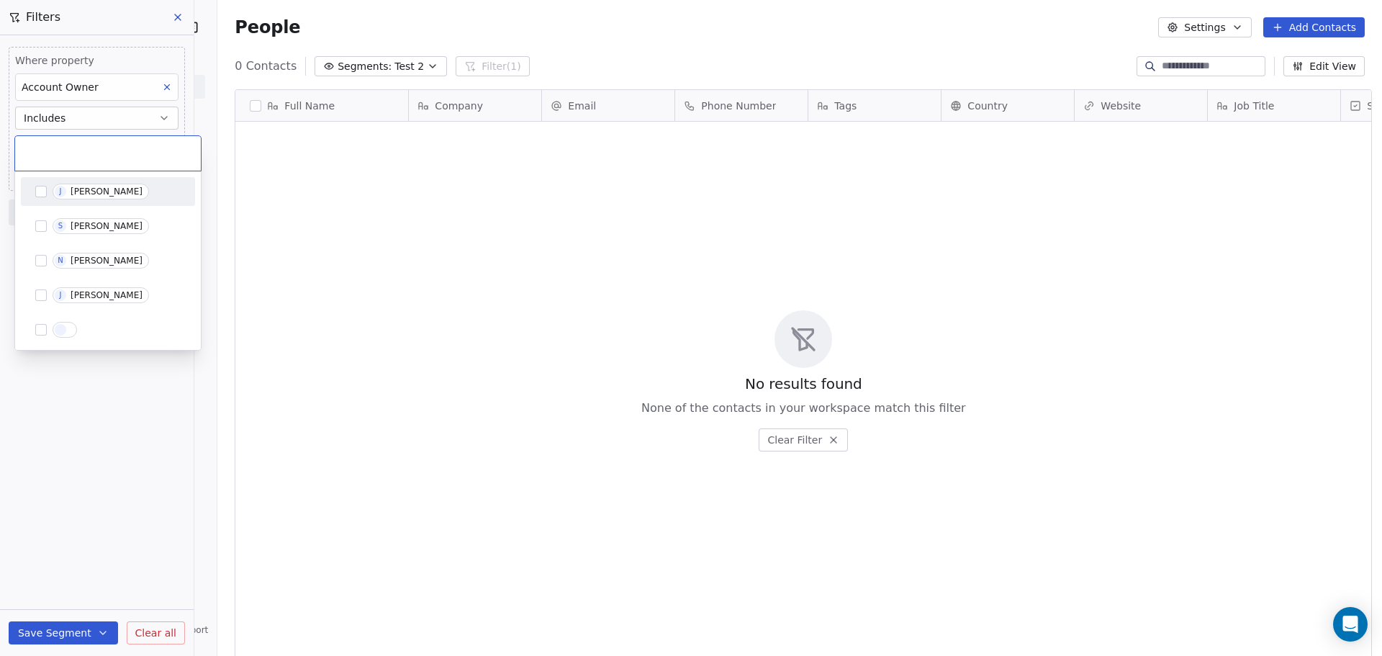
click at [76, 146] on input "text" at bounding box center [108, 153] width 168 height 16
click at [119, 301] on span "J Josh Whittle" at bounding box center [101, 295] width 96 height 16
click at [60, 330] on div "Suggestions" at bounding box center [61, 330] width 12 height 12
click at [61, 336] on span "Suggestions" at bounding box center [65, 330] width 24 height 16
click at [83, 624] on html "Vehicle Testing Solutions Contacts People Marketing Workflows Campaigns Sales P…" at bounding box center [691, 328] width 1382 height 656
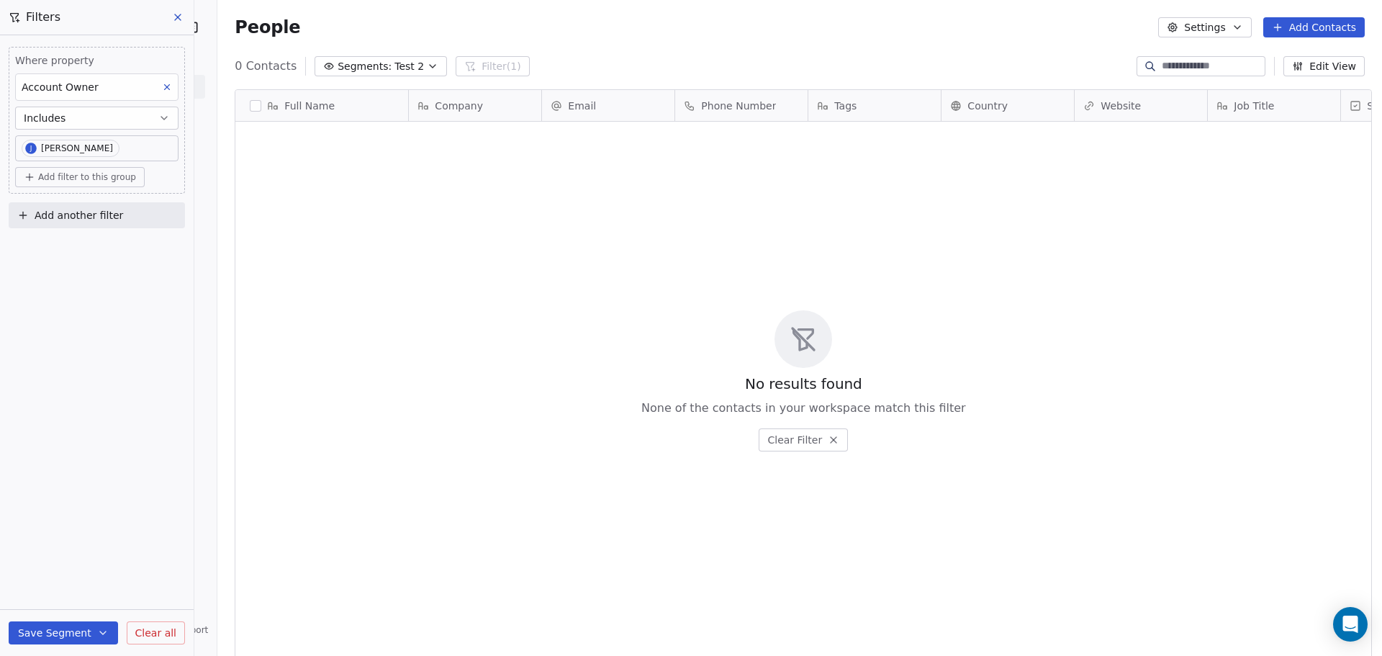
click at [136, 150] on body "Vehicle Testing Solutions Contacts People Marketing Workflows Campaigns Sales P…" at bounding box center [691, 328] width 1382 height 656
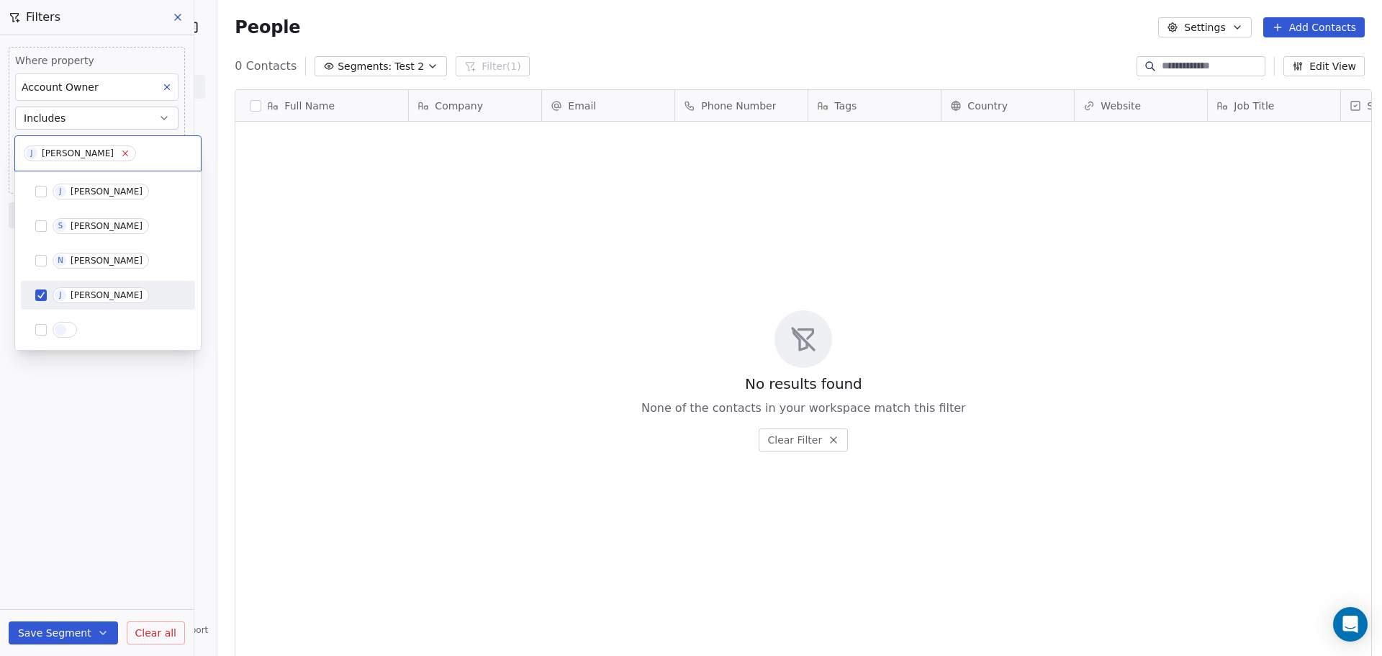
click at [123, 154] on icon at bounding box center [125, 153] width 5 height 5
click at [93, 217] on div "S Scott Lindsay" at bounding box center [108, 226] width 163 height 23
click at [77, 498] on html "Vehicle Testing Solutions Contacts People Marketing Workflows Campaigns Sales P…" at bounding box center [691, 328] width 1382 height 656
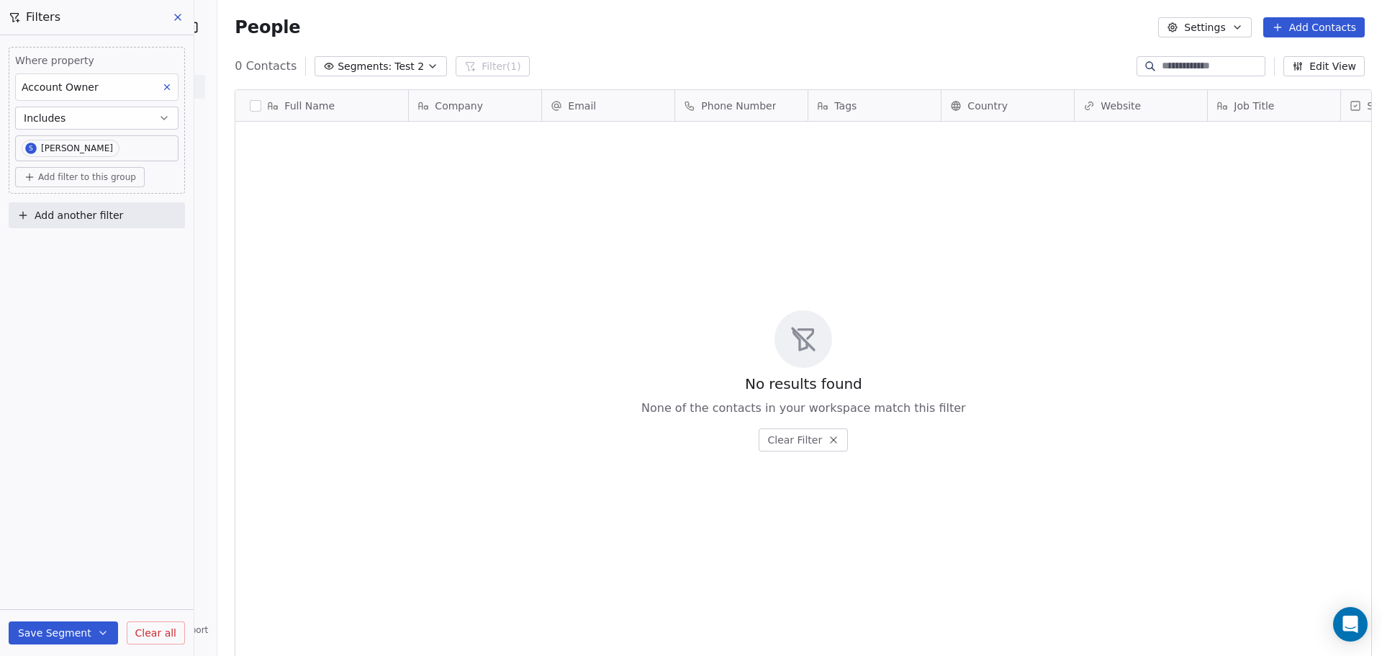
click at [155, 112] on button "Includes" at bounding box center [96, 118] width 163 height 23
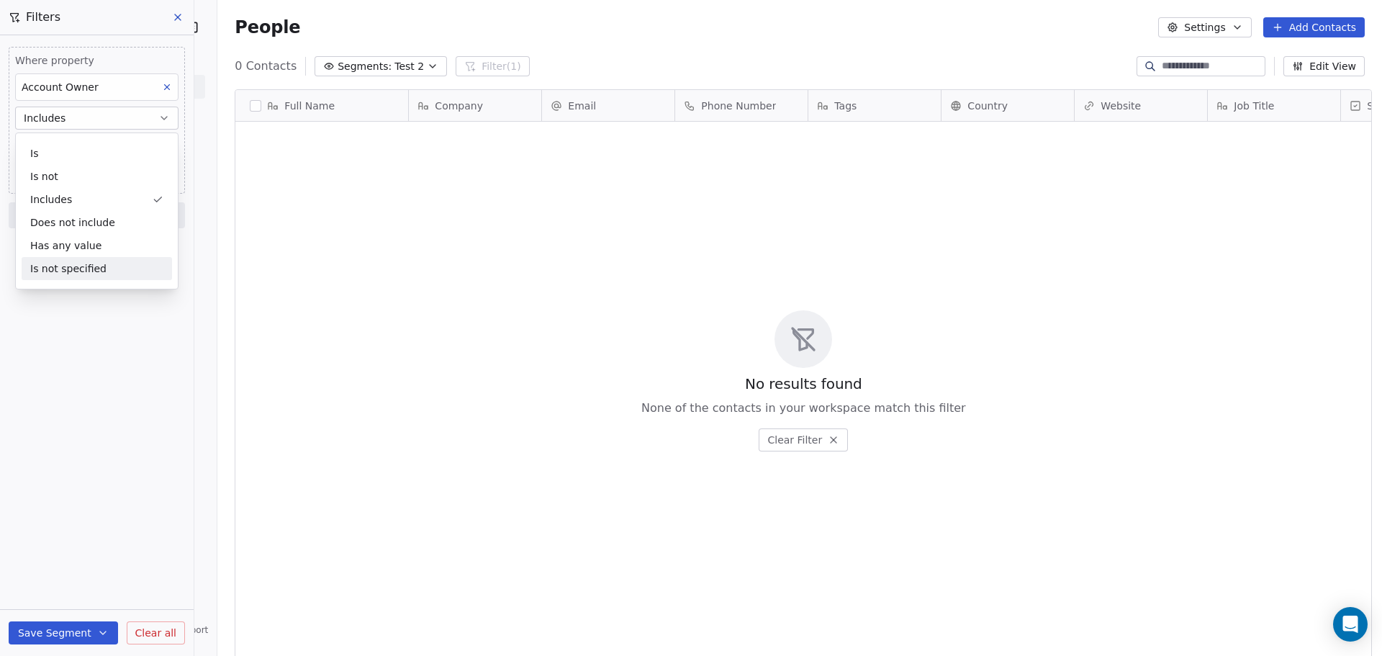
click at [130, 271] on div "Is not specified" at bounding box center [97, 268] width 150 height 23
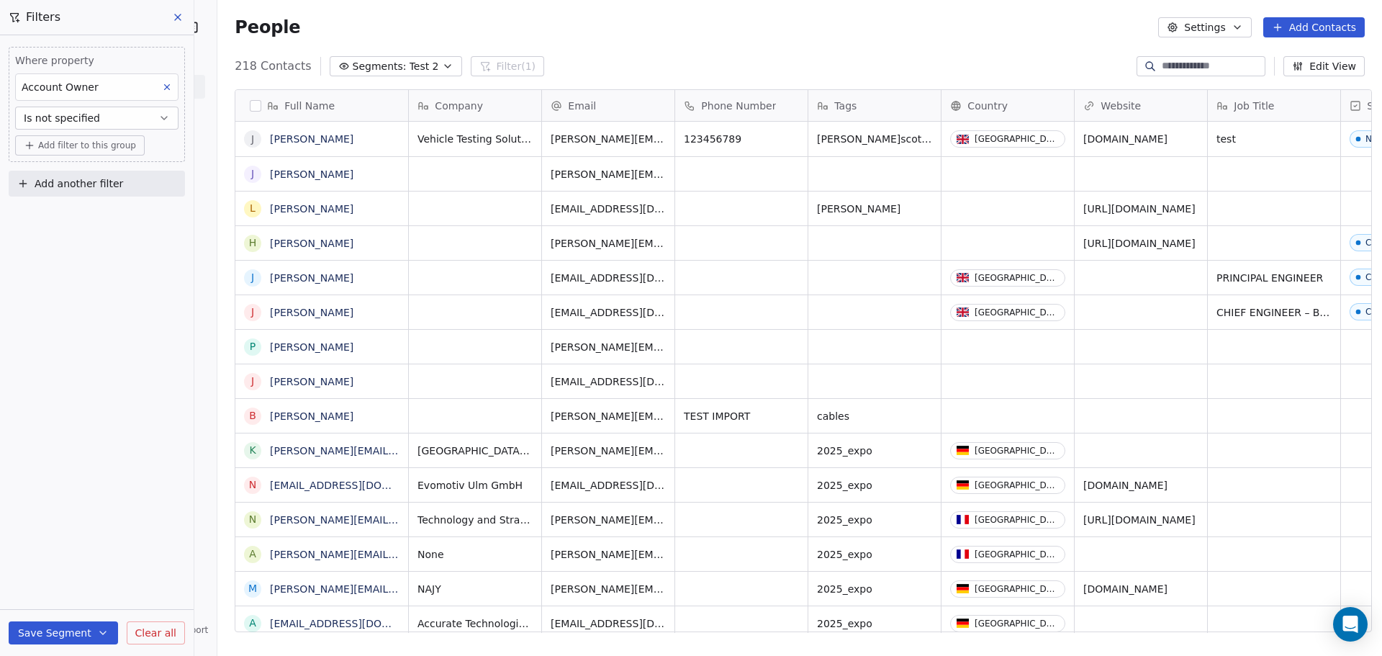
click at [159, 122] on icon "button" at bounding box center [164, 118] width 12 height 12
click at [114, 155] on div "Is" at bounding box center [97, 153] width 150 height 23
click at [150, 120] on button "Is" at bounding box center [96, 118] width 163 height 23
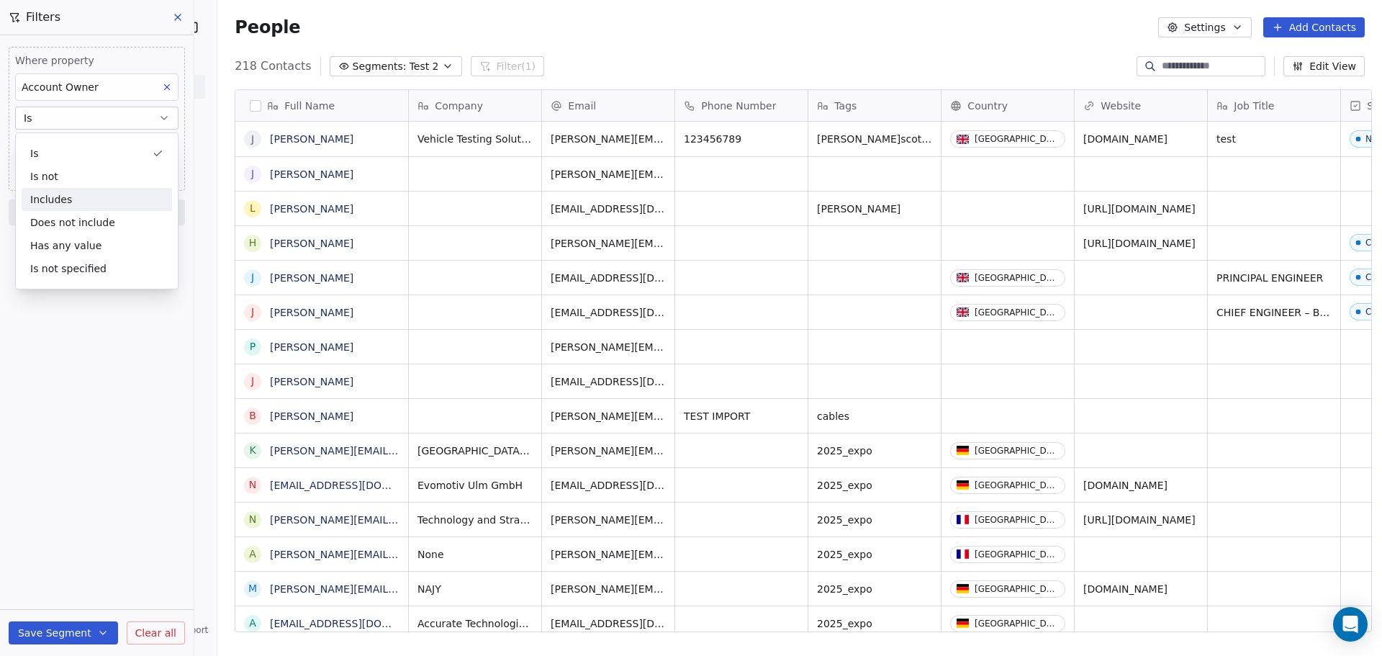
click at [60, 204] on div "Includes" at bounding box center [97, 199] width 150 height 23
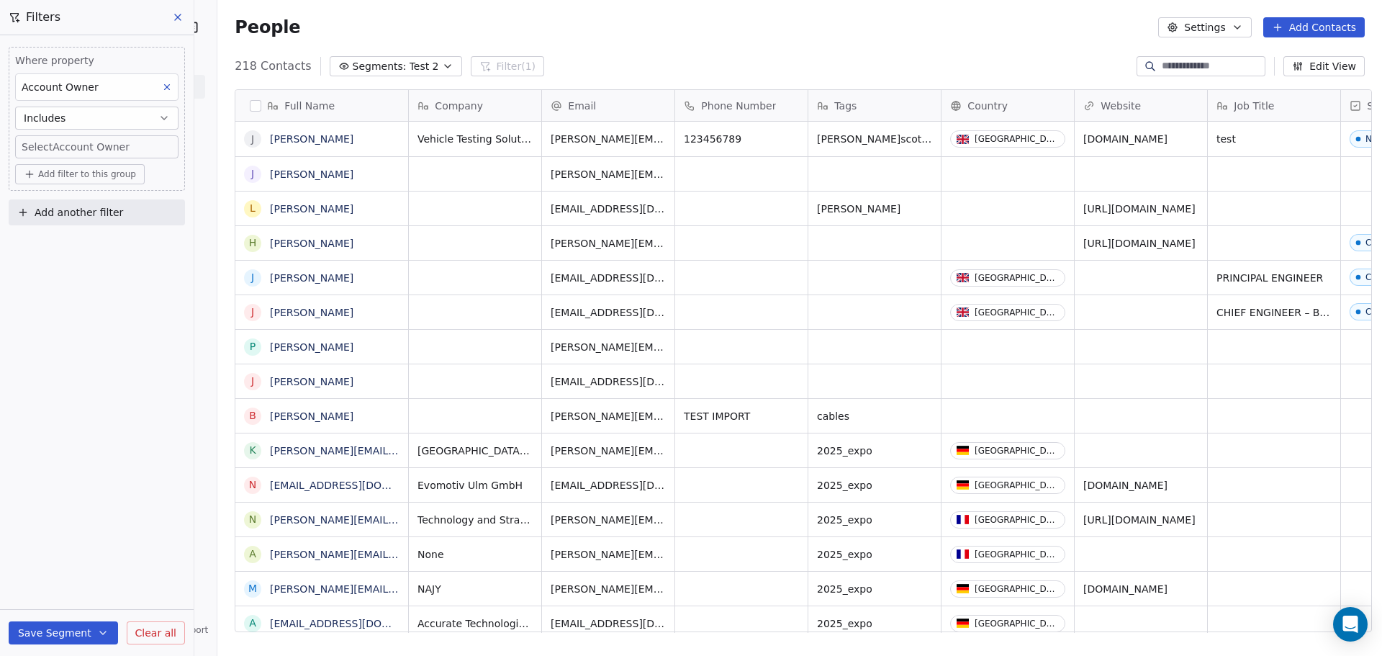
click at [95, 148] on body "Vehicle Testing Solutions Contacts People Marketing Workflows Campaigns Sales P…" at bounding box center [691, 328] width 1382 height 656
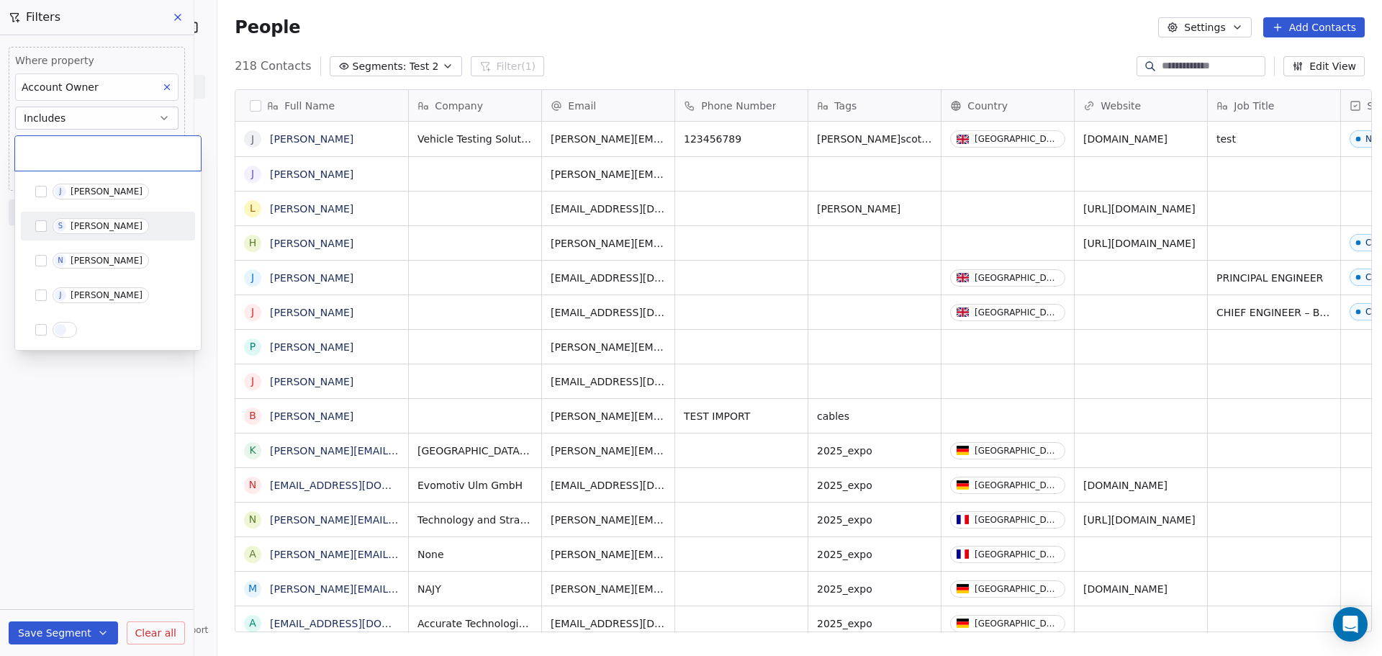
click at [102, 222] on div "[PERSON_NAME]" at bounding box center [107, 226] width 72 height 10
click at [94, 462] on html "Vehicle Testing Solutions Contacts People Marketing Workflows Campaigns Sales P…" at bounding box center [691, 328] width 1382 height 656
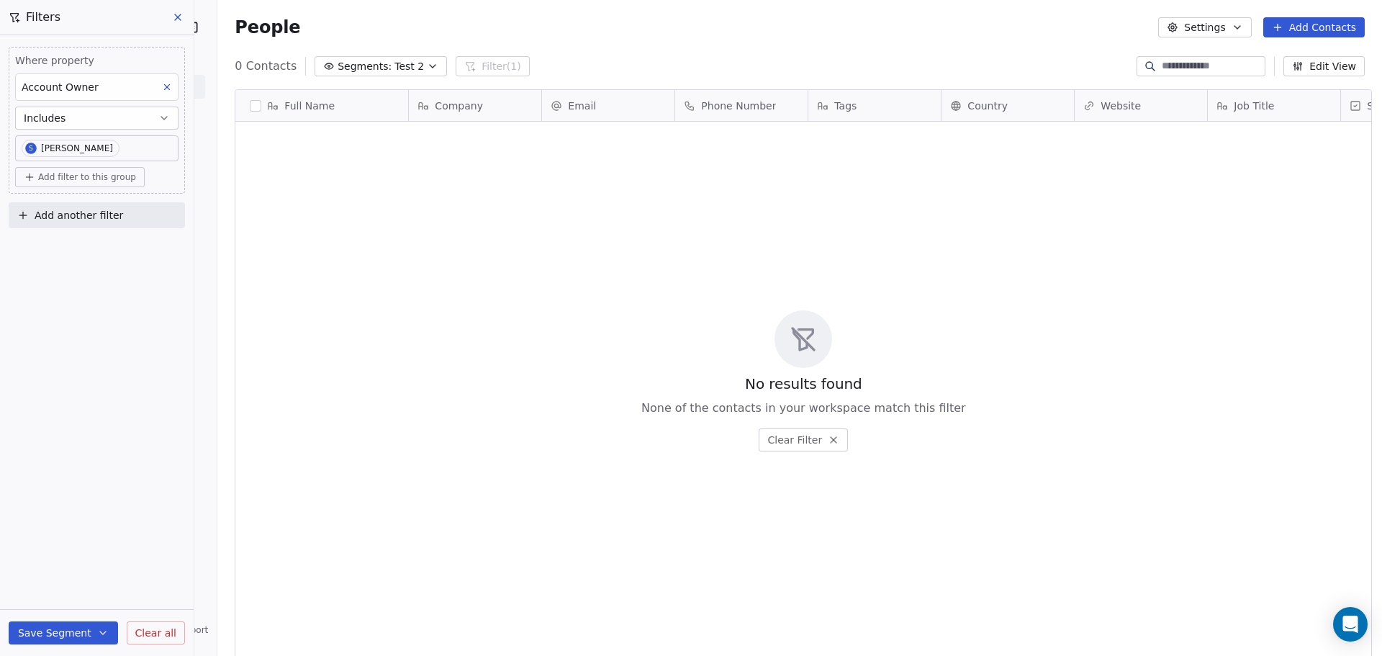
click at [104, 148] on body "Vehicle Testing Solutions Contacts People Marketing Workflows Campaigns Sales P…" at bounding box center [691, 328] width 1382 height 656
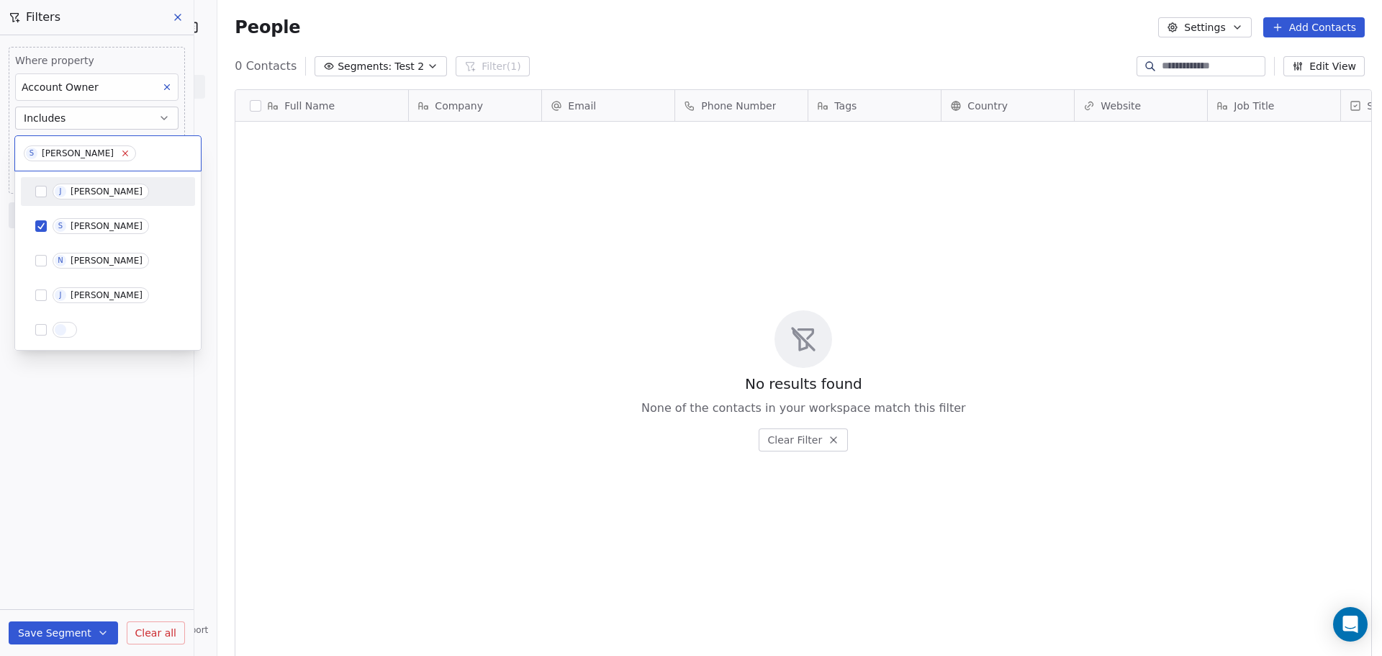
click at [123, 155] on icon at bounding box center [125, 153] width 5 height 5
click at [68, 292] on span "J Josh Whittle" at bounding box center [101, 295] width 96 height 16
click at [104, 417] on html "Vehicle Testing Solutions Contacts People Marketing Workflows Campaigns Sales P…" at bounding box center [691, 328] width 1382 height 656
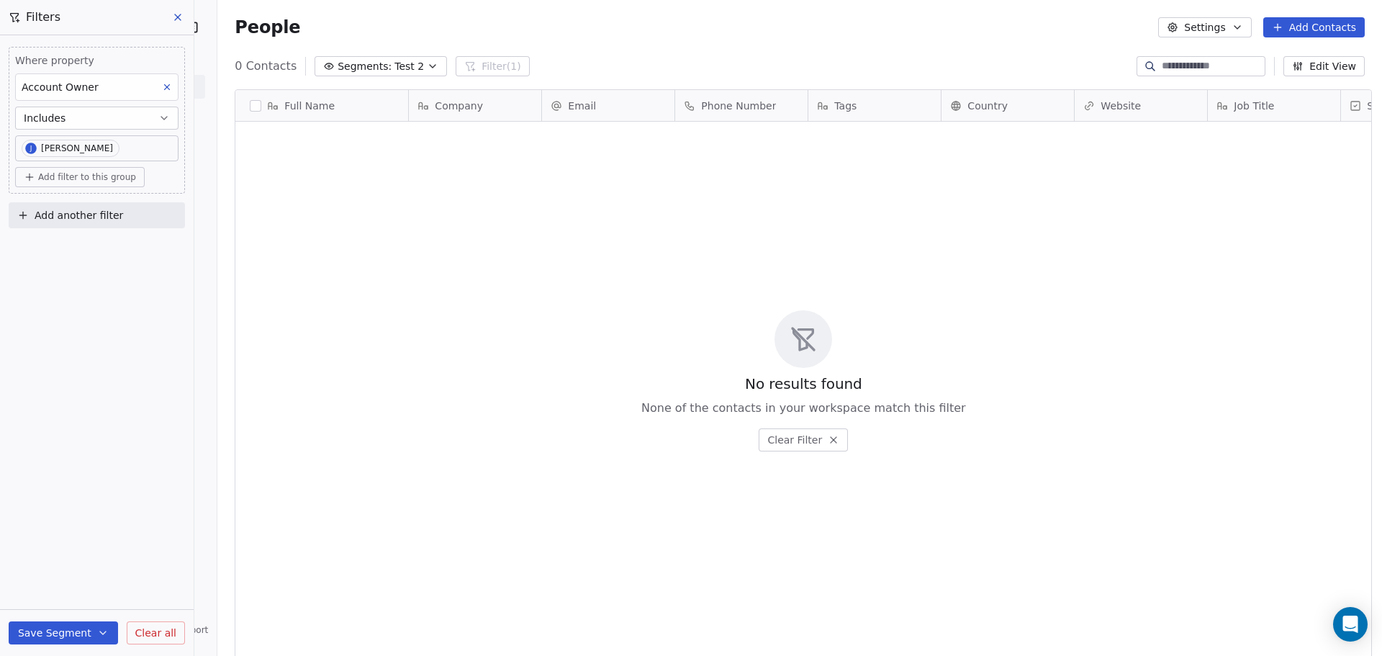
click at [53, 646] on div "Save Segment Clear all" at bounding box center [97, 633] width 194 height 46
click at [76, 625] on button "Save Segment" at bounding box center [63, 632] width 109 height 23
click at [121, 444] on div "Where property Account Owner Includes J Josh Whittle Add filter to this group A…" at bounding box center [97, 345] width 194 height 621
click at [75, 636] on button "Save Segment" at bounding box center [63, 632] width 109 height 23
click at [112, 598] on span "Update existing segment" at bounding box center [104, 596] width 127 height 14
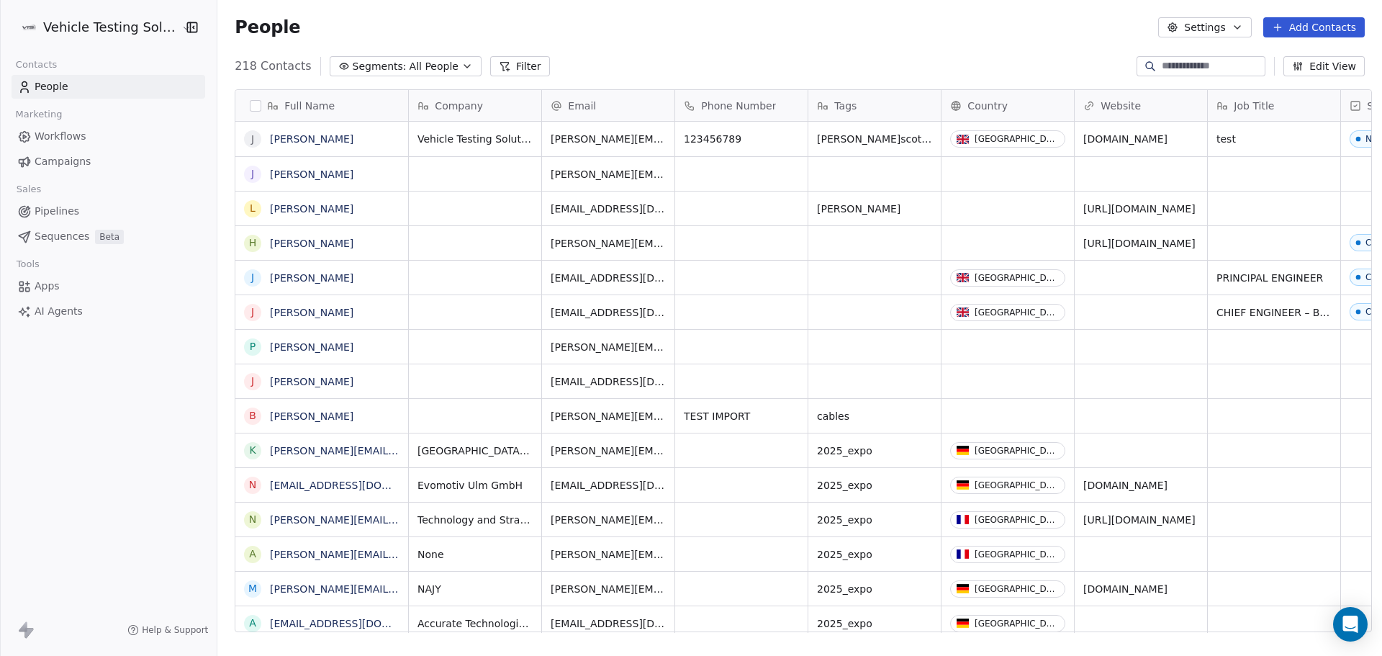
scroll to position [566, 1161]
click at [410, 69] on span "All People" at bounding box center [434, 66] width 49 height 15
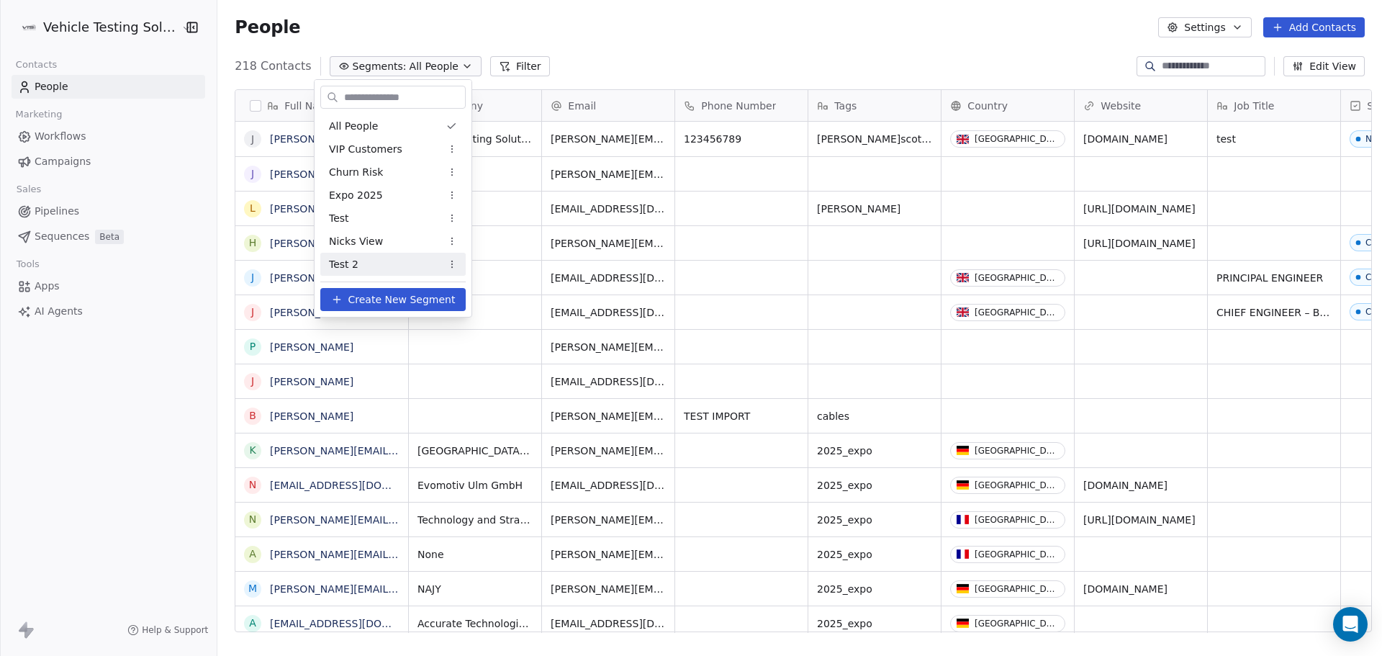
click at [367, 259] on div "Test 2" at bounding box center [392, 264] width 145 height 23
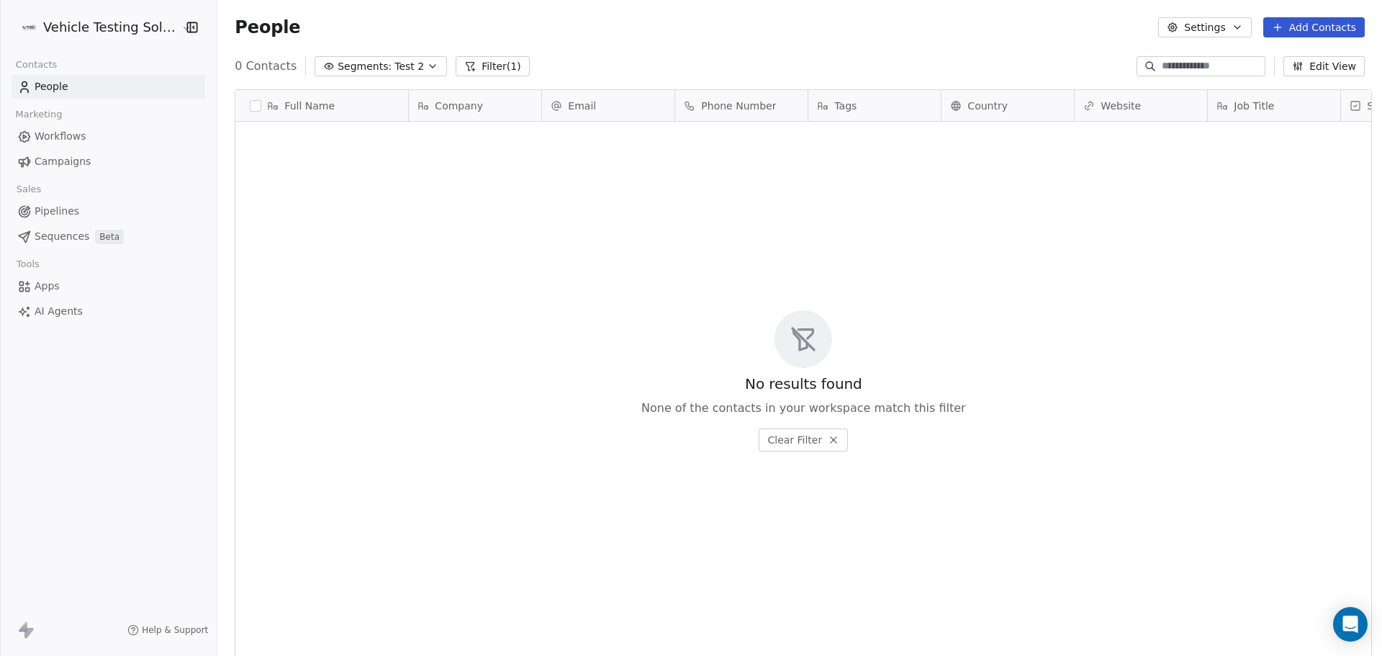
click at [360, 61] on span "Segments:" at bounding box center [365, 66] width 54 height 15
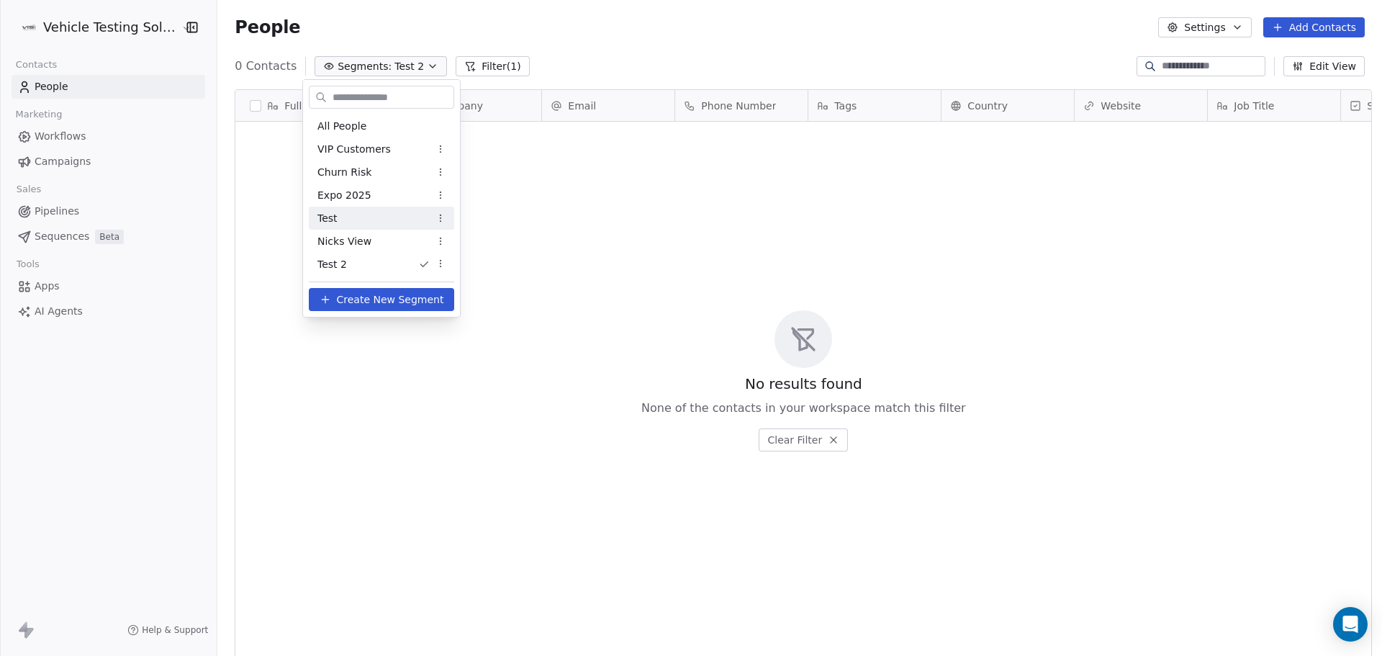
click at [387, 220] on div "Test" at bounding box center [381, 218] width 145 height 23
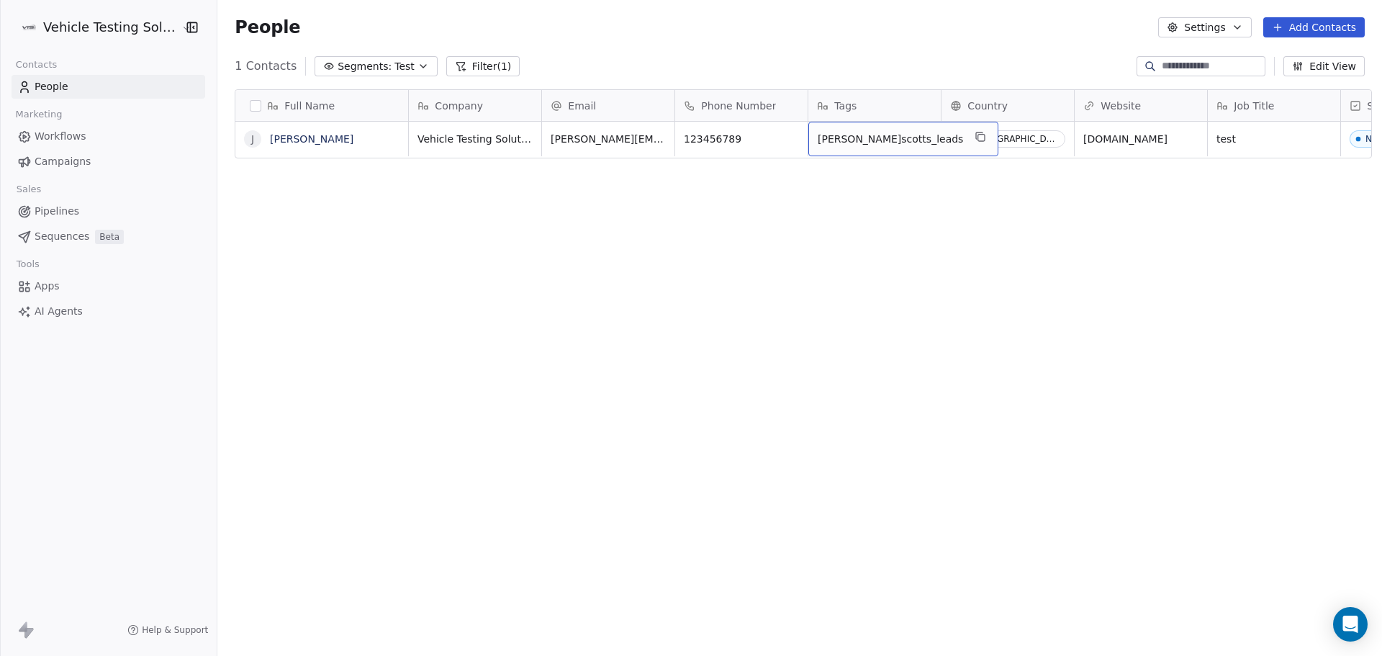
click at [879, 246] on div "Full Name J [PERSON_NAME] Company Email Phone Number Tags Country Website Job T…" at bounding box center [799, 366] width 1165 height 577
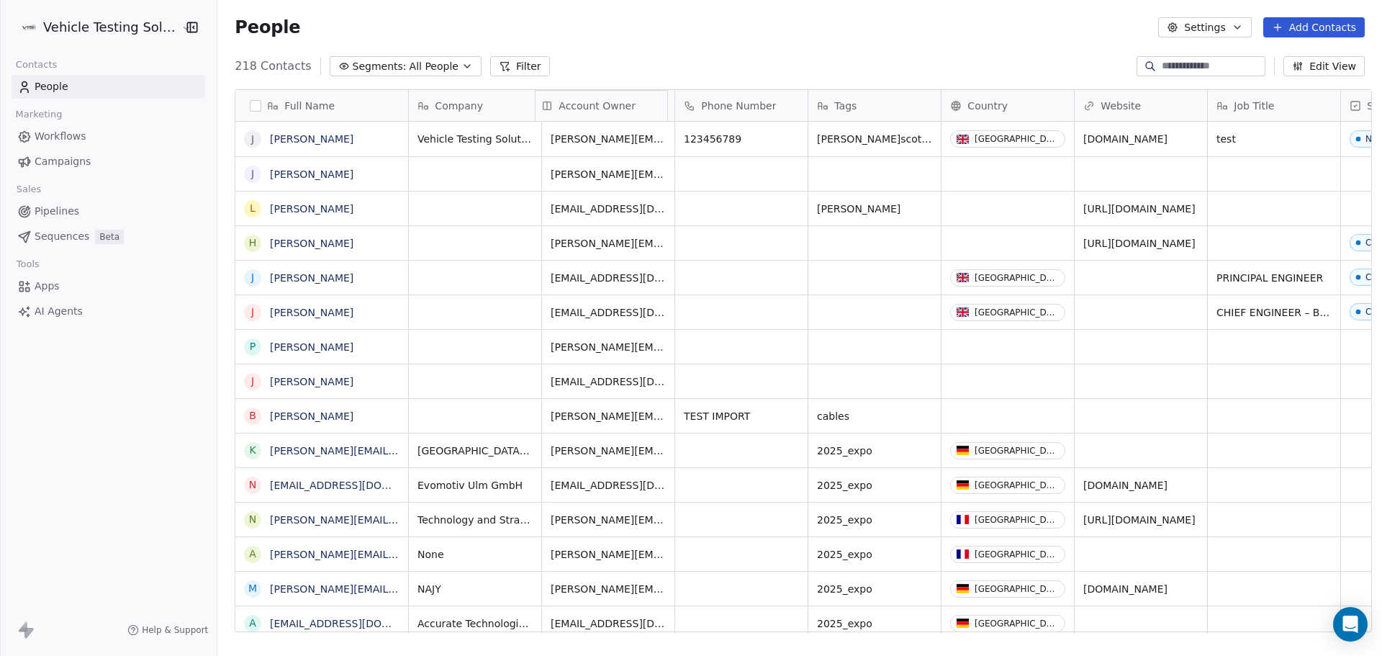
drag, startPoint x: 1265, startPoint y: 104, endPoint x: 595, endPoint y: 99, distance: 670.4
click at [595, 99] on div "Full Name J [PERSON_NAME] J [PERSON_NAME] L [PERSON_NAME] H [PERSON_NAME] J [PE…" at bounding box center [803, 361] width 1136 height 543
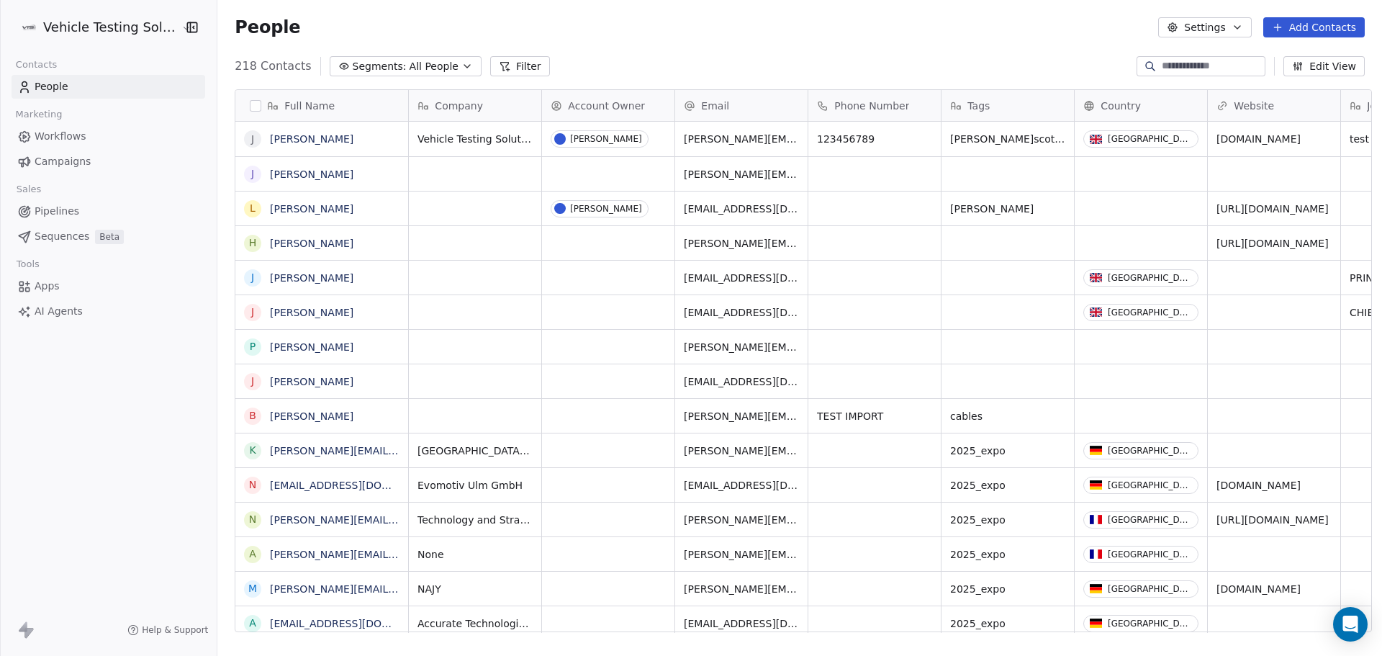
click at [52, 207] on span "Pipelines" at bounding box center [57, 211] width 45 height 15
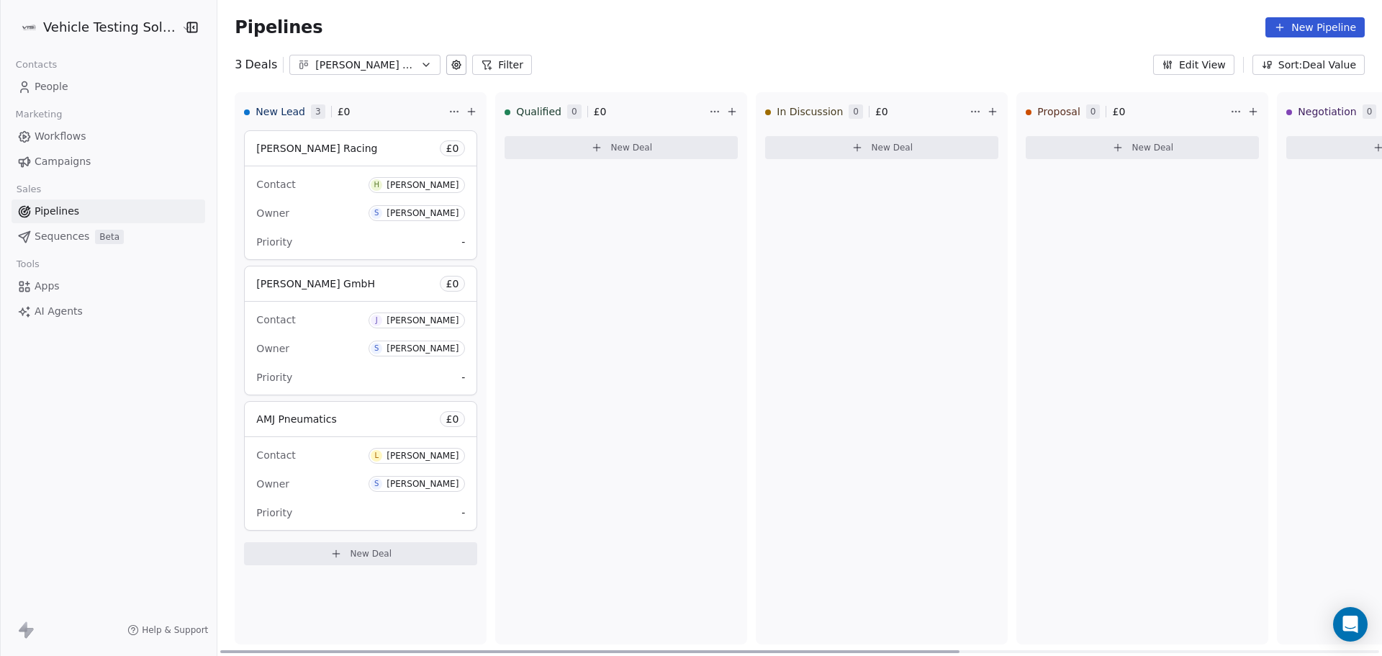
click at [376, 138] on div "[PERSON_NAME] Racing £ 0" at bounding box center [361, 148] width 232 height 35
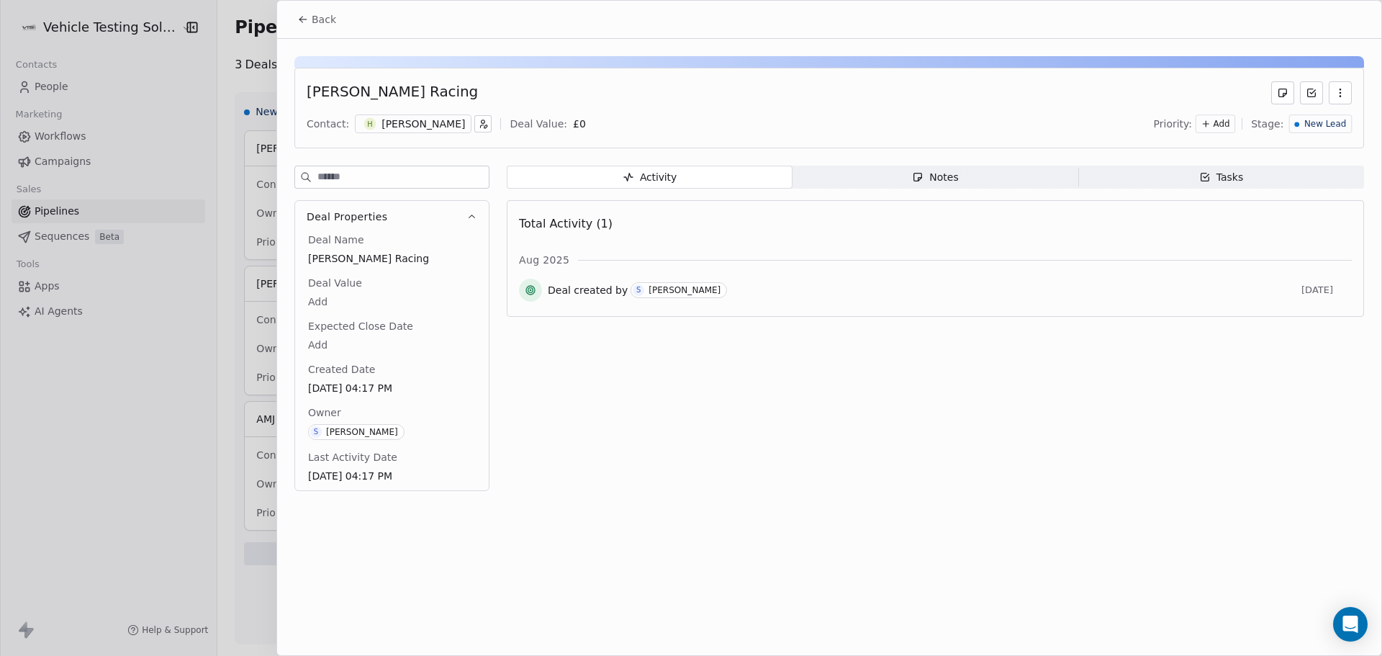
click at [893, 189] on div "Activity Activity Notes Notes Tasks Tasks Total Activity (1) [DATE] Deal create…" at bounding box center [936, 333] width 858 height 334
click at [907, 171] on span "Notes Notes" at bounding box center [936, 177] width 286 height 23
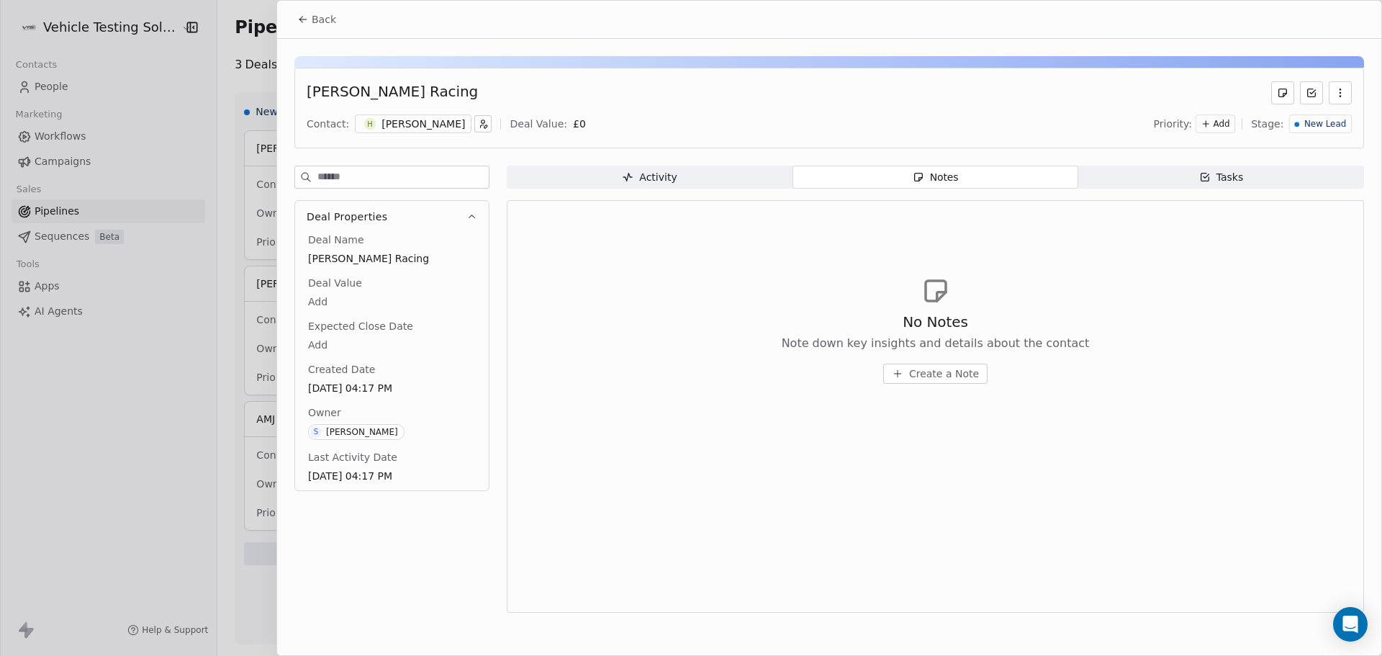
click at [1255, 174] on span "Tasks Tasks" at bounding box center [1222, 177] width 286 height 23
click at [734, 184] on span "Activity Activity" at bounding box center [650, 177] width 286 height 23
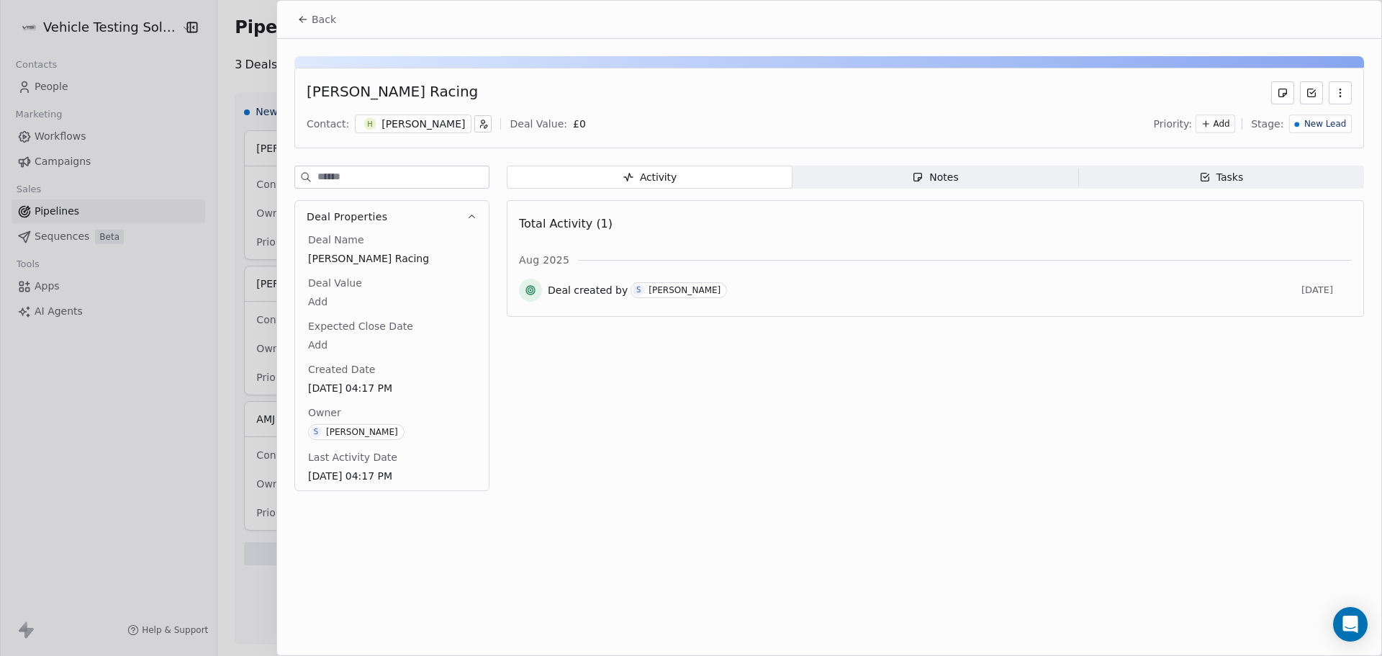
click at [332, 23] on span "Back" at bounding box center [324, 19] width 24 height 14
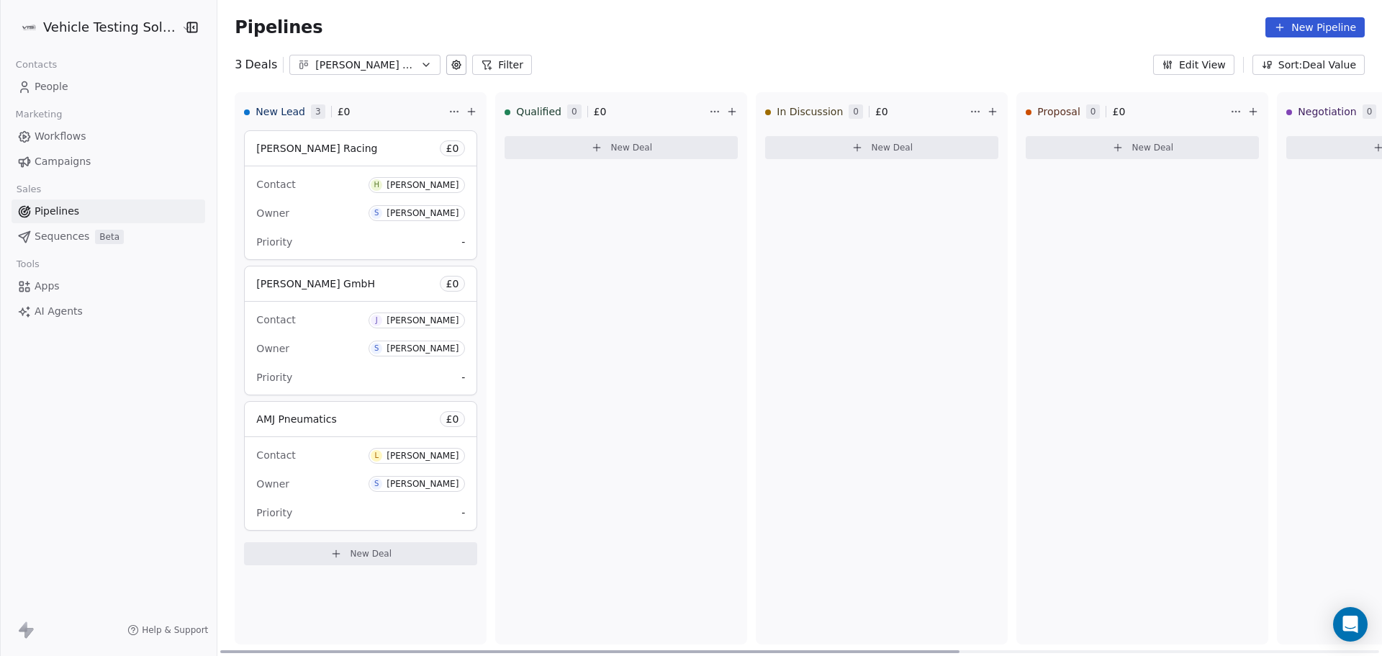
click at [315, 284] on span "[PERSON_NAME] GmbH" at bounding box center [315, 284] width 119 height 12
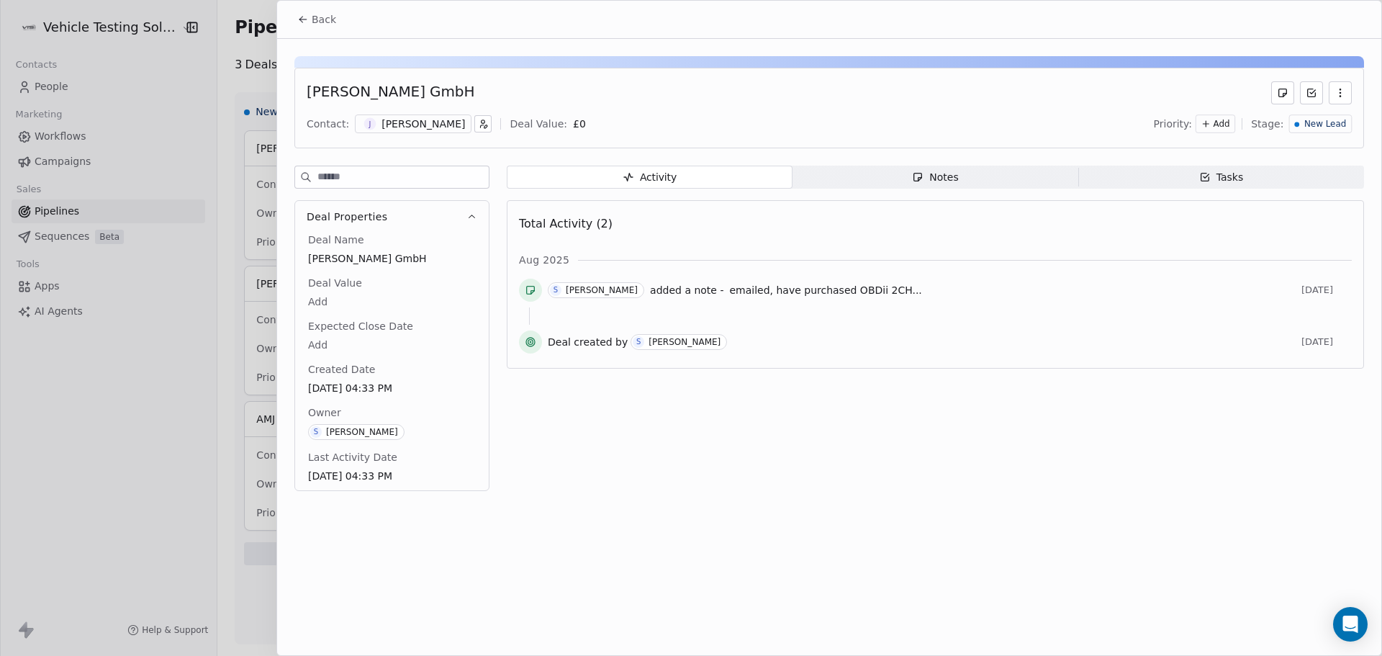
click at [908, 181] on span "Notes Notes" at bounding box center [936, 177] width 286 height 23
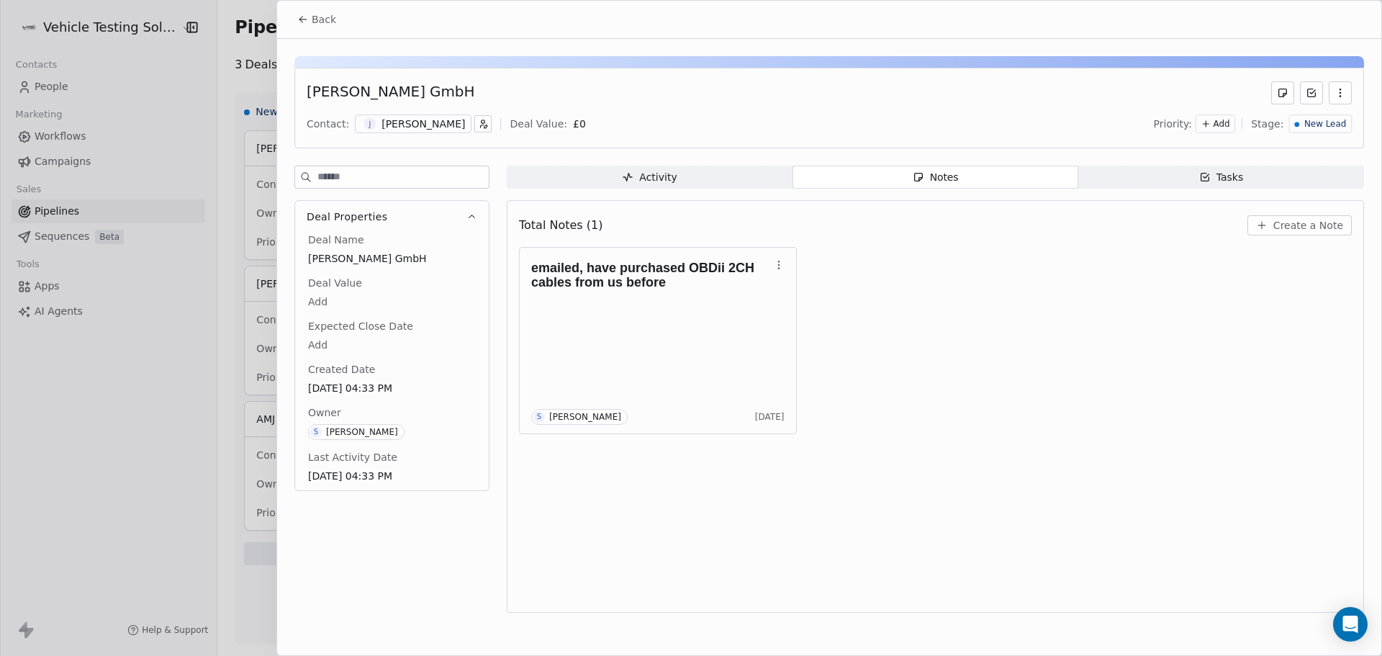
click at [323, 22] on span "Back" at bounding box center [324, 19] width 24 height 14
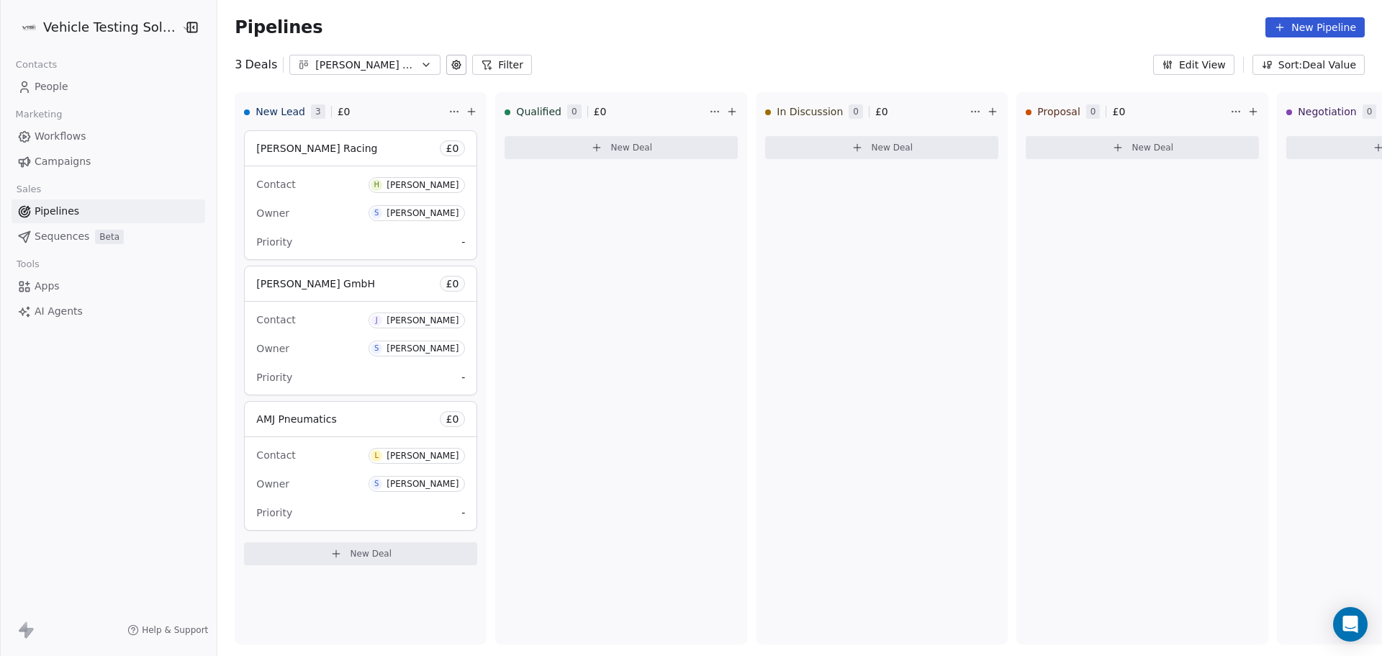
click at [30, 83] on icon at bounding box center [24, 87] width 14 height 14
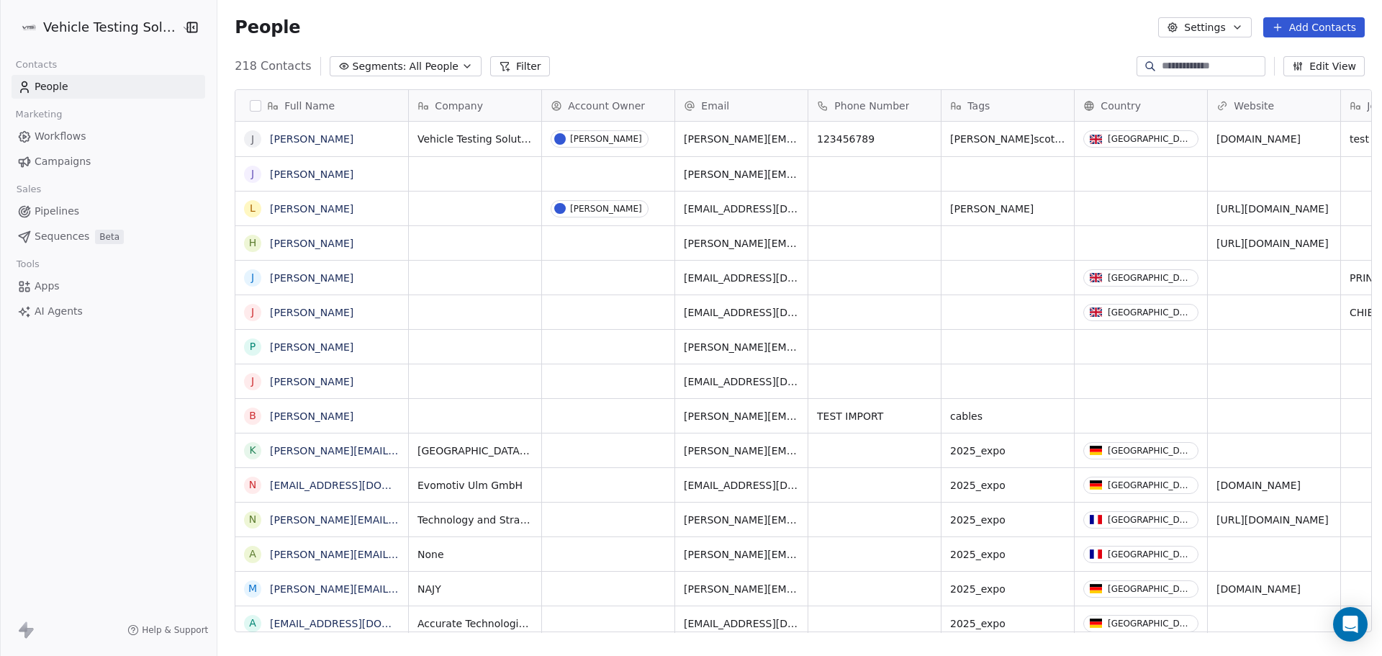
scroll to position [566, 1161]
click at [157, 17] on html "Vehicle Testing Solutions Contacts People Marketing Workflows Campaigns Sales P…" at bounding box center [691, 328] width 1382 height 656
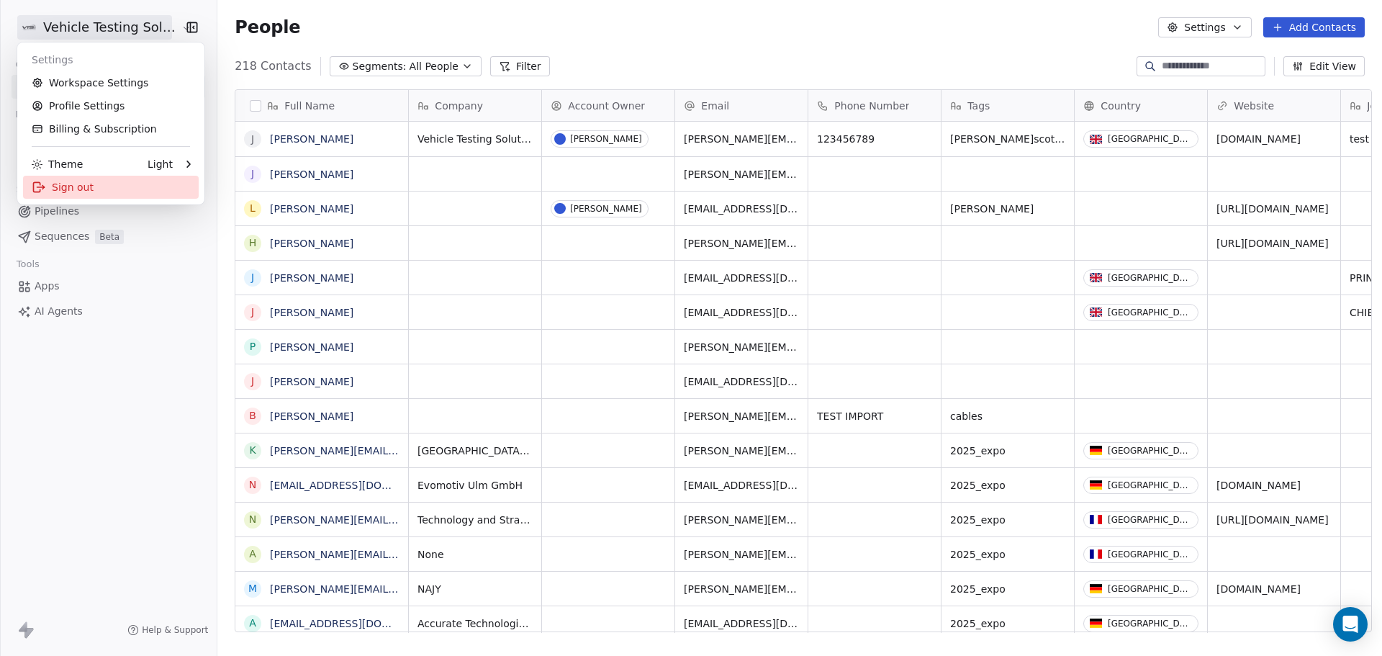
click at [92, 181] on div "Sign out" at bounding box center [111, 187] width 176 height 23
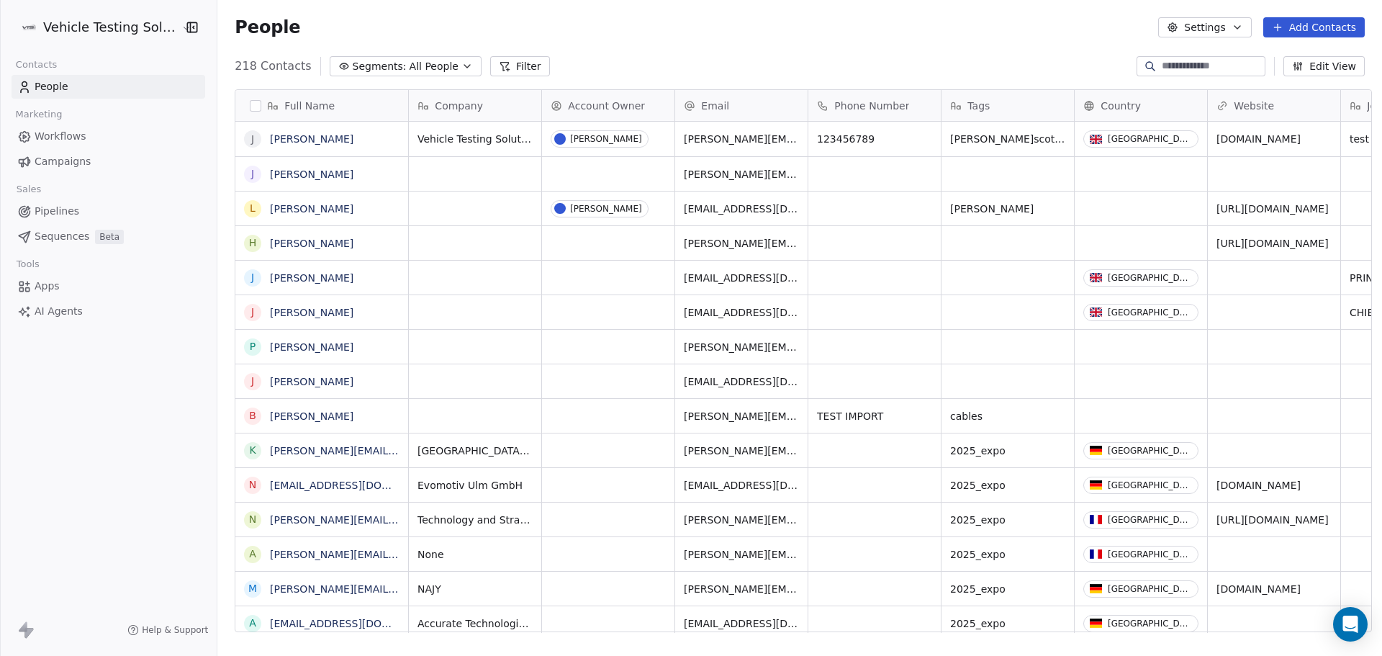
scroll to position [566, 1161]
click at [501, 71] on icon at bounding box center [505, 67] width 8 height 8
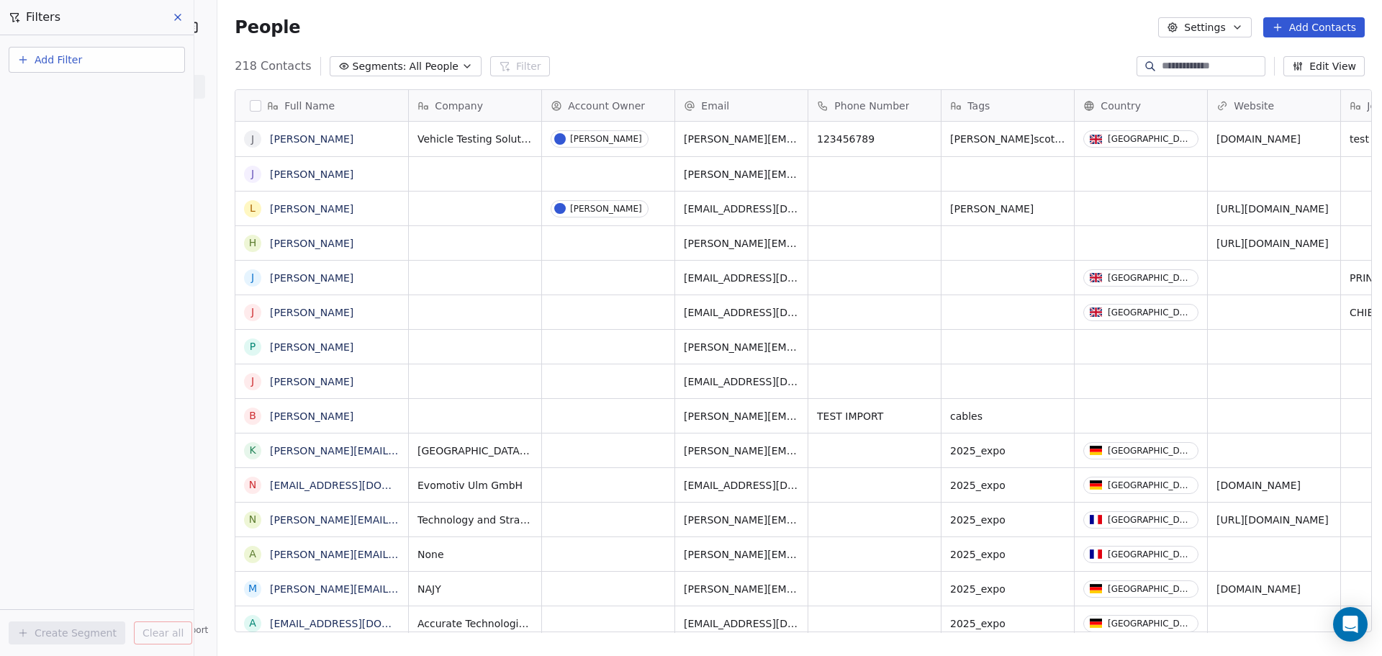
click at [122, 60] on button "Add Filter" at bounding box center [97, 60] width 176 height 26
click at [102, 94] on span "Contact properties" at bounding box center [71, 93] width 94 height 15
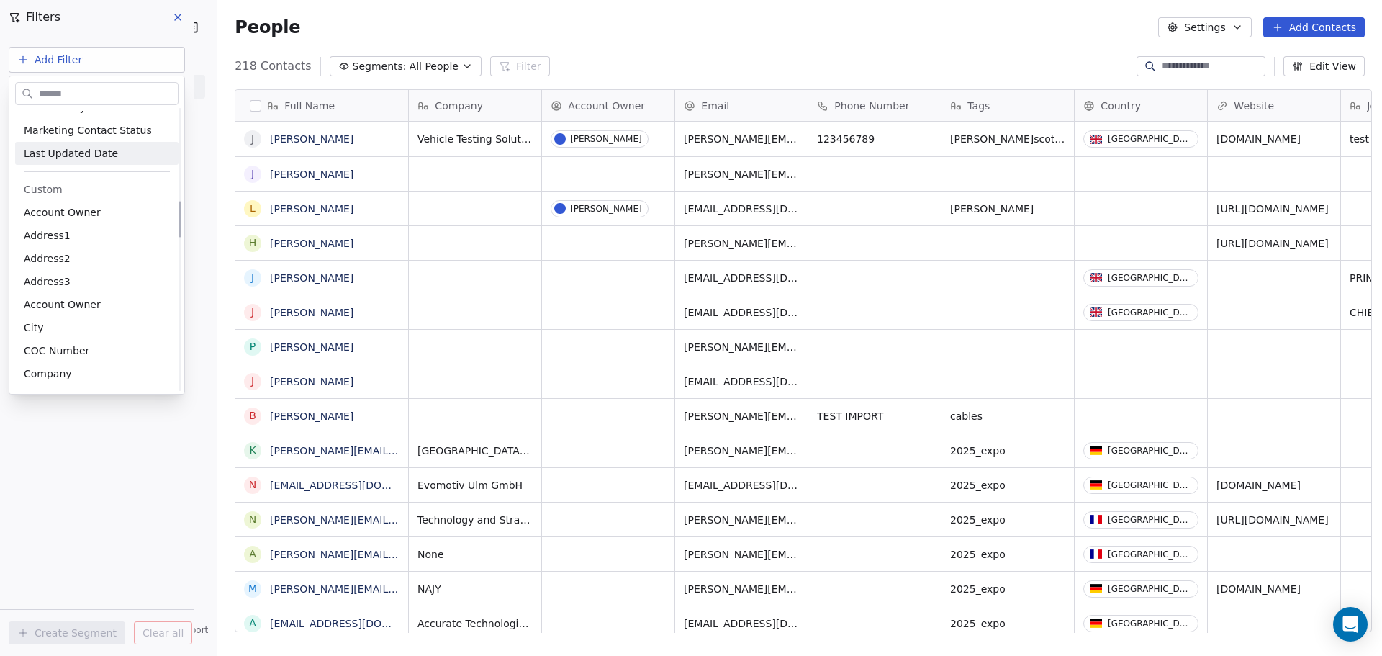
scroll to position [720, 0]
click at [80, 218] on span "Account Owner" at bounding box center [62, 211] width 77 height 14
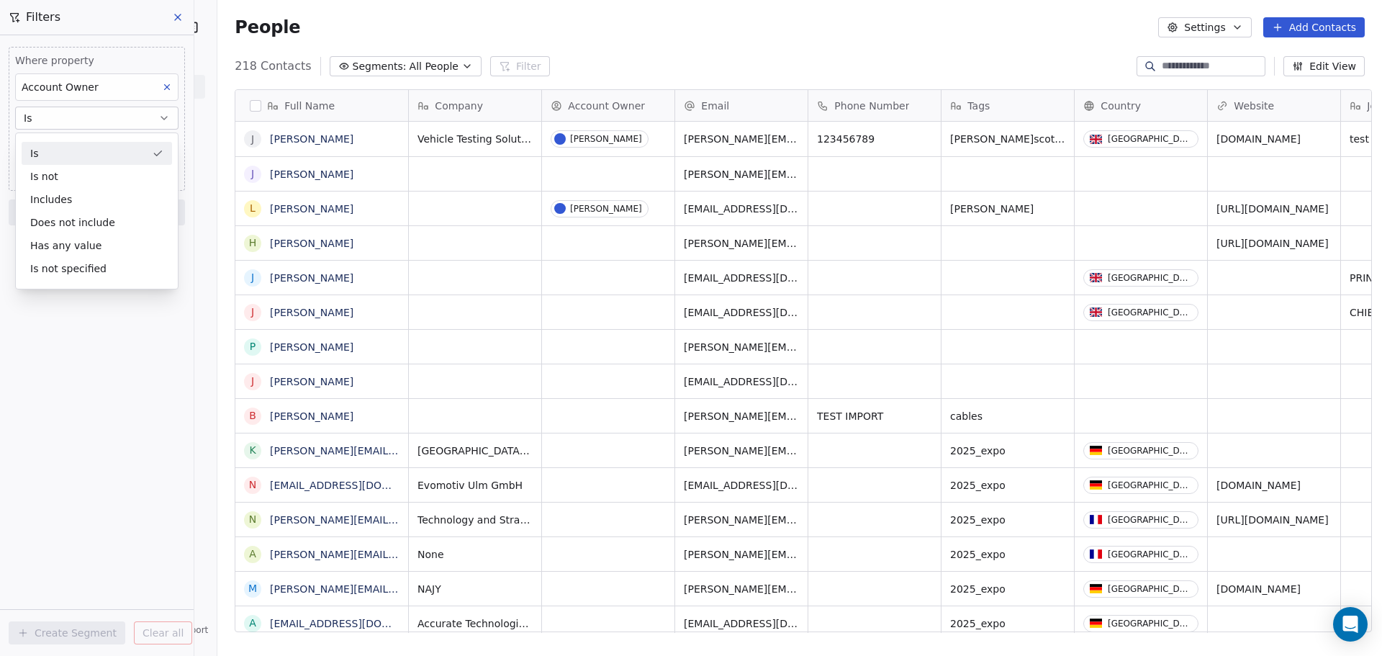
click at [66, 156] on div "Is" at bounding box center [97, 153] width 150 height 23
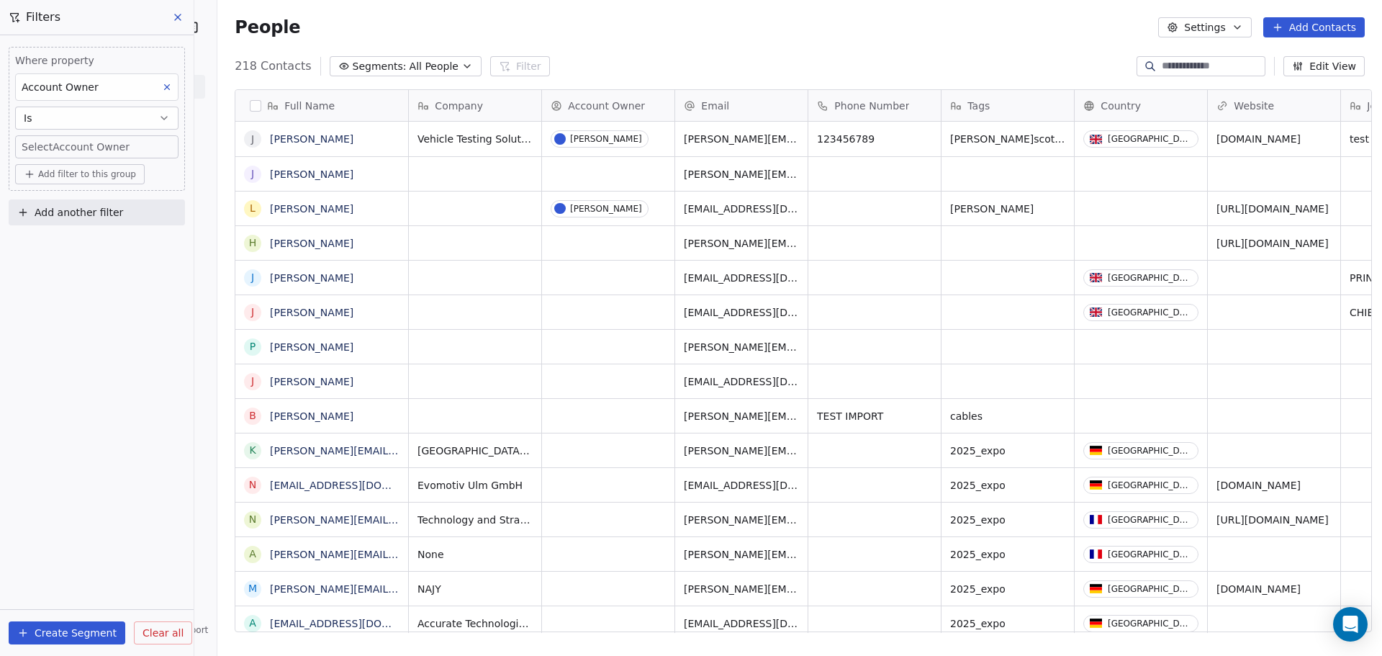
scroll to position [566, 1161]
click at [75, 149] on body "Vehicle Testing Solutions Contacts People Marketing Workflows Campaigns Sales P…" at bounding box center [691, 328] width 1382 height 656
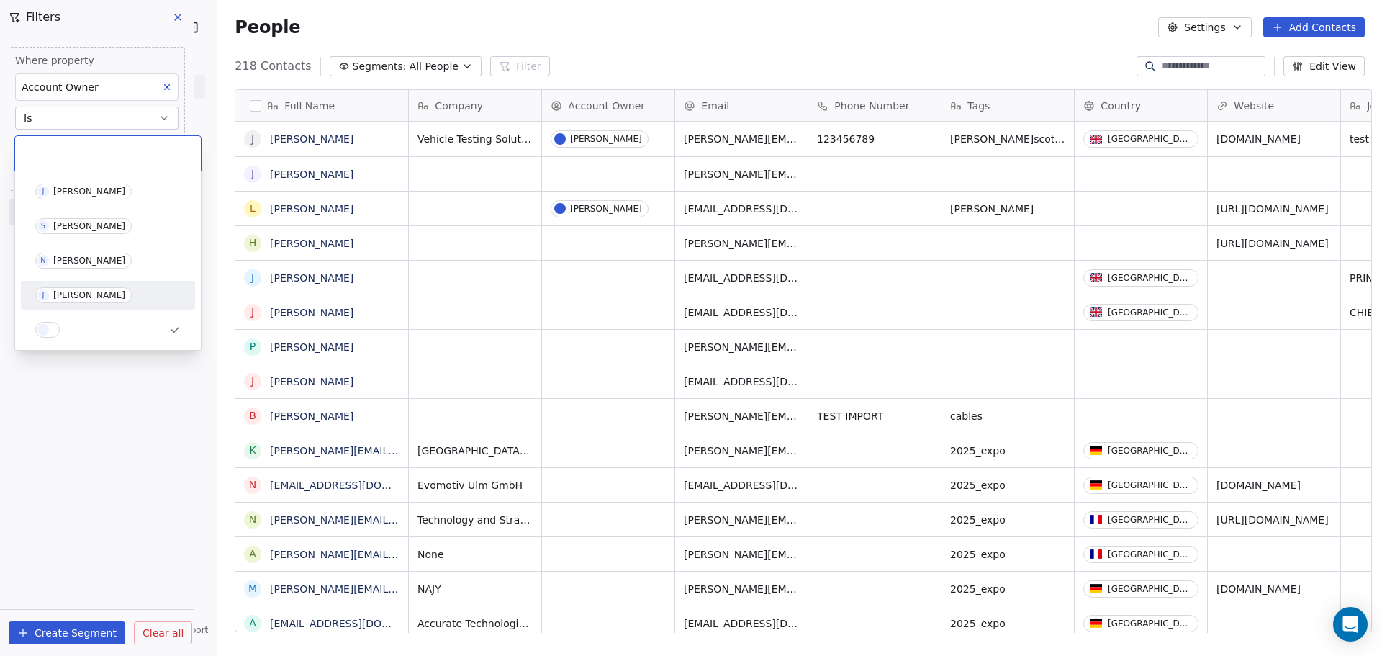
click at [95, 290] on div "[PERSON_NAME]" at bounding box center [89, 295] width 72 height 10
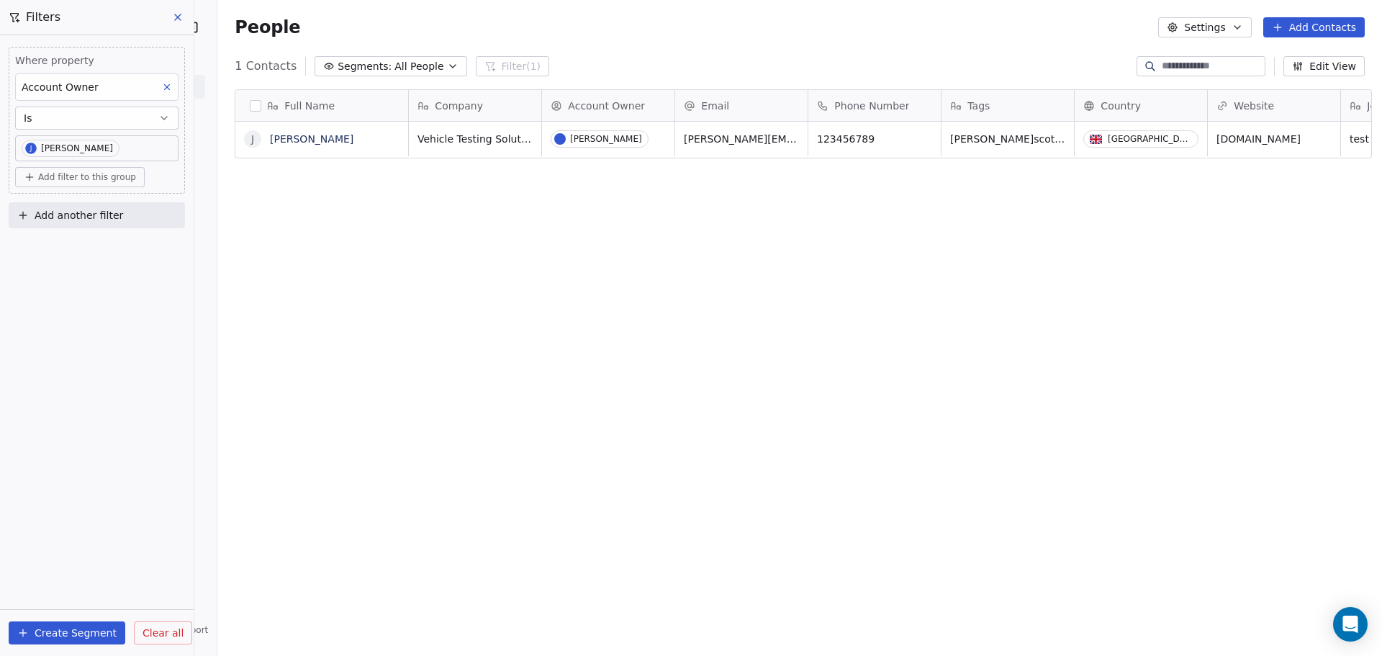
drag, startPoint x: 173, startPoint y: 630, endPoint x: 433, endPoint y: 148, distance: 547.3
click at [173, 630] on span "Clear all" at bounding box center [163, 633] width 41 height 15
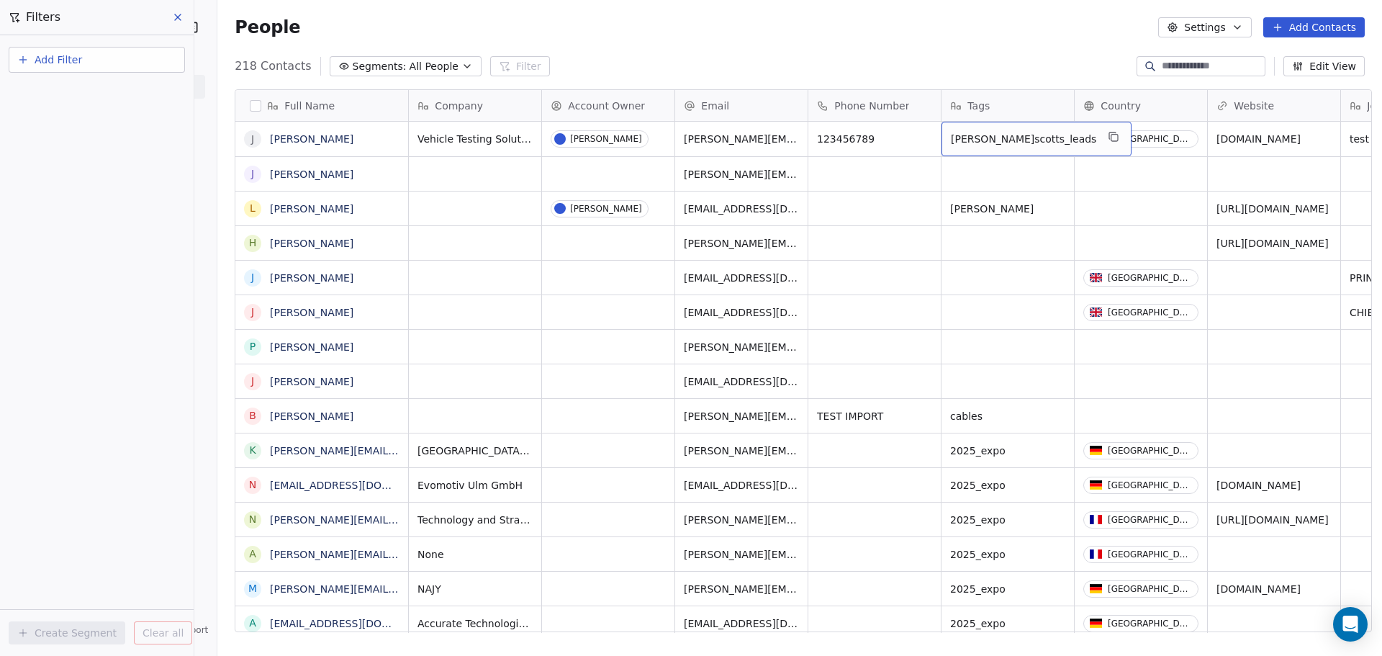
click at [1009, 142] on span "[PERSON_NAME]" at bounding box center [1023, 139] width 145 height 14
drag, startPoint x: 1015, startPoint y: 138, endPoint x: 930, endPoint y: 127, distance: 85.6
click at [930, 127] on html "Vehicle Testing Solutions Contacts People Marketing Workflows Campaigns Sales P…" at bounding box center [691, 328] width 1382 height 656
type textarea "****"
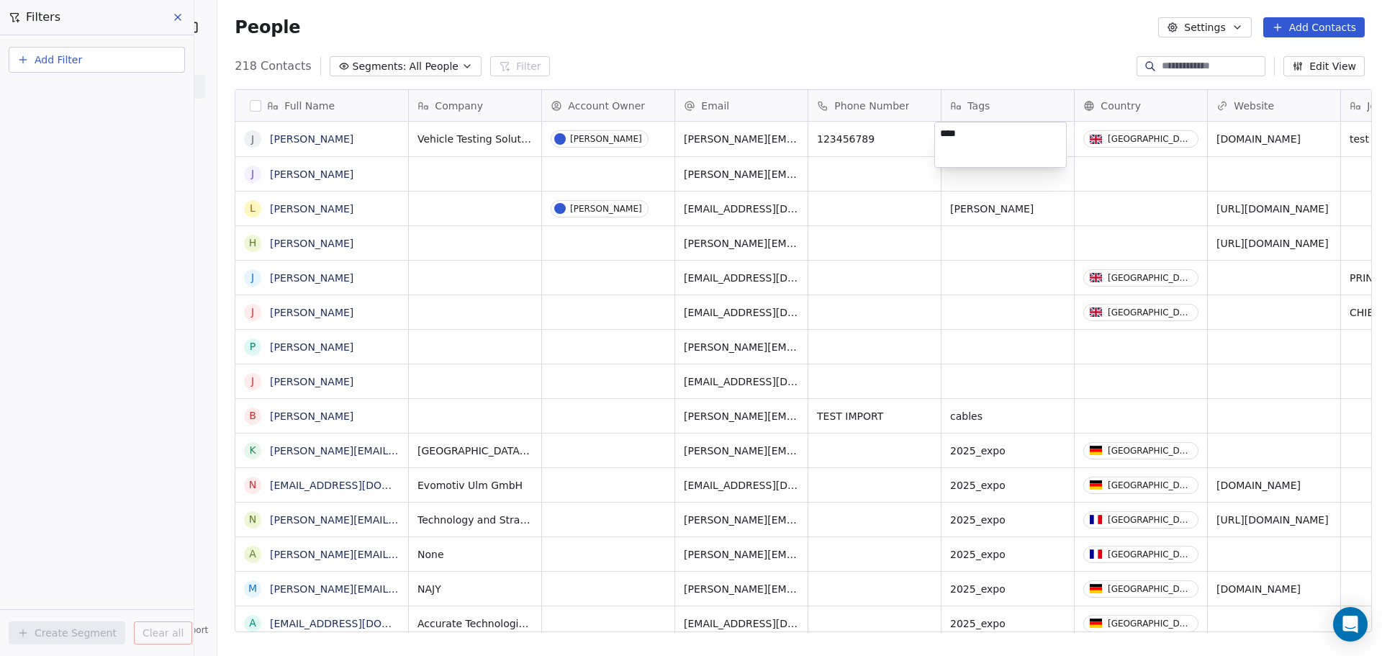
click at [1045, 51] on html "Vehicle Testing Solutions Contacts People Marketing Workflows Campaigns Sales P…" at bounding box center [691, 328] width 1382 height 656
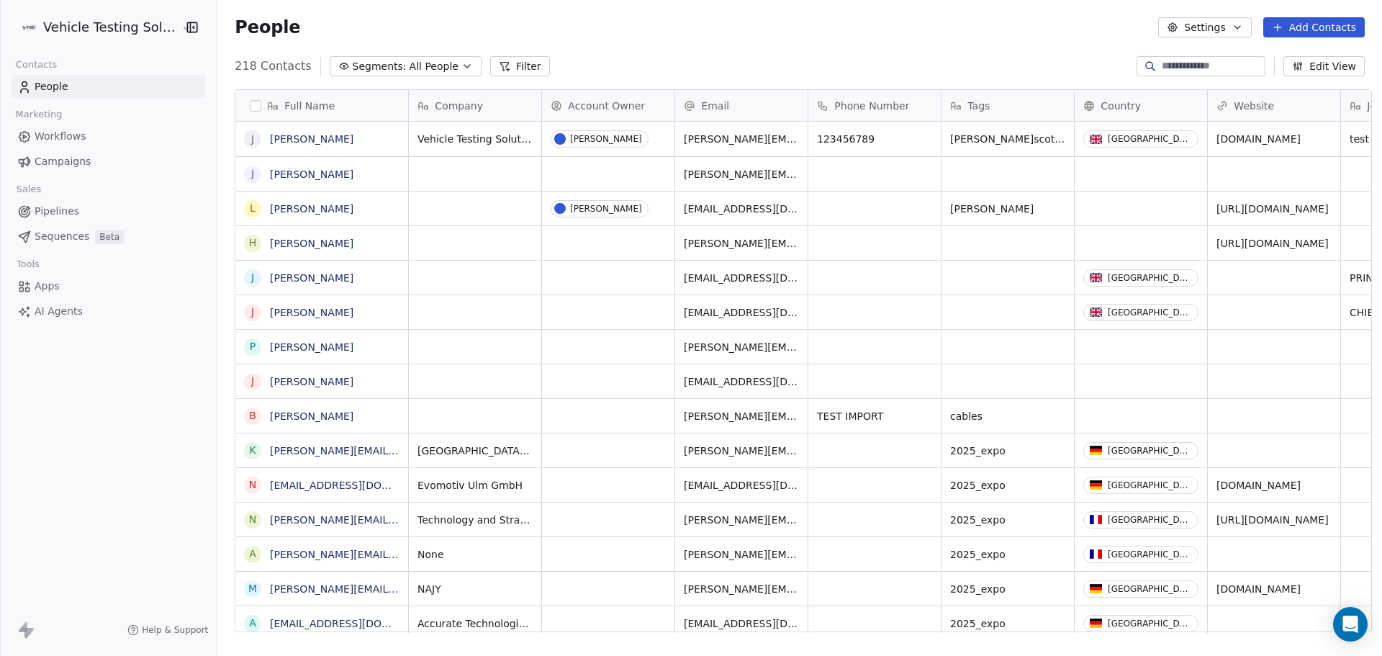
scroll to position [566, 1161]
click at [983, 139] on span "[PERSON_NAME]" at bounding box center [1023, 139] width 145 height 14
click at [268, 135] on html "Vehicle Testing Solutions Contacts People Marketing Workflows Campaigns Sales P…" at bounding box center [691, 328] width 1382 height 656
click at [276, 138] on link "[PERSON_NAME]" at bounding box center [312, 139] width 84 height 12
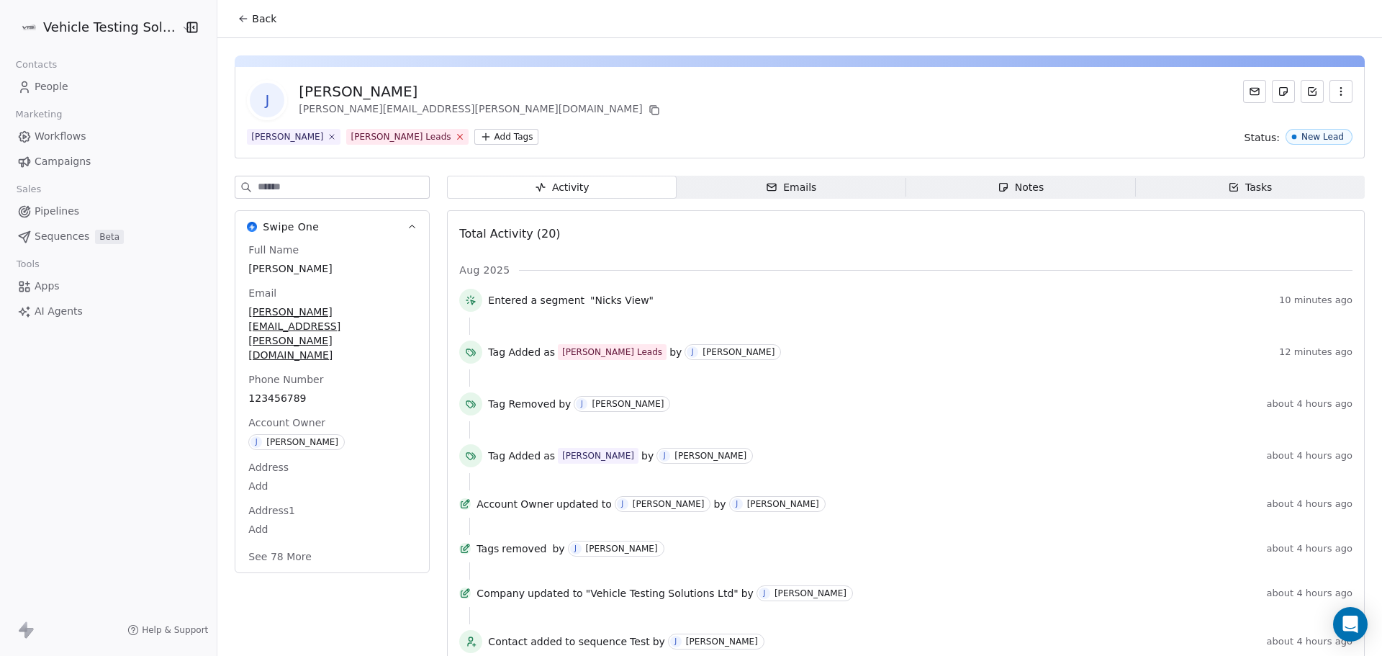
click at [455, 132] on icon at bounding box center [459, 136] width 9 height 9
click at [252, 22] on span "Back" at bounding box center [264, 19] width 24 height 14
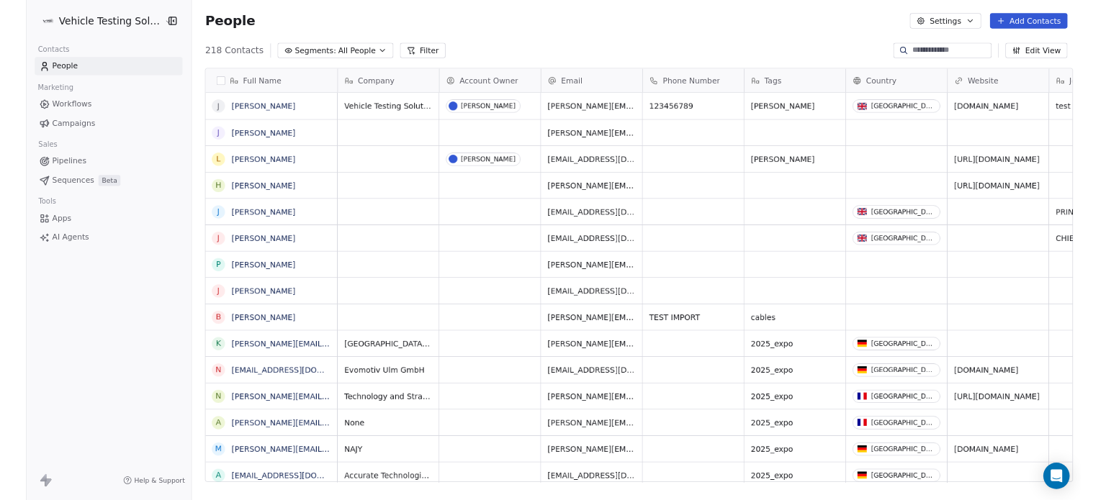
scroll to position [566, 1161]
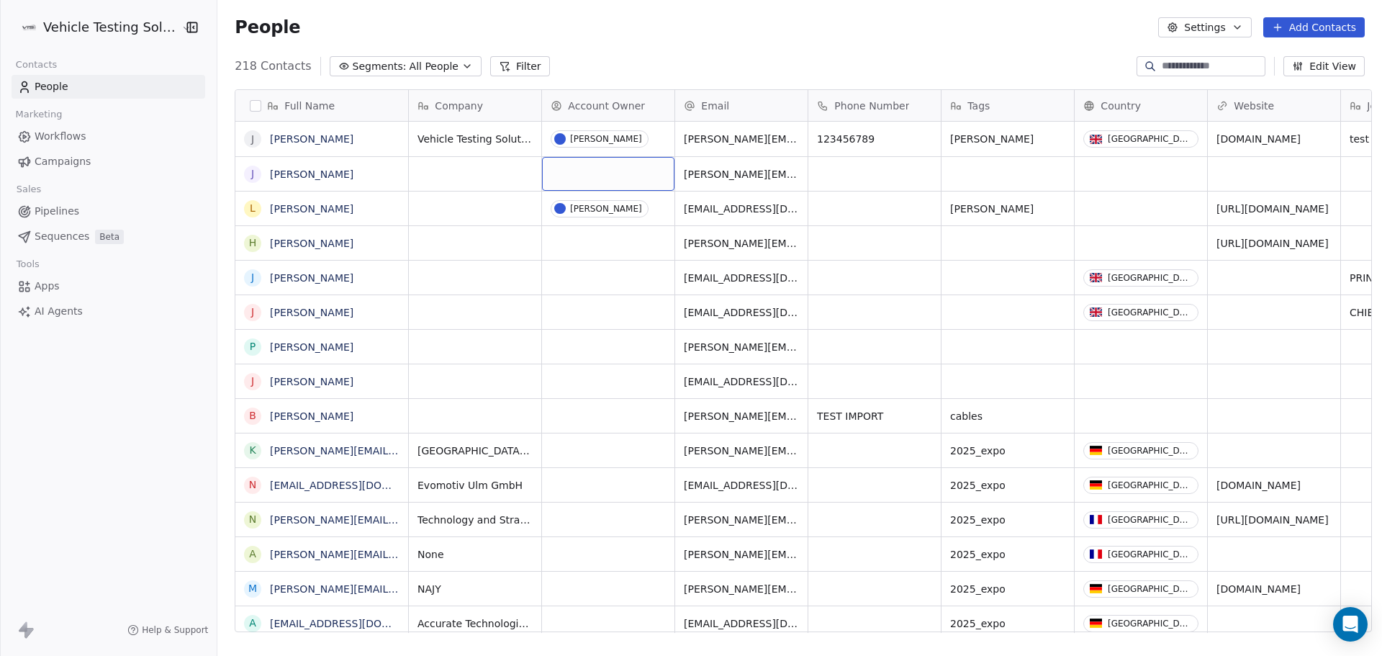
click at [589, 171] on div "grid" at bounding box center [608, 174] width 132 height 34
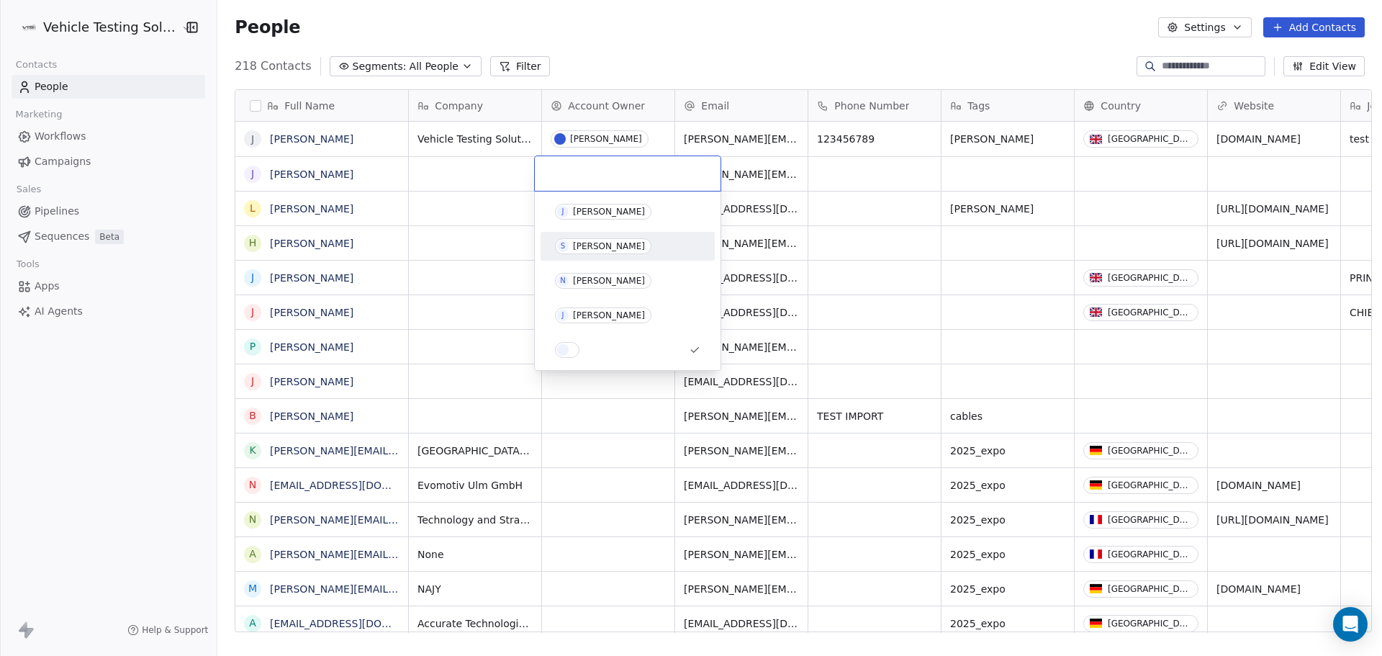
click at [592, 245] on div "[PERSON_NAME]" at bounding box center [609, 246] width 72 height 10
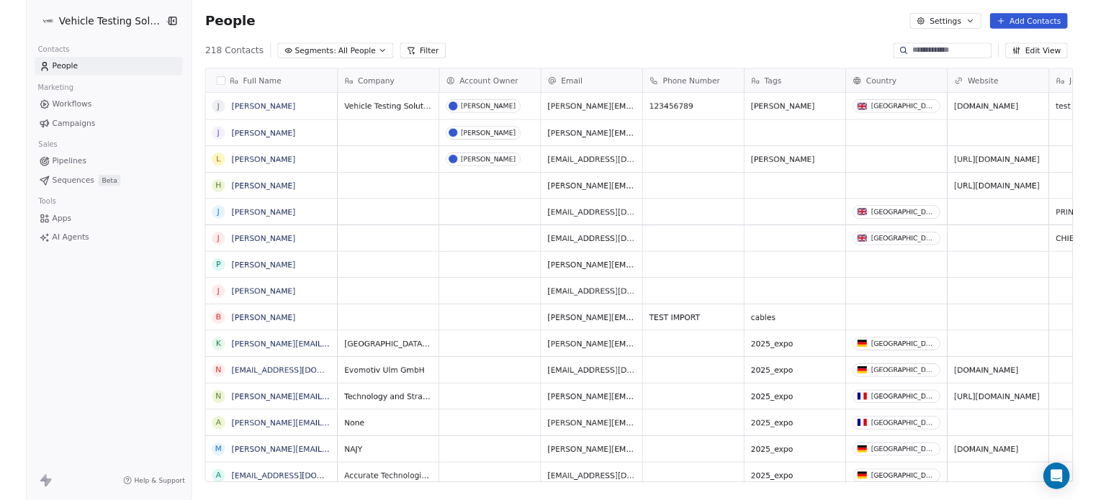
scroll to position [429, 892]
